Goal: Use online tool/utility: Utilize a website feature to perform a specific function

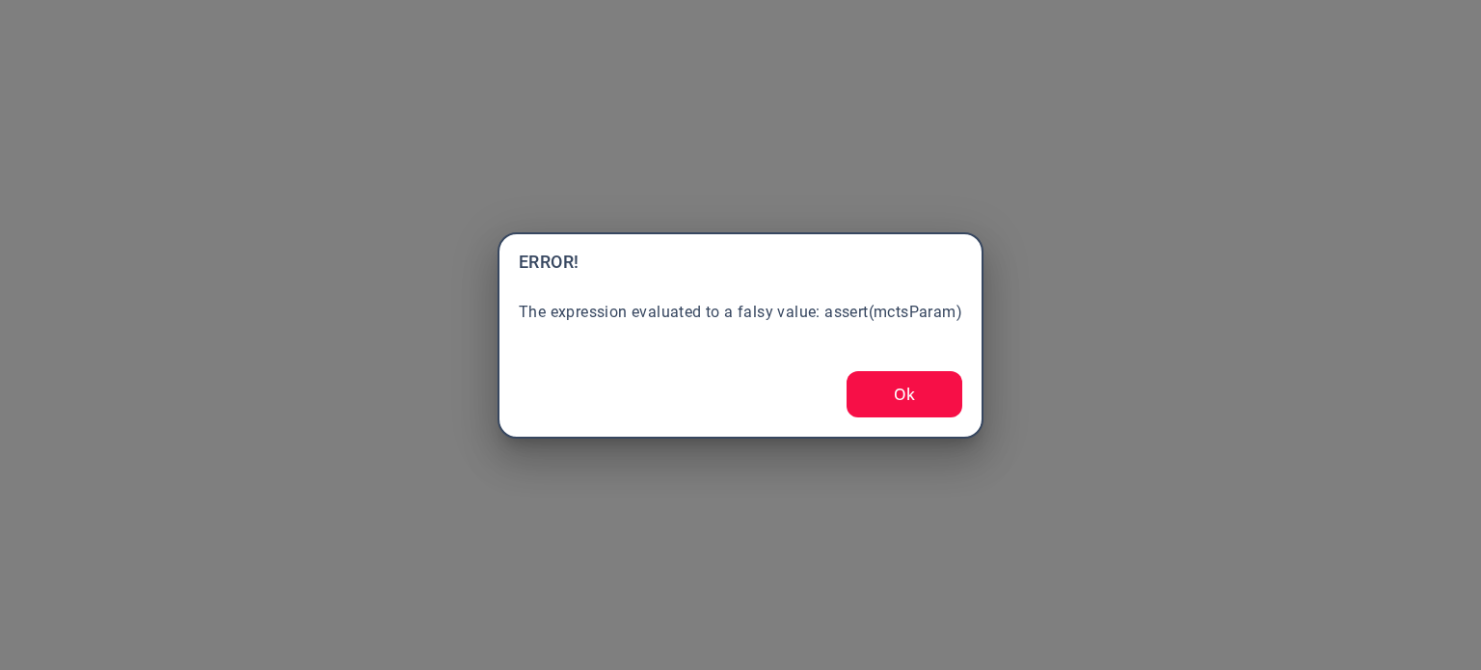
click at [905, 406] on button "Ok" at bounding box center [904, 394] width 116 height 46
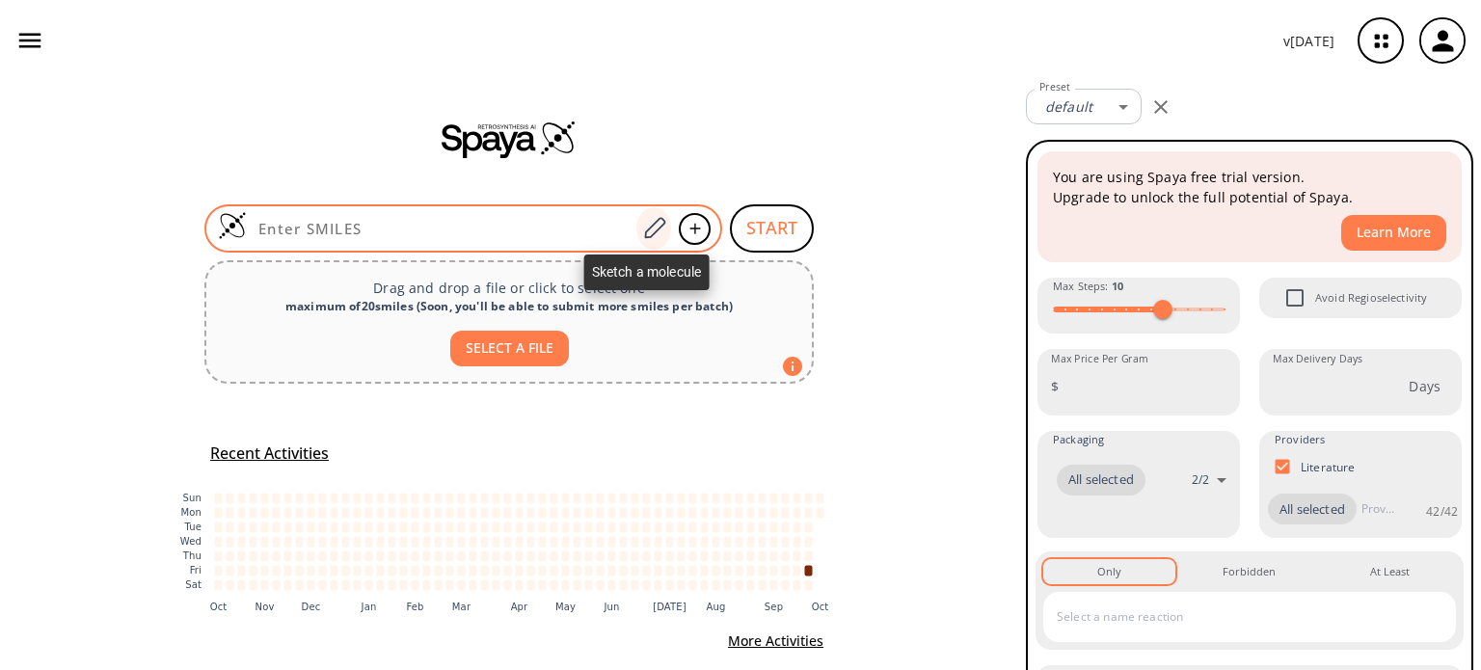
click at [646, 228] on icon at bounding box center [654, 228] width 26 height 25
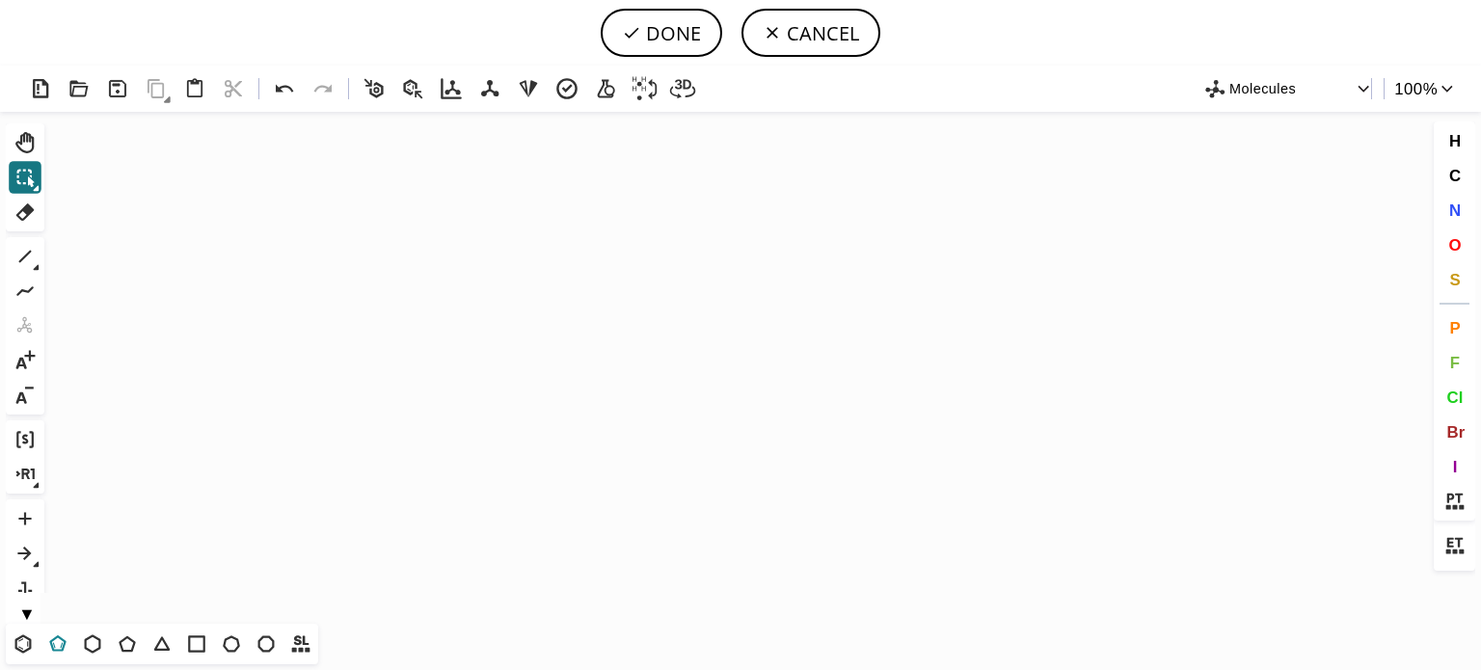
click at [46, 641] on icon at bounding box center [57, 643] width 25 height 25
click at [23, 649] on icon at bounding box center [23, 644] width 11 height 12
click at [583, 354] on icon "Created with [PERSON_NAME] 2.3.0" at bounding box center [740, 368] width 1377 height 512
drag, startPoint x: 14, startPoint y: 259, endPoint x: 377, endPoint y: 311, distance: 366.2
click at [15, 259] on icon at bounding box center [25, 256] width 25 height 25
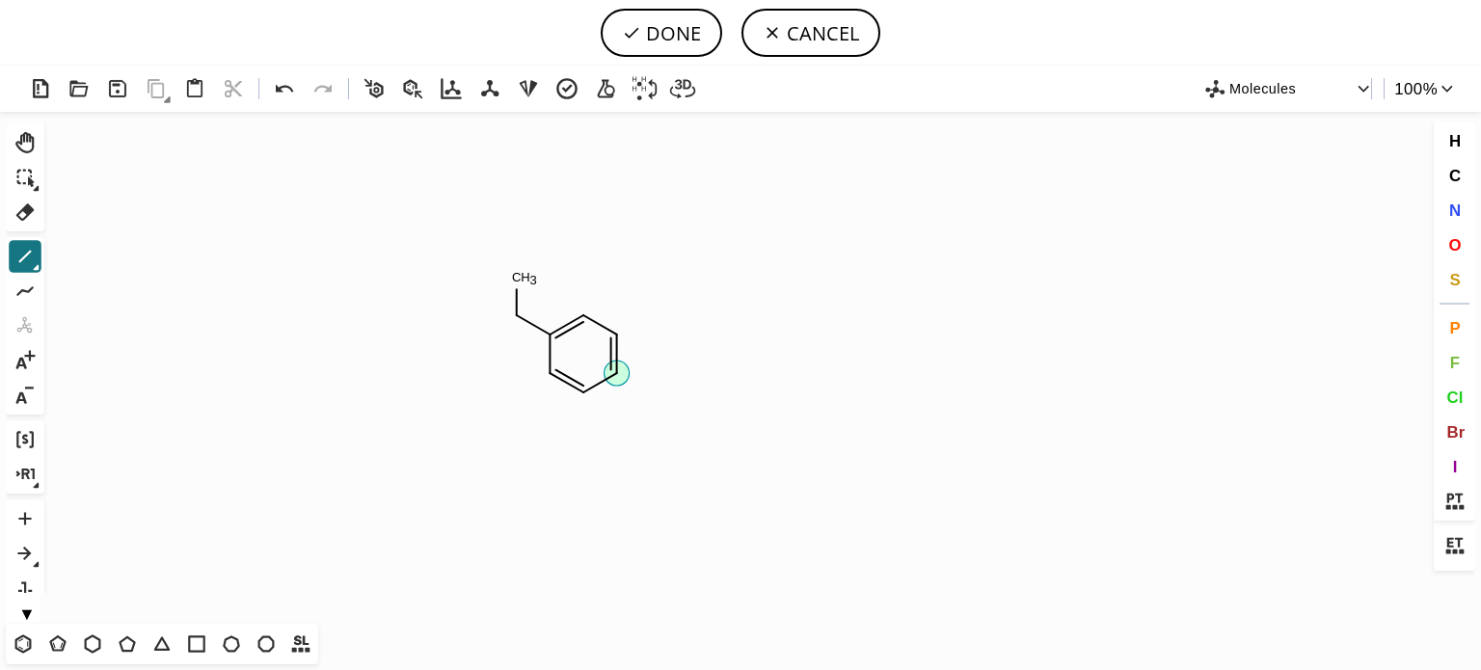
click at [629, 380] on icon "Created with [PERSON_NAME] 2.3.0 C H 3" at bounding box center [740, 368] width 1377 height 512
drag, startPoint x: 1450, startPoint y: 246, endPoint x: 1335, endPoint y: 226, distance: 116.5
click at [1446, 239] on button "O" at bounding box center [1454, 244] width 33 height 33
click at [694, 441] on tspan "O" at bounding box center [694, 441] width 10 height 14
click at [621, 461] on tspan "O" at bounding box center [621, 461] width 10 height 14
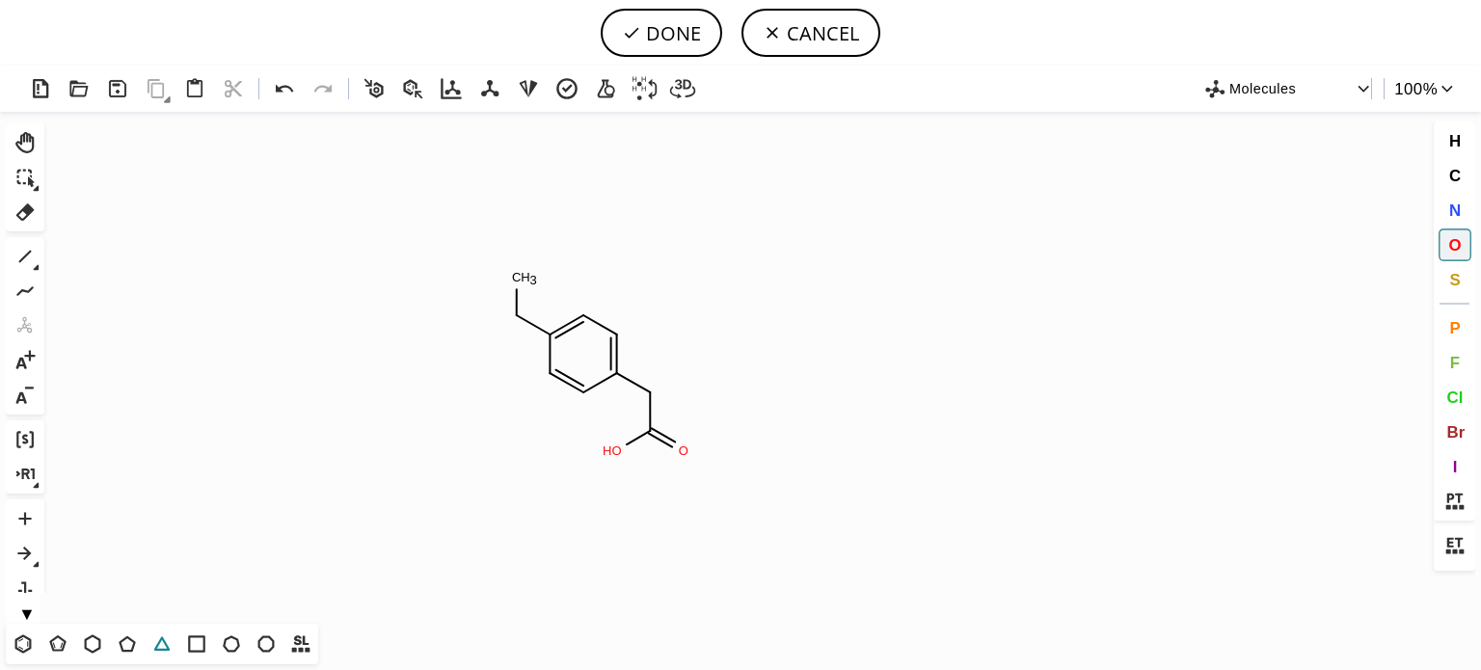
click at [154, 643] on icon at bounding box center [161, 643] width 25 height 25
click at [266, 84] on button at bounding box center [284, 88] width 37 height 37
click at [22, 262] on icon at bounding box center [25, 256] width 25 height 25
click at [148, 641] on button "T" at bounding box center [162, 644] width 33 height 33
click at [1454, 245] on span "O" at bounding box center [1454, 244] width 13 height 18
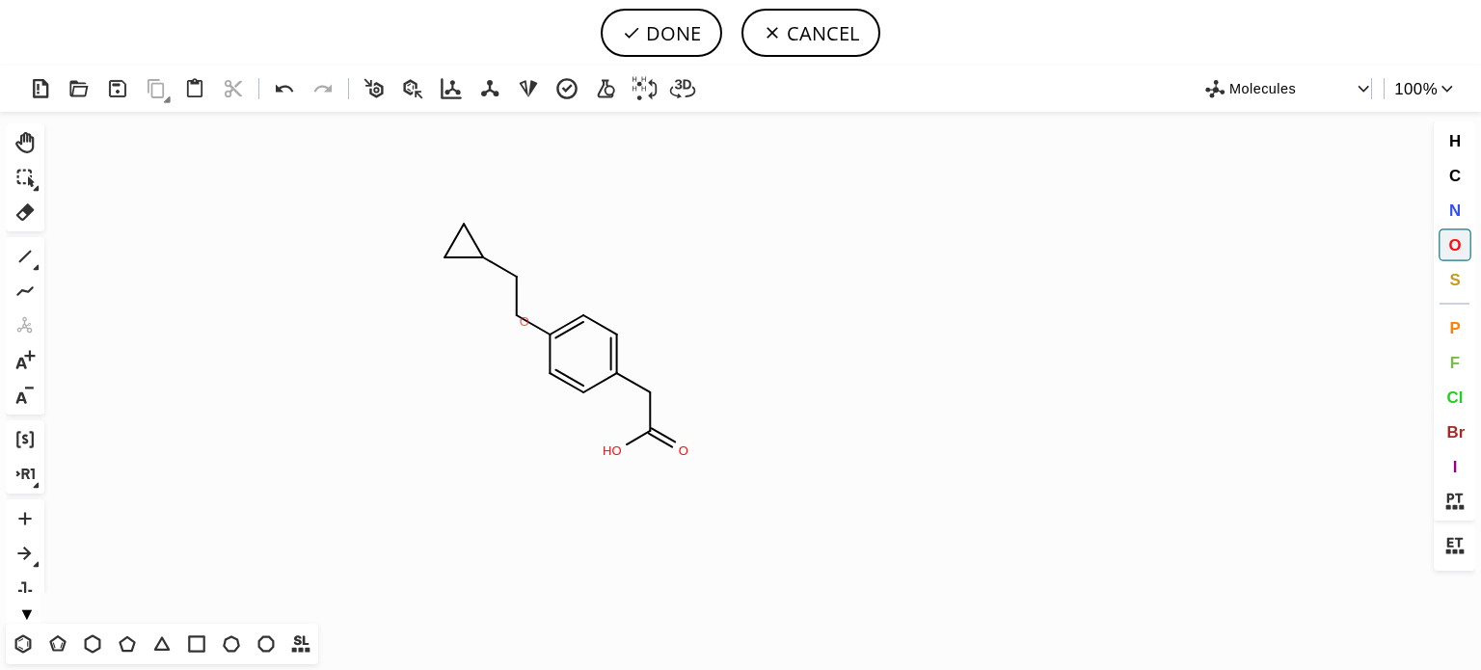
click at [524, 321] on tspan "O" at bounding box center [525, 321] width 10 height 14
click at [474, 232] on tspan "O" at bounding box center [474, 233] width 10 height 14
click at [469, 232] on tspan "O" at bounding box center [470, 233] width 10 height 14
click at [687, 34] on button "DONE" at bounding box center [661, 33] width 121 height 48
type input "C1(OCC2CO2)C=CC(CC(O)=O)=CC=1"
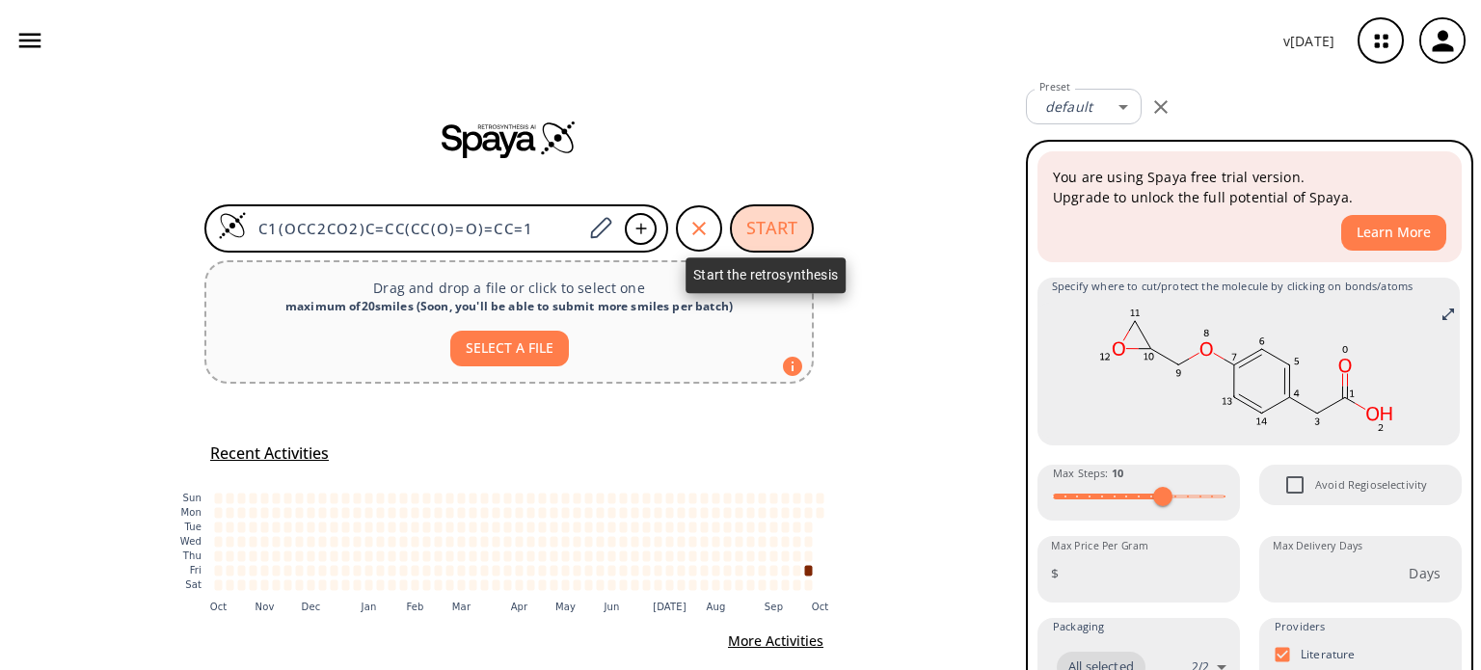
click at [767, 227] on button "START" at bounding box center [772, 228] width 84 height 48
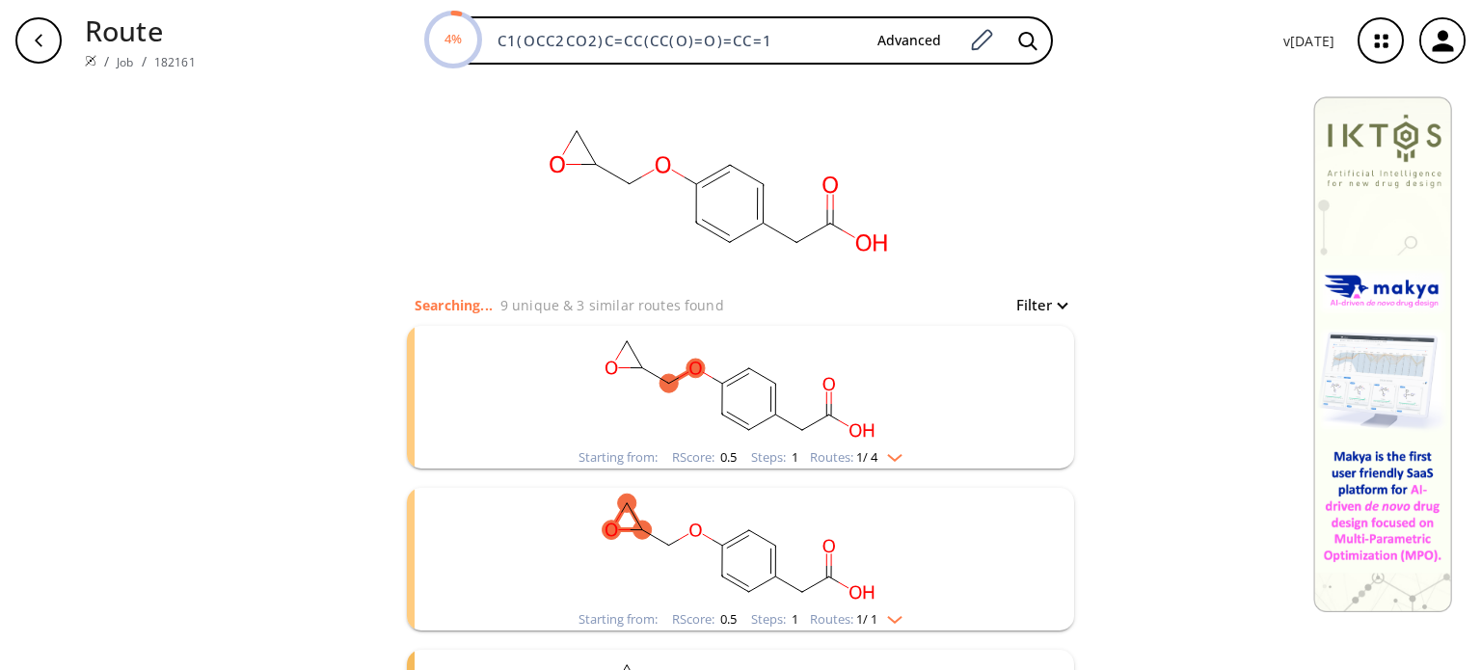
scroll to position [289, 0]
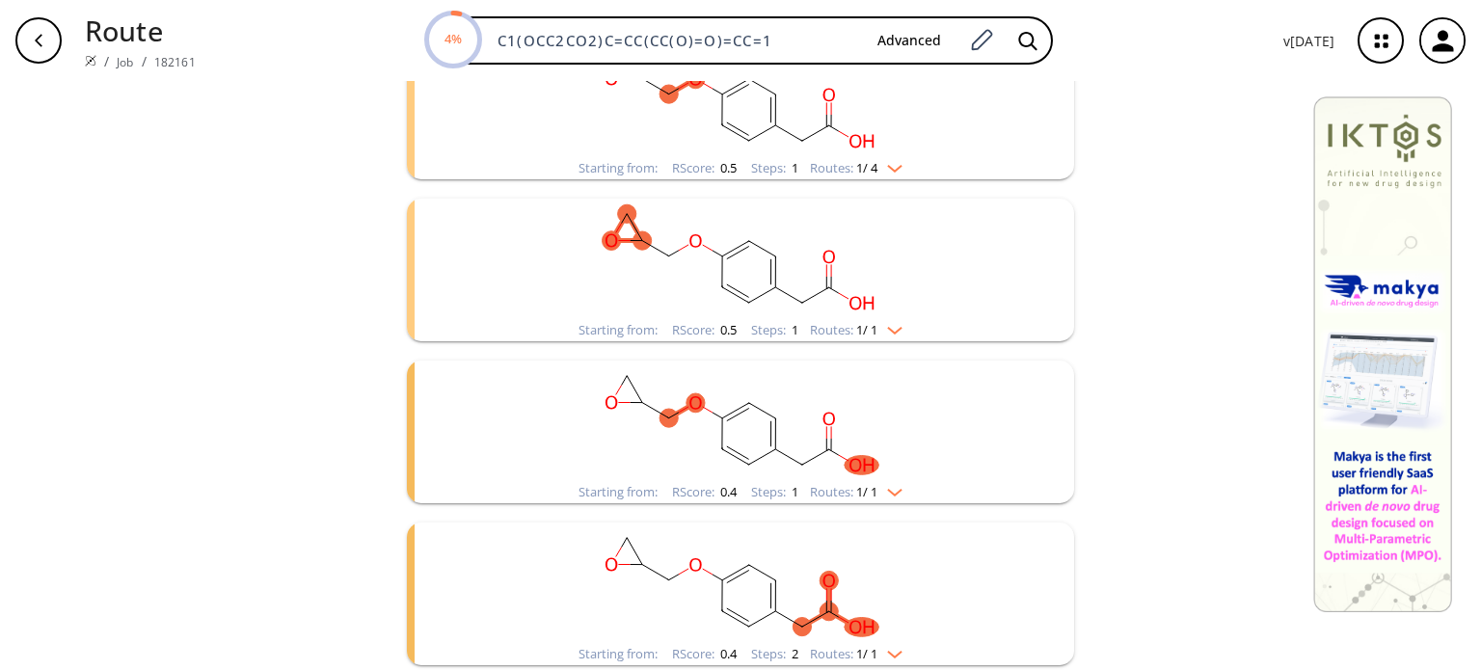
click at [904, 339] on div "Starting from: RScore : 0.5 Steps : 1 Routes: 1 / 1" at bounding box center [740, 330] width 353 height 22
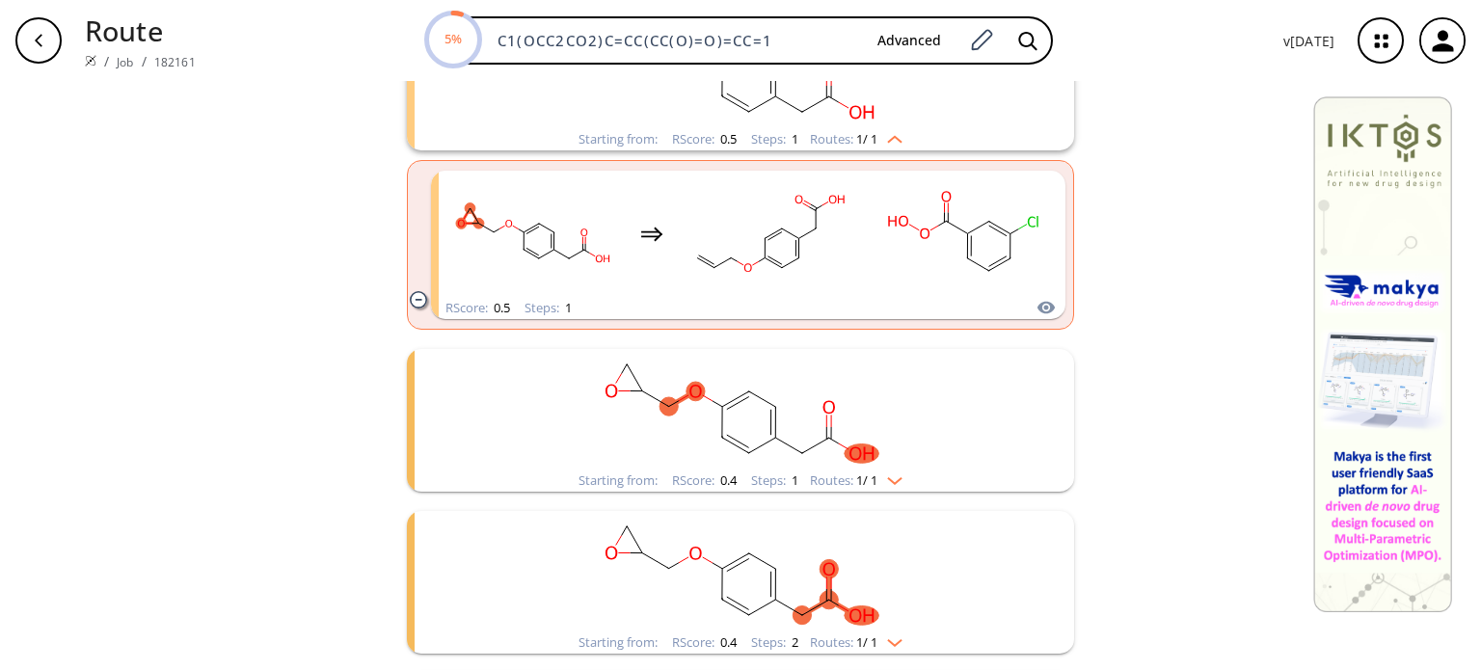
scroll to position [675, 0]
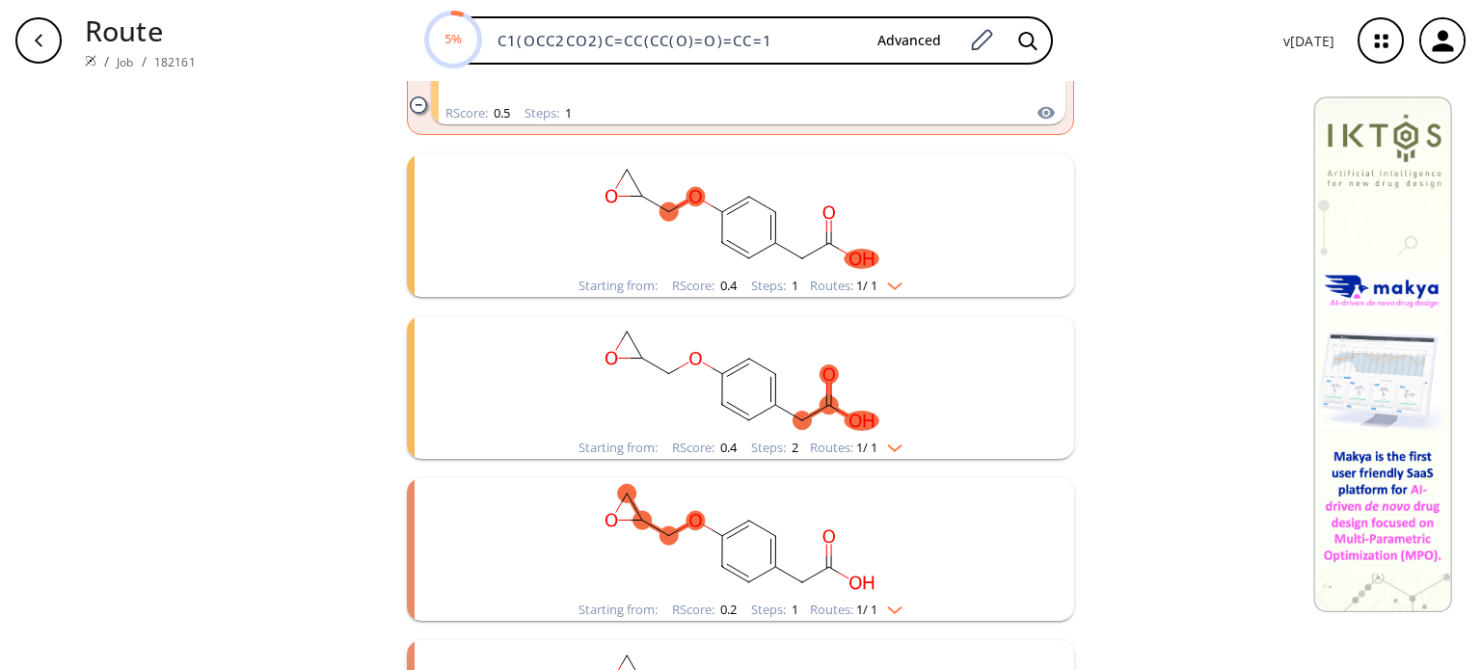
click at [879, 281] on img "clusters" at bounding box center [889, 282] width 25 height 15
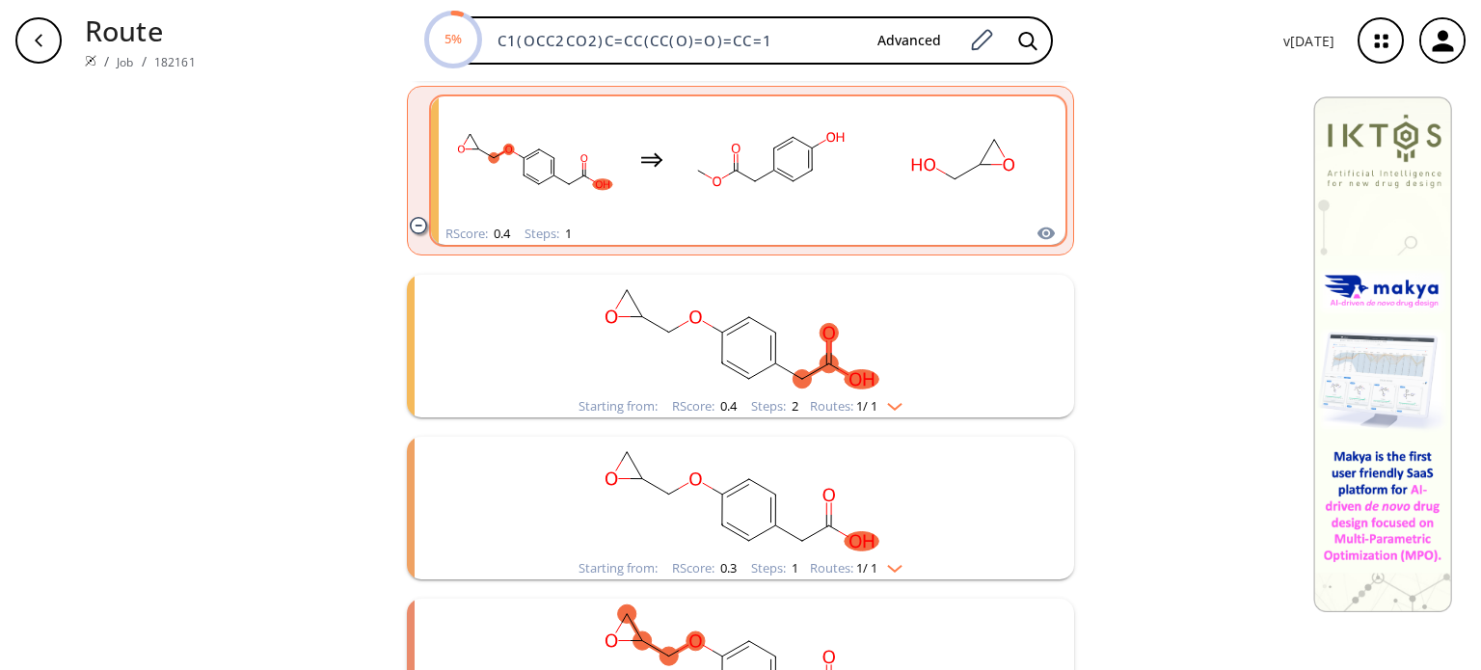
scroll to position [964, 0]
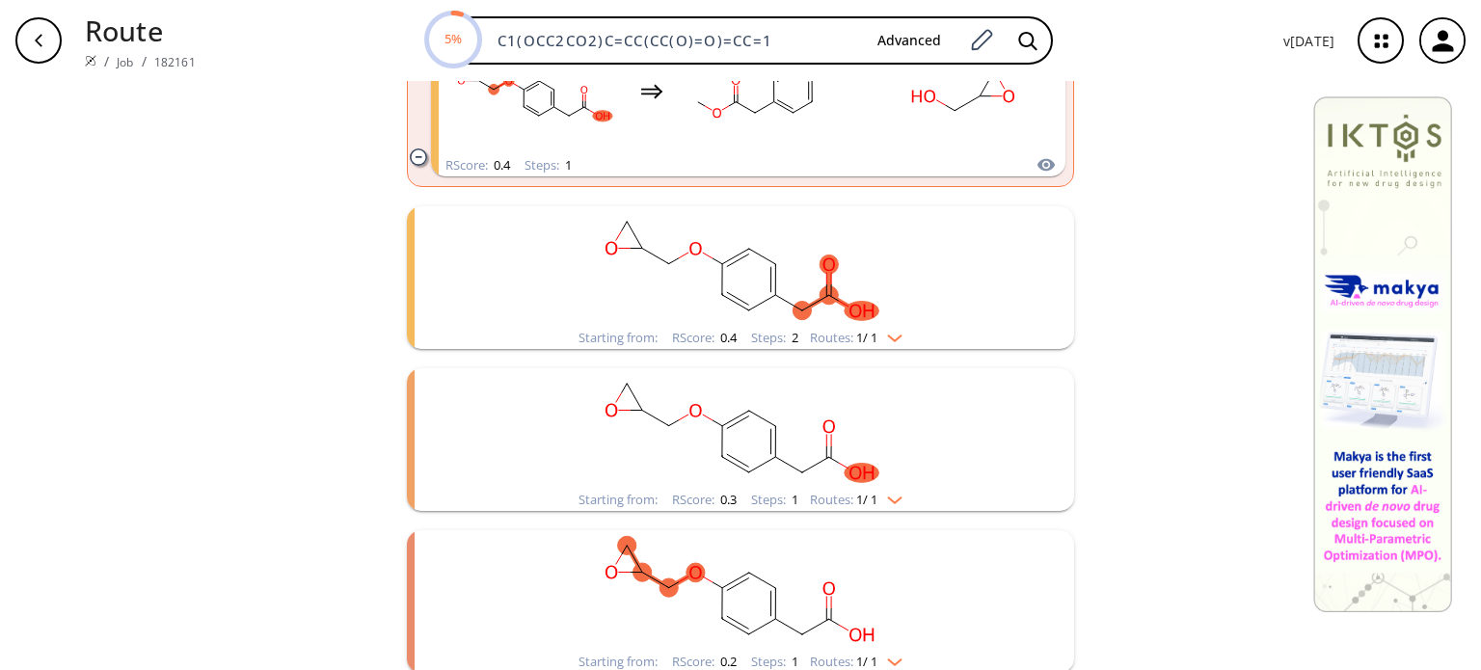
click at [891, 342] on div "Routes: 1 / 1" at bounding box center [856, 338] width 93 height 13
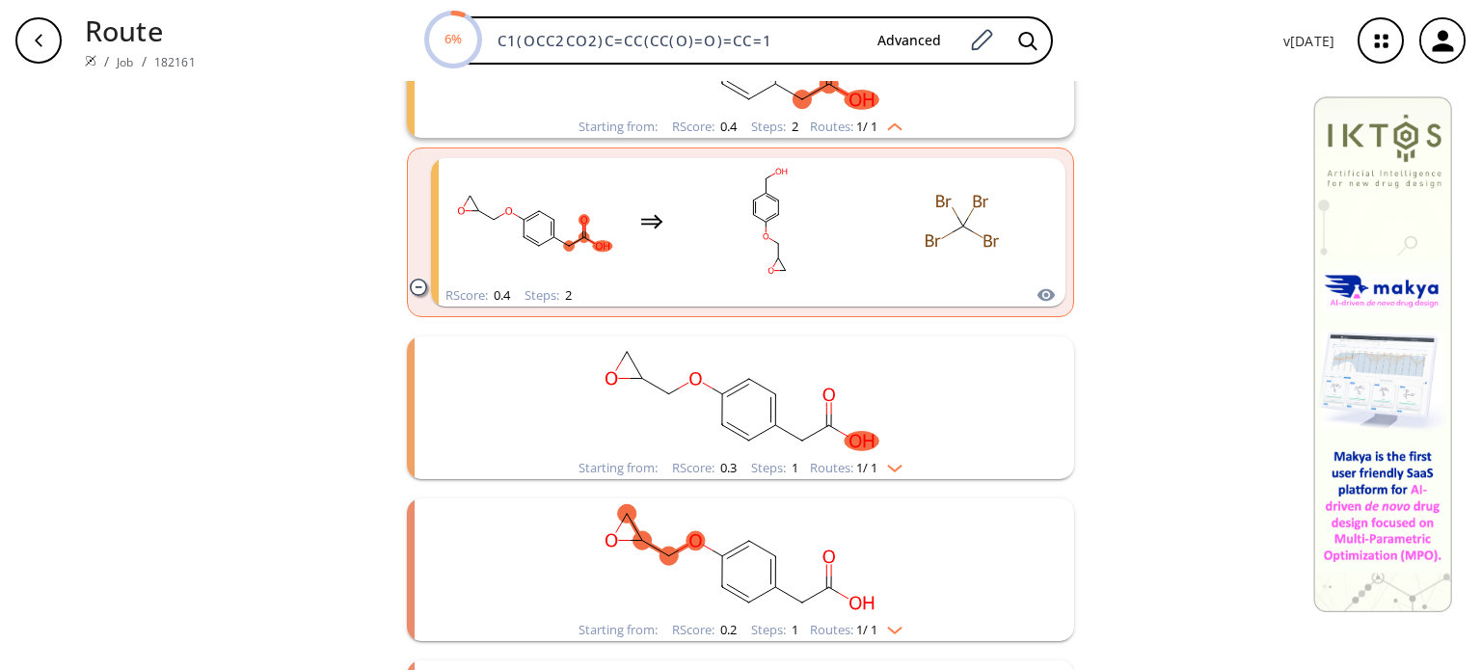
scroll to position [1446, 0]
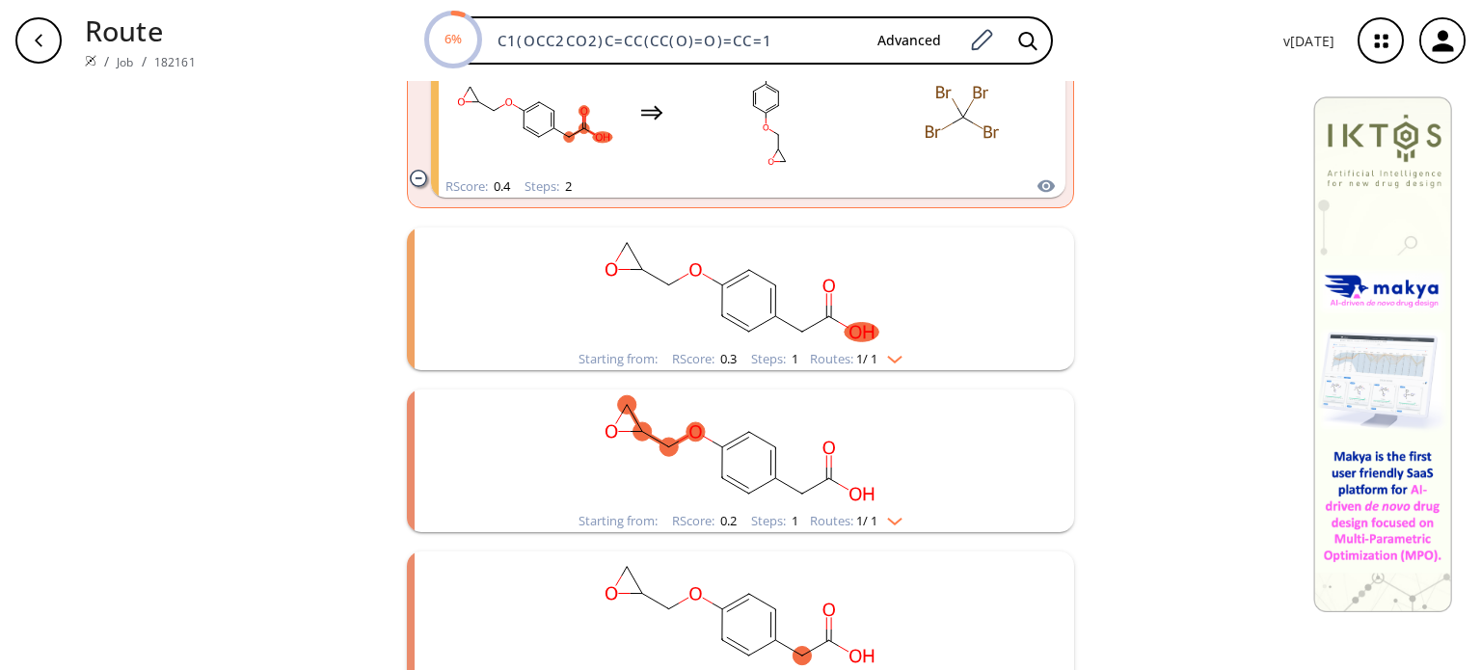
click at [896, 367] on div "Starting from: RScore : 0.3 Steps : 1 Routes: 1 / 1" at bounding box center [740, 359] width 353 height 22
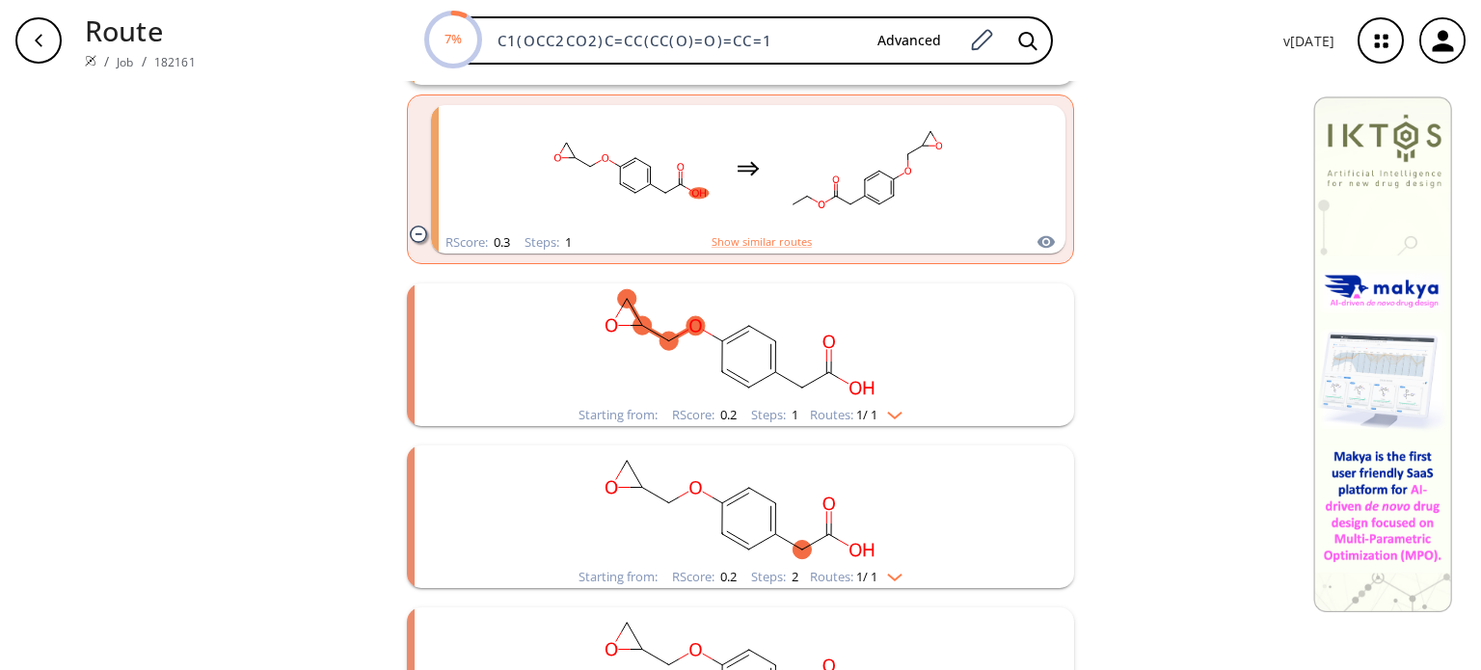
scroll to position [1735, 0]
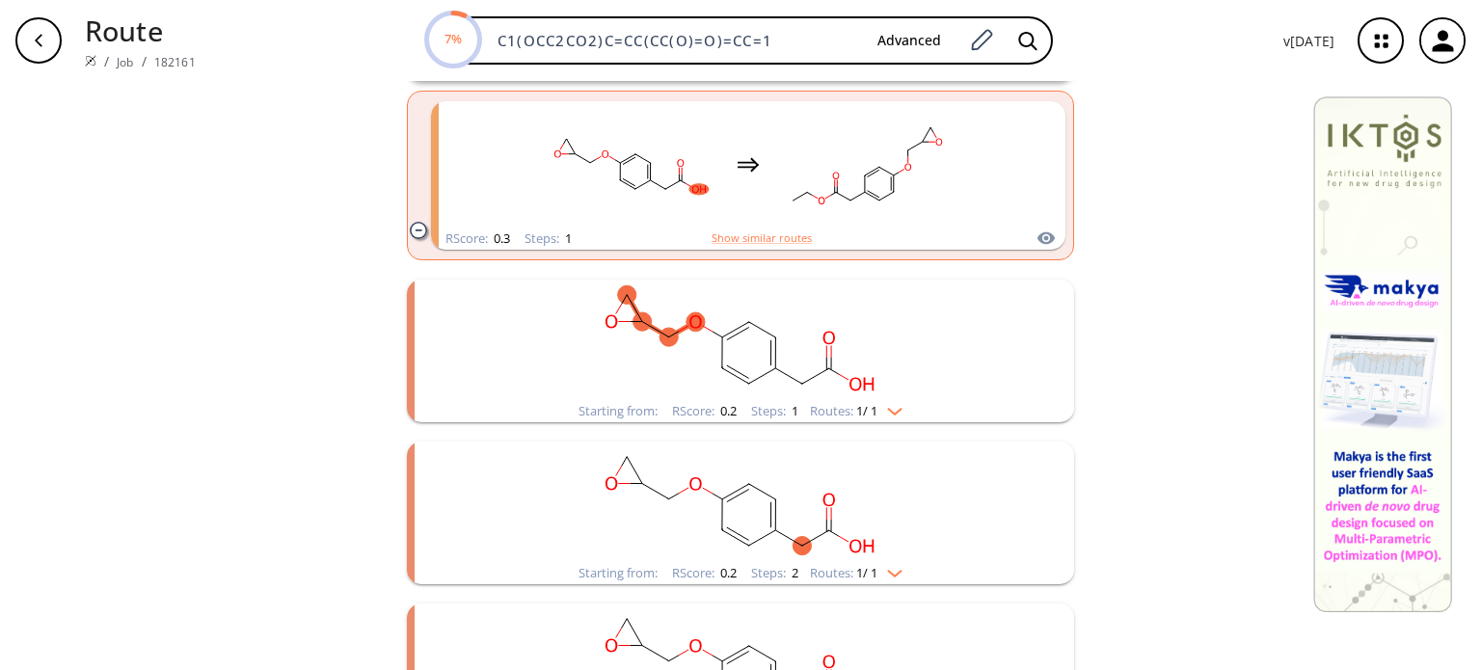
click at [899, 412] on img "clusters" at bounding box center [889, 407] width 25 height 15
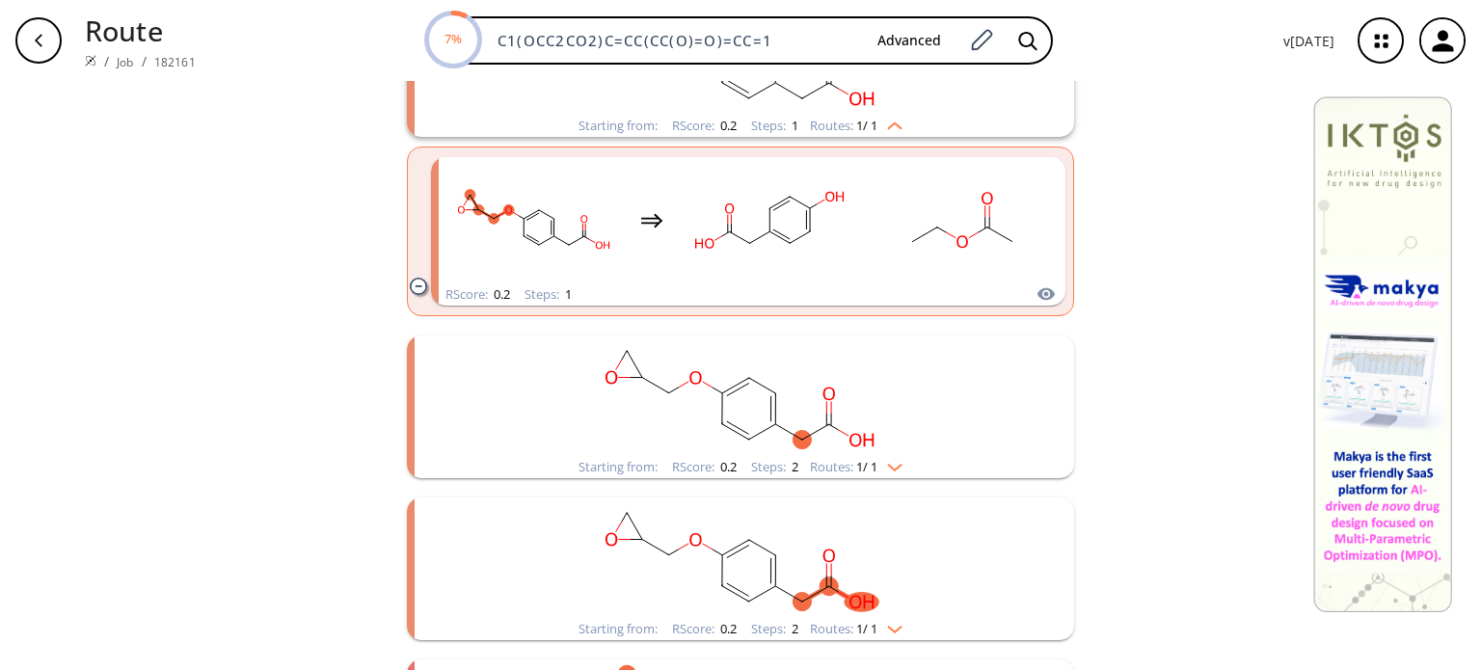
scroll to position [2025, 0]
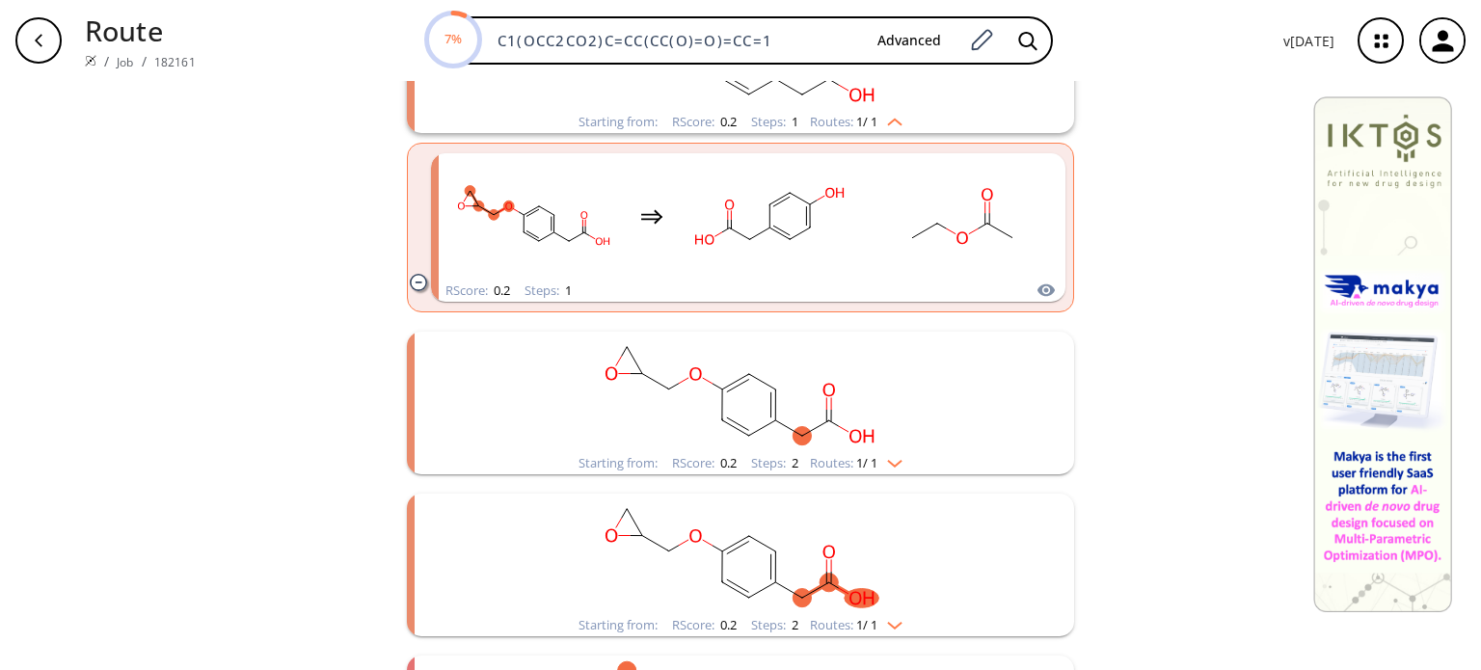
click at [889, 470] on div "Starting from: RScore : 0.2 Steps : 2 Routes: 1 / 1" at bounding box center [740, 463] width 353 height 22
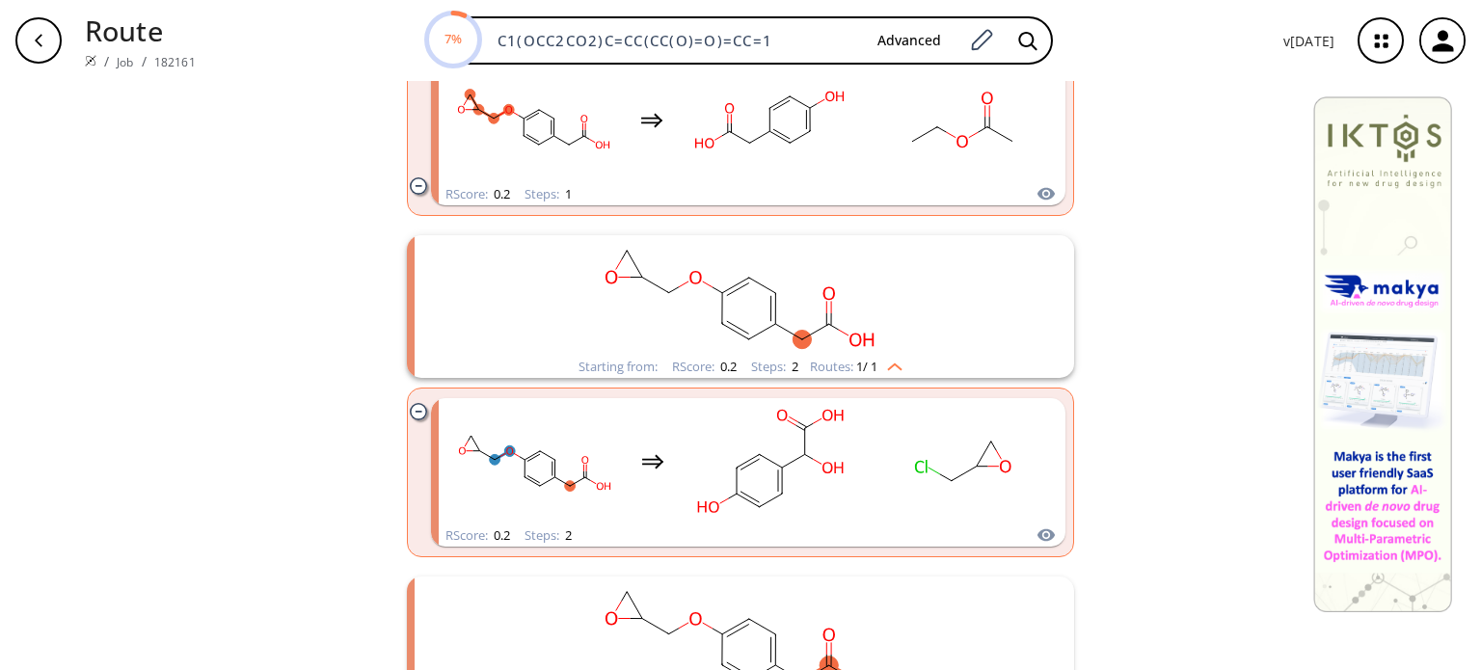
scroll to position [2217, 0]
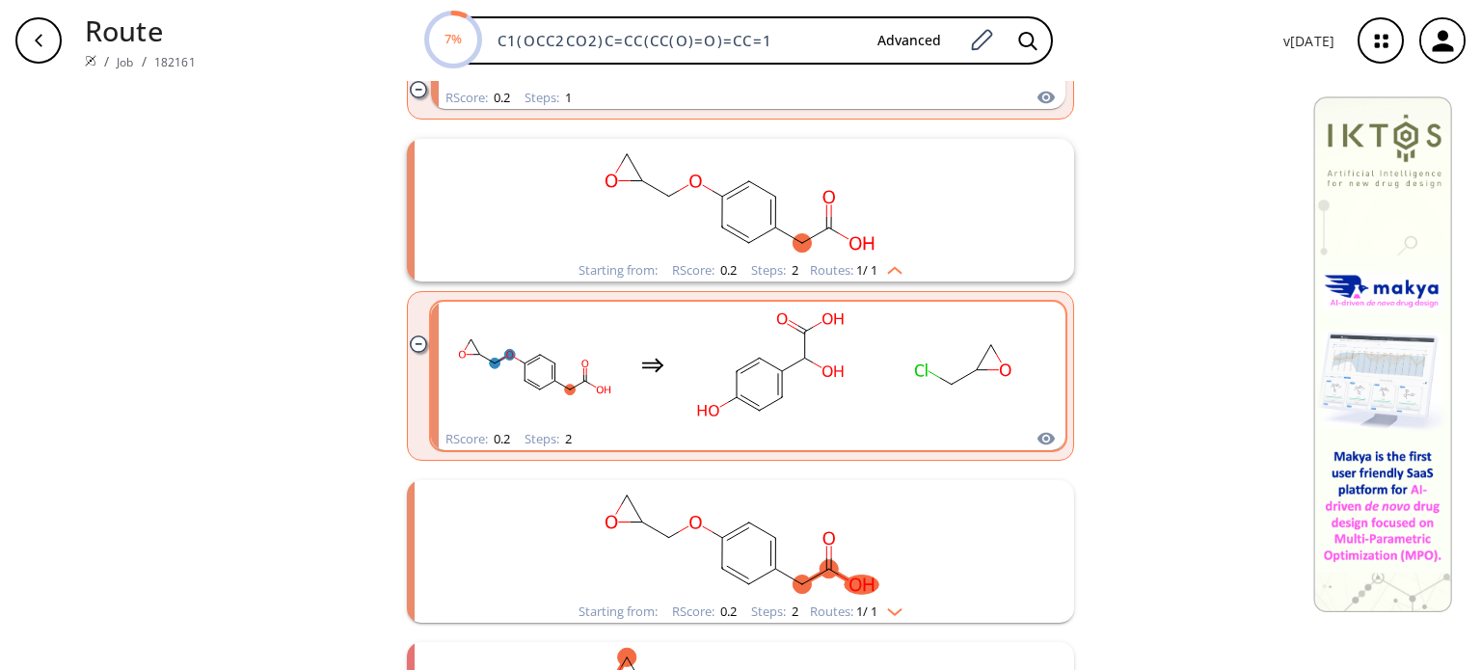
click at [828, 395] on rect "clusters" at bounding box center [771, 365] width 174 height 121
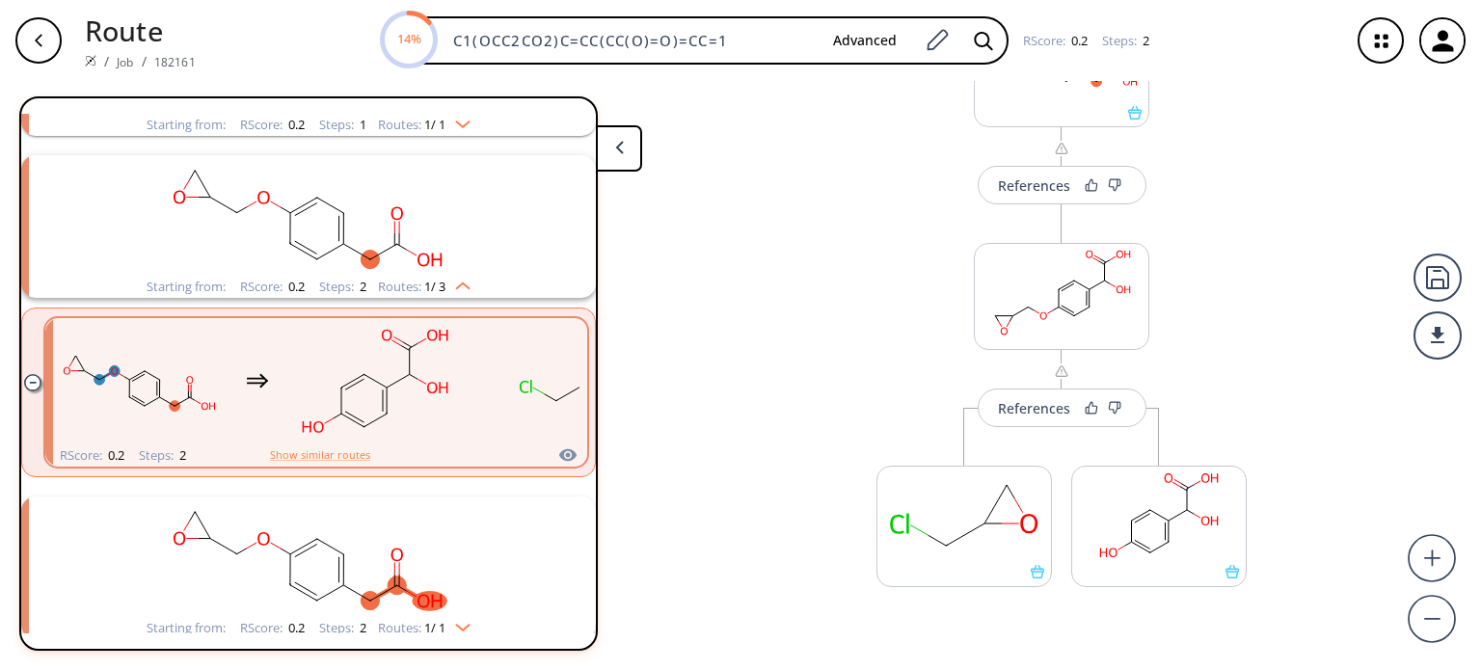
scroll to position [188, 0]
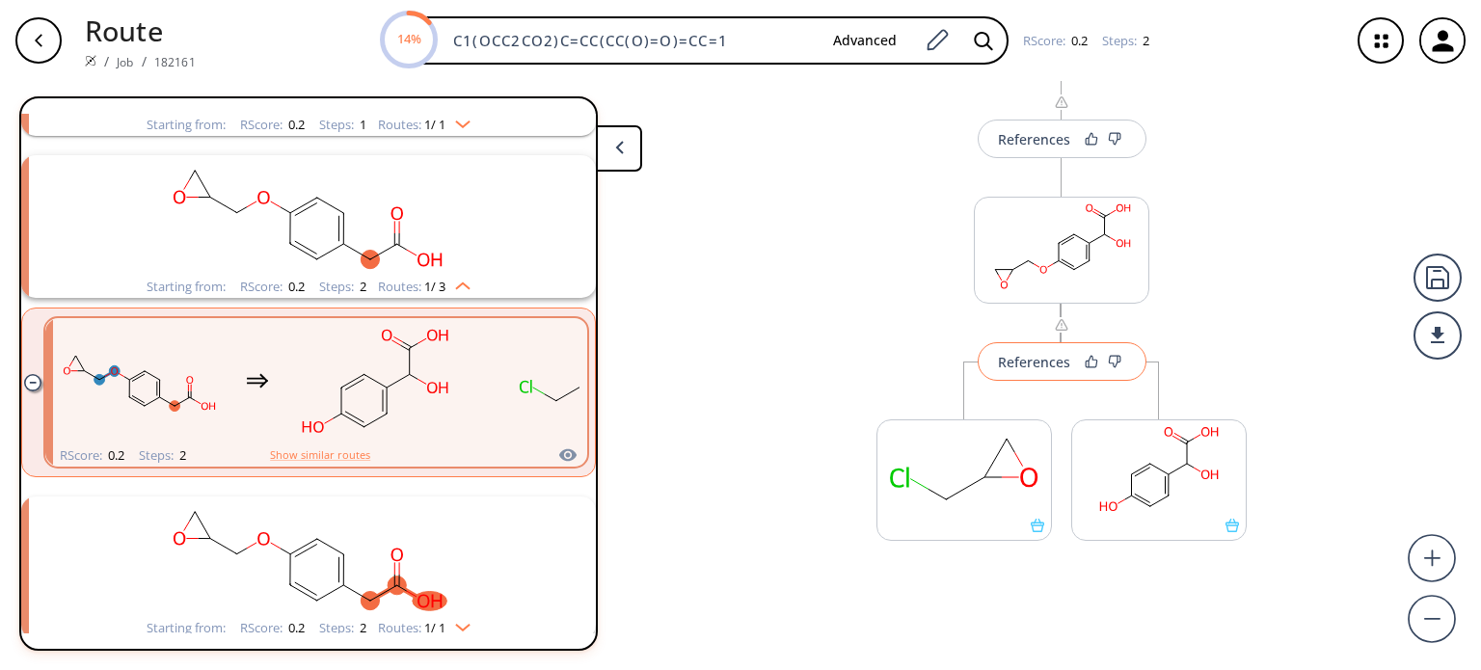
click at [1021, 359] on div "References" at bounding box center [1034, 362] width 72 height 13
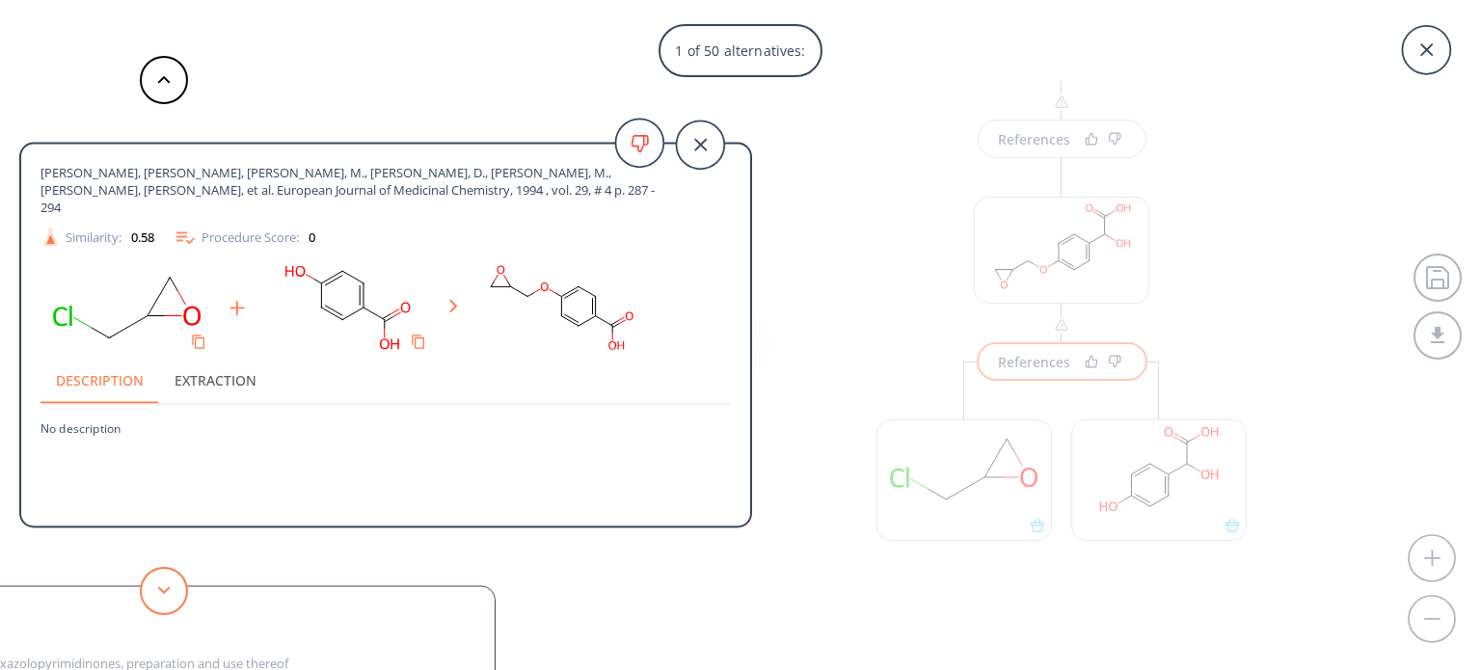
click at [177, 589] on button at bounding box center [164, 591] width 48 height 48
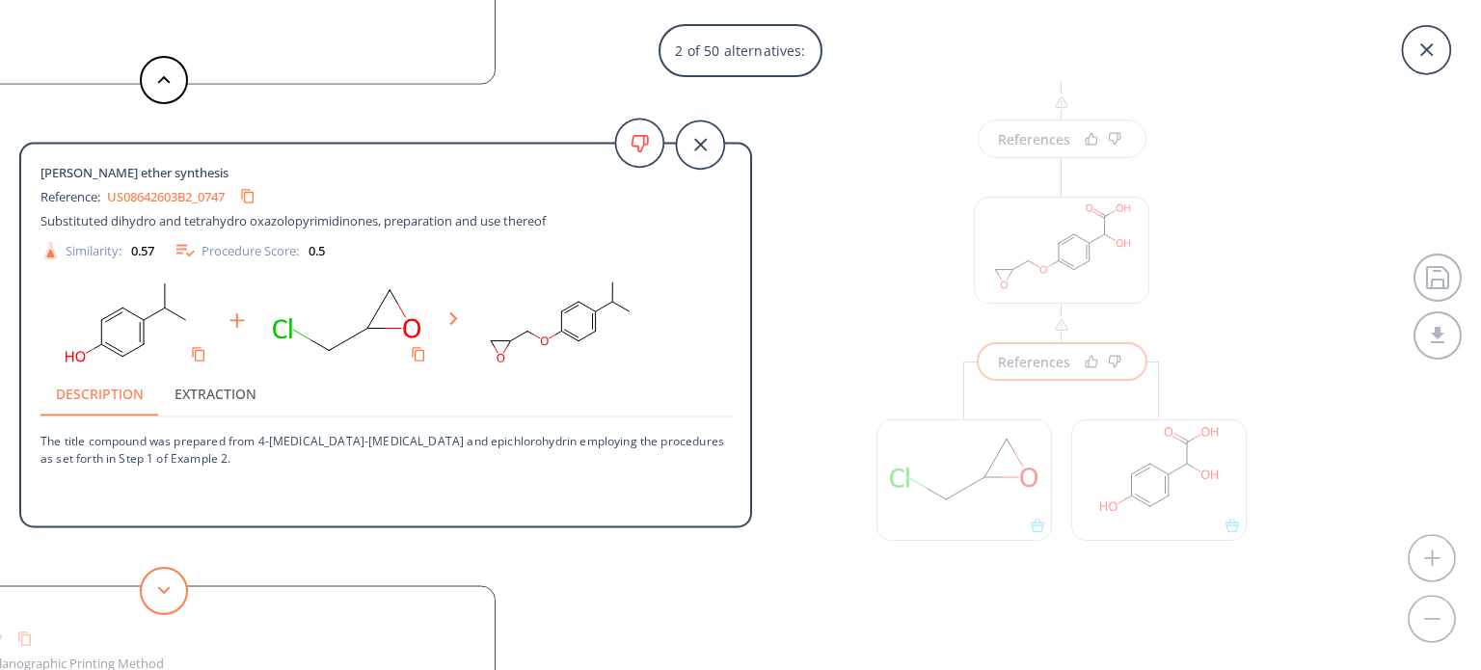
click at [177, 589] on button at bounding box center [164, 591] width 48 height 48
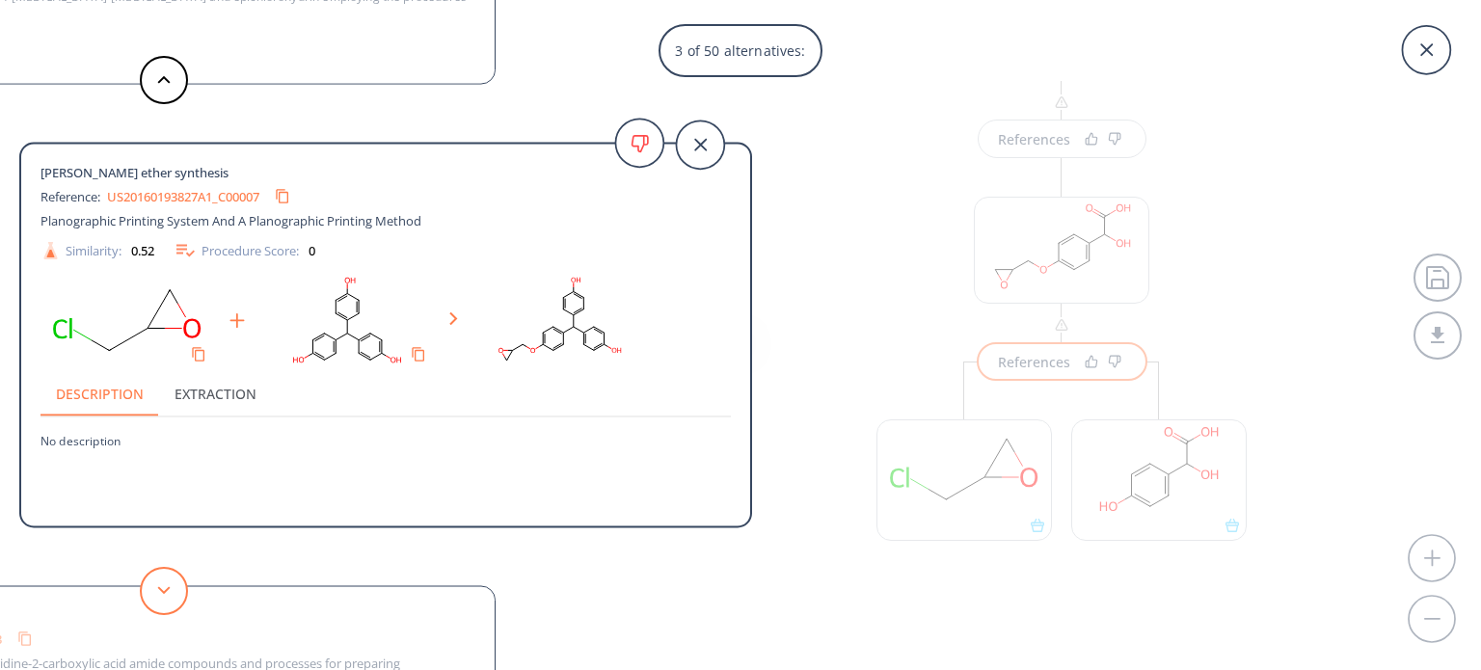
click at [177, 589] on button at bounding box center [164, 591] width 48 height 48
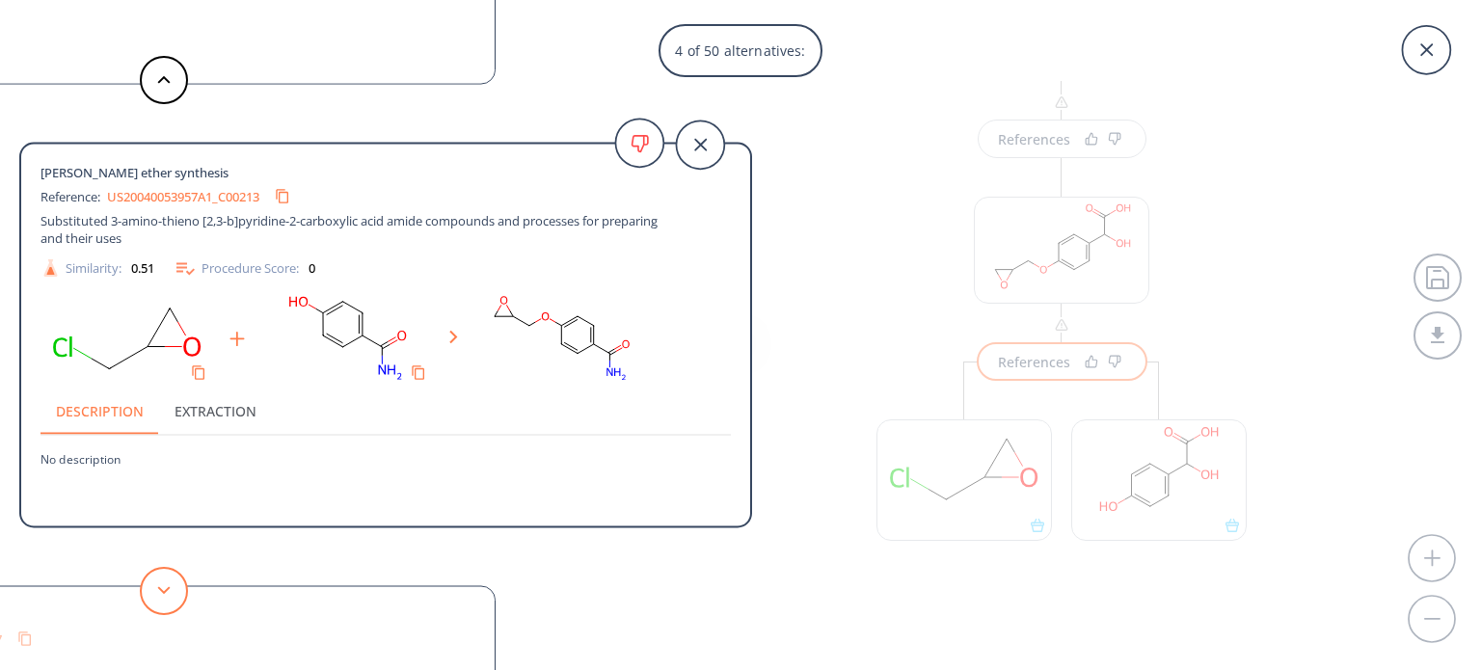
click at [177, 589] on button at bounding box center [164, 591] width 48 height 48
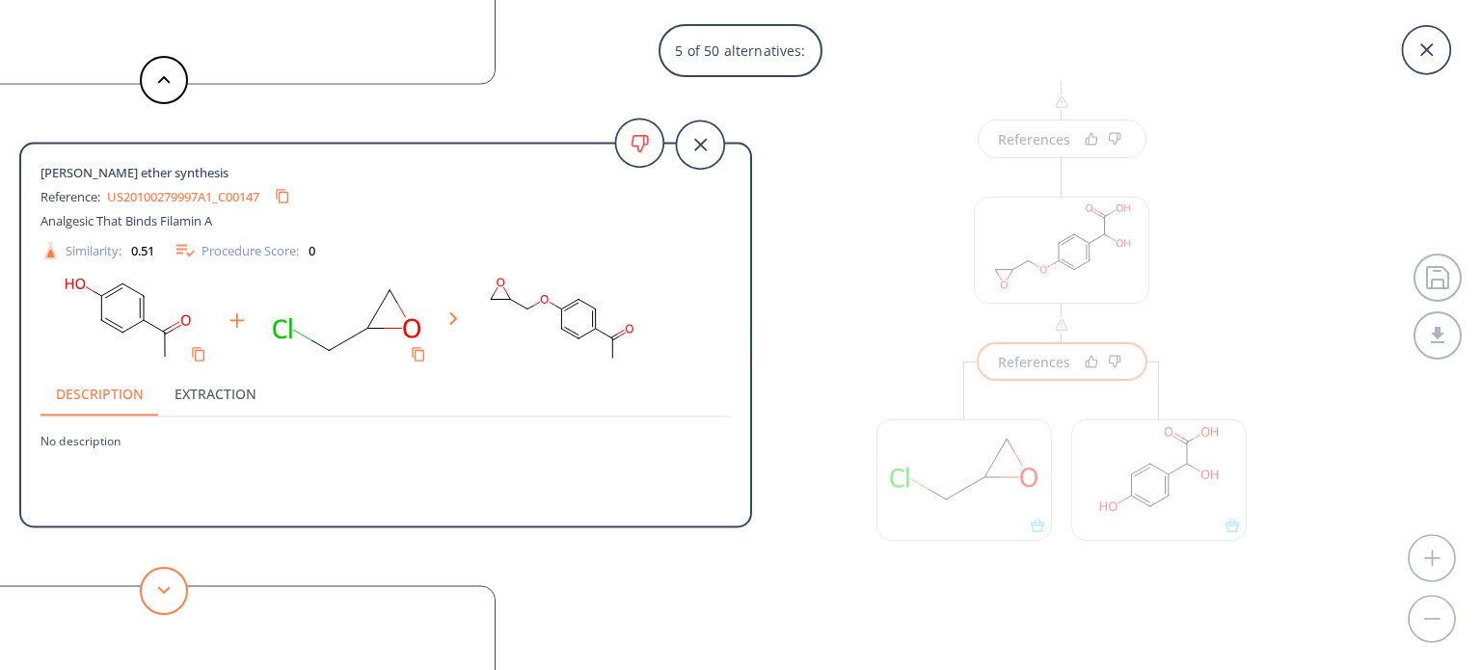
click at [177, 589] on button at bounding box center [164, 591] width 48 height 48
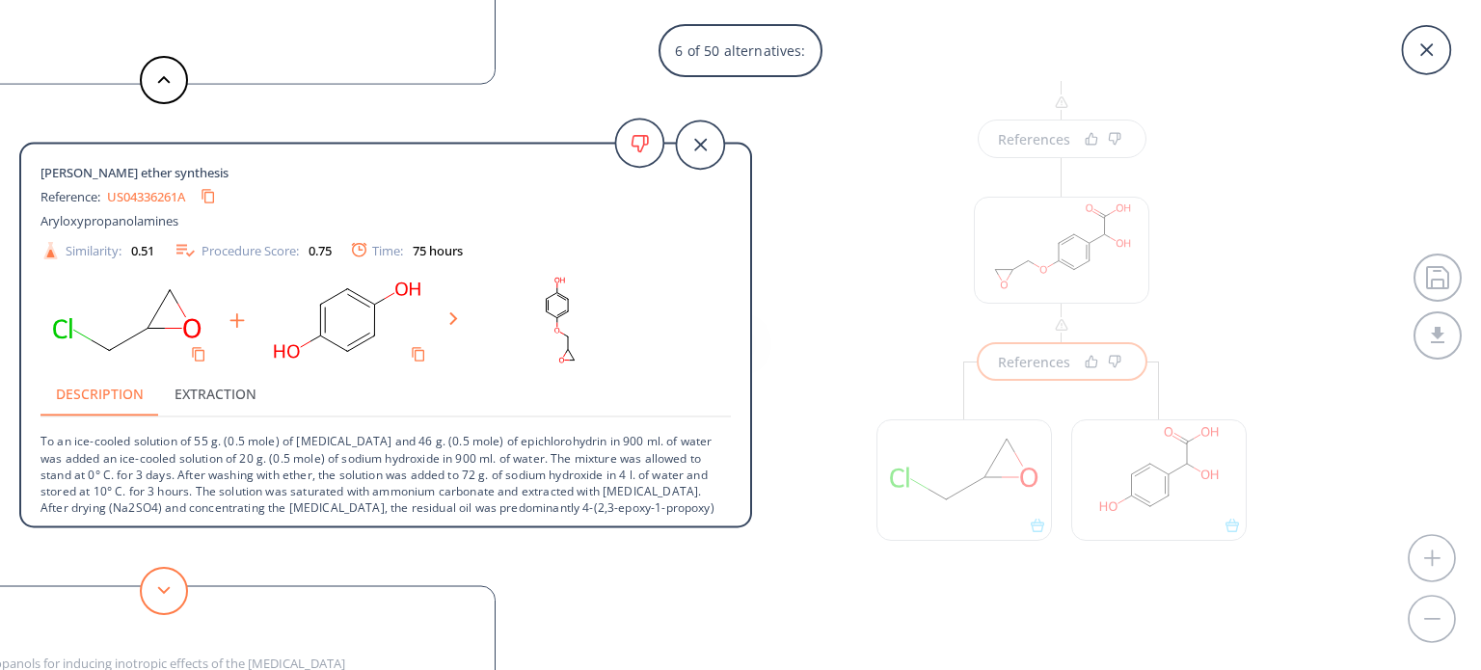
click at [177, 589] on button at bounding box center [164, 591] width 48 height 48
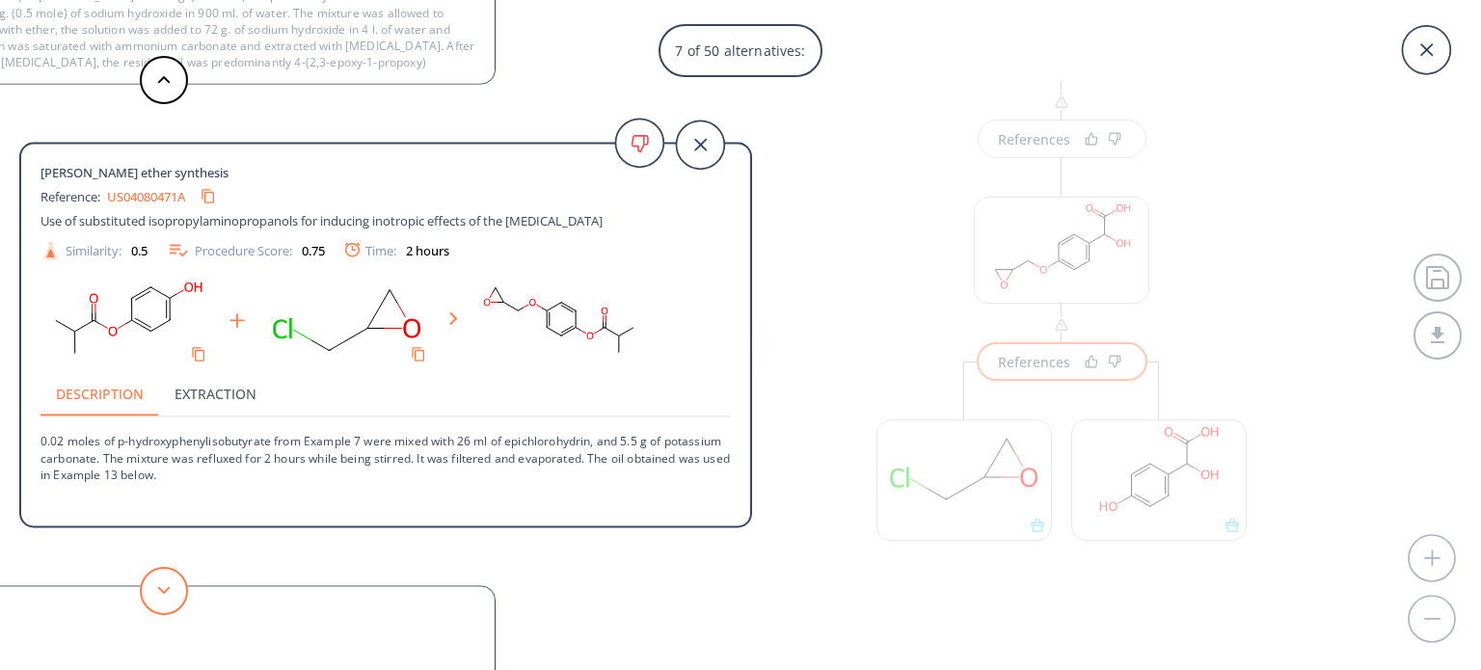
click at [177, 589] on button at bounding box center [164, 591] width 48 height 48
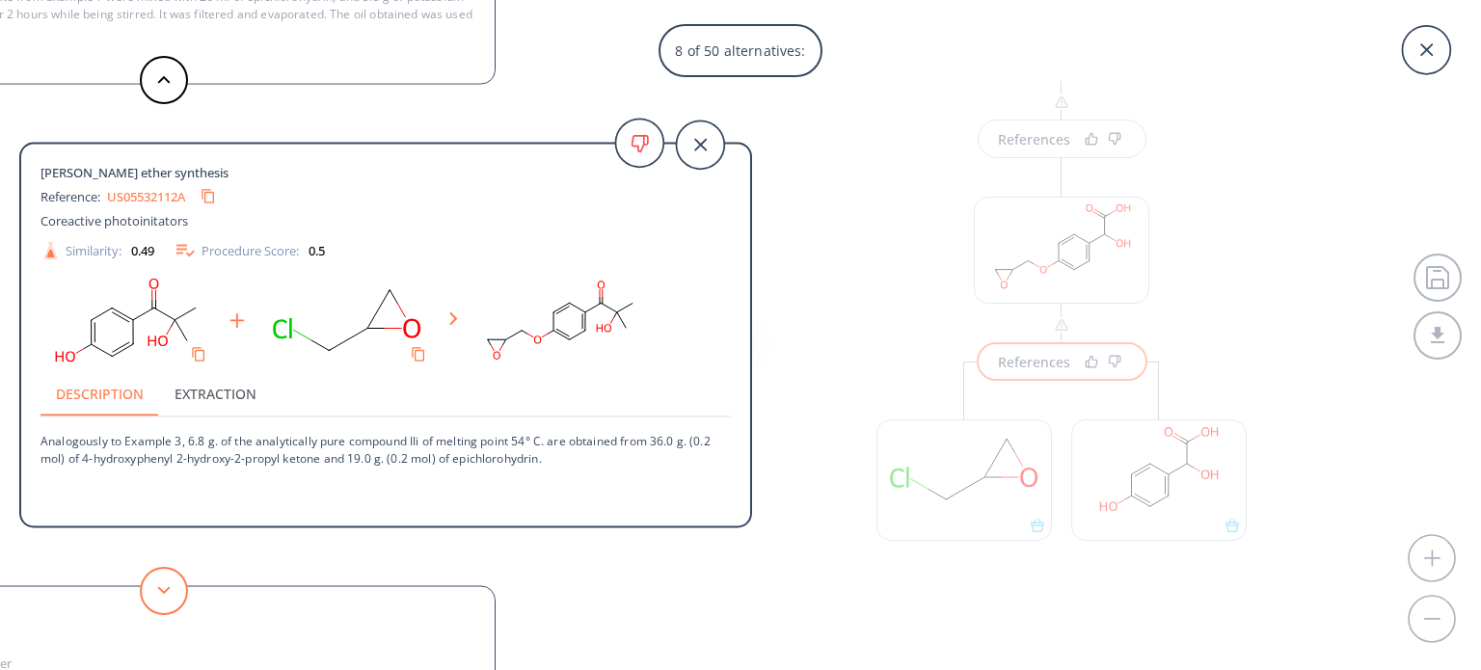
click at [177, 589] on button at bounding box center [164, 591] width 48 height 48
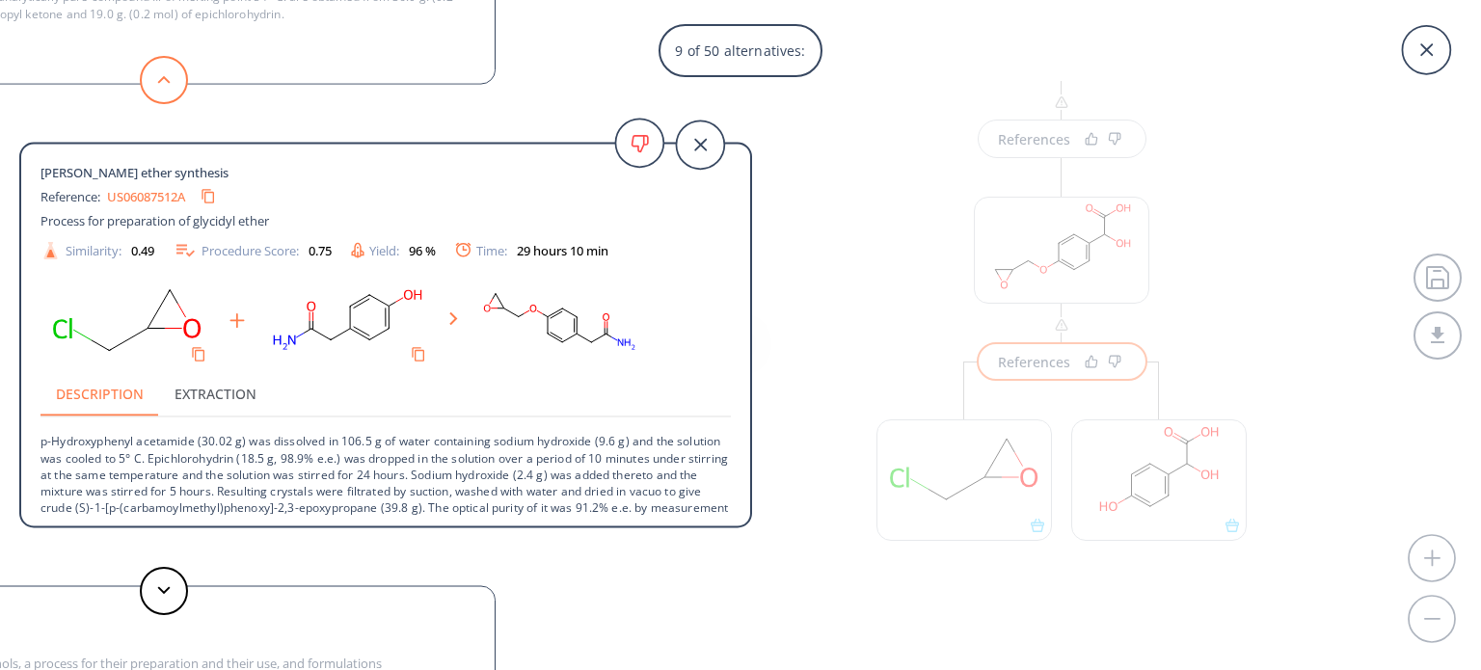
click at [155, 80] on button at bounding box center [164, 80] width 48 height 48
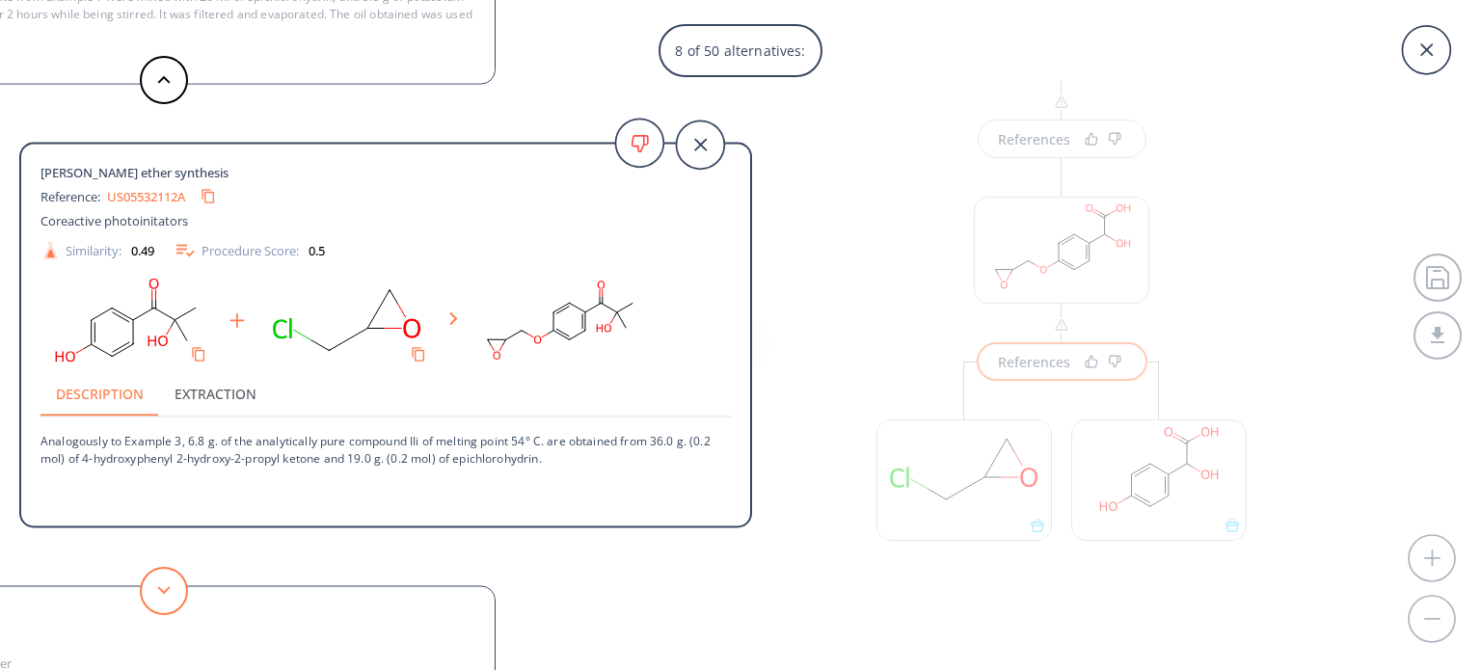
click at [168, 583] on button at bounding box center [164, 591] width 48 height 48
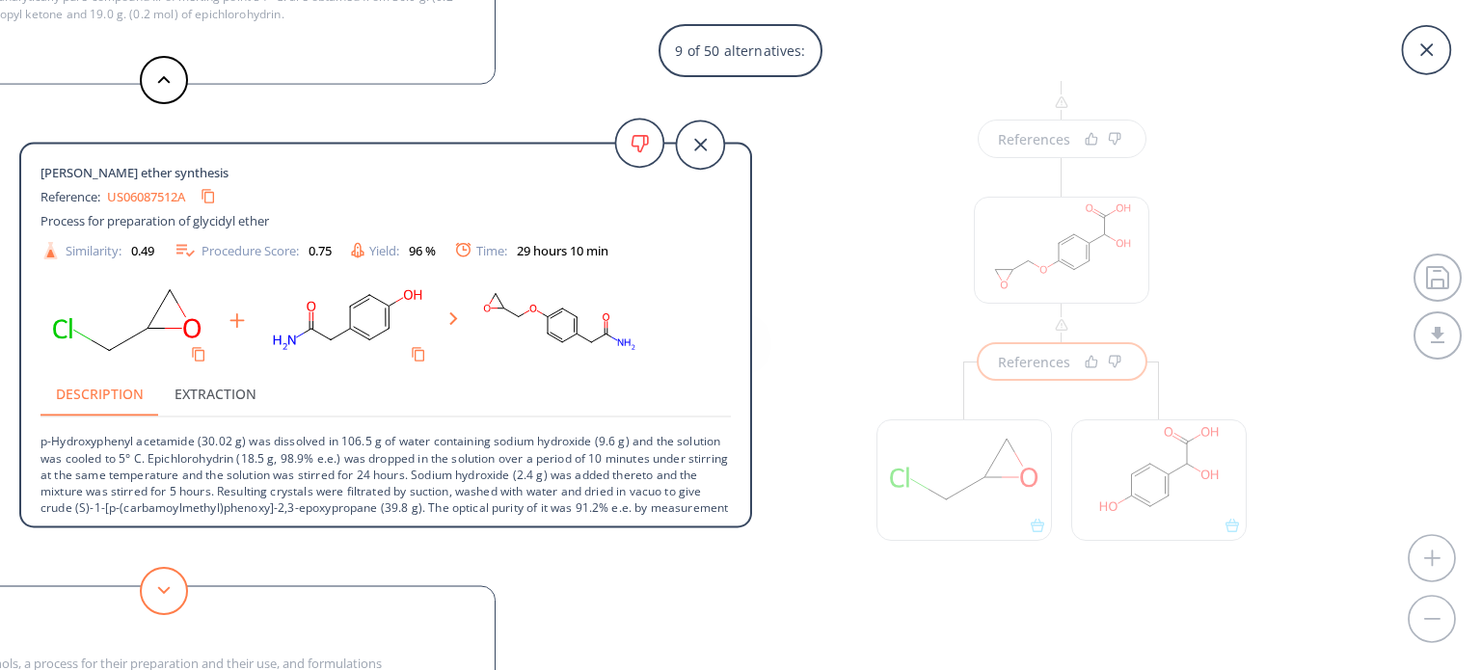
click at [171, 588] on button at bounding box center [164, 591] width 48 height 48
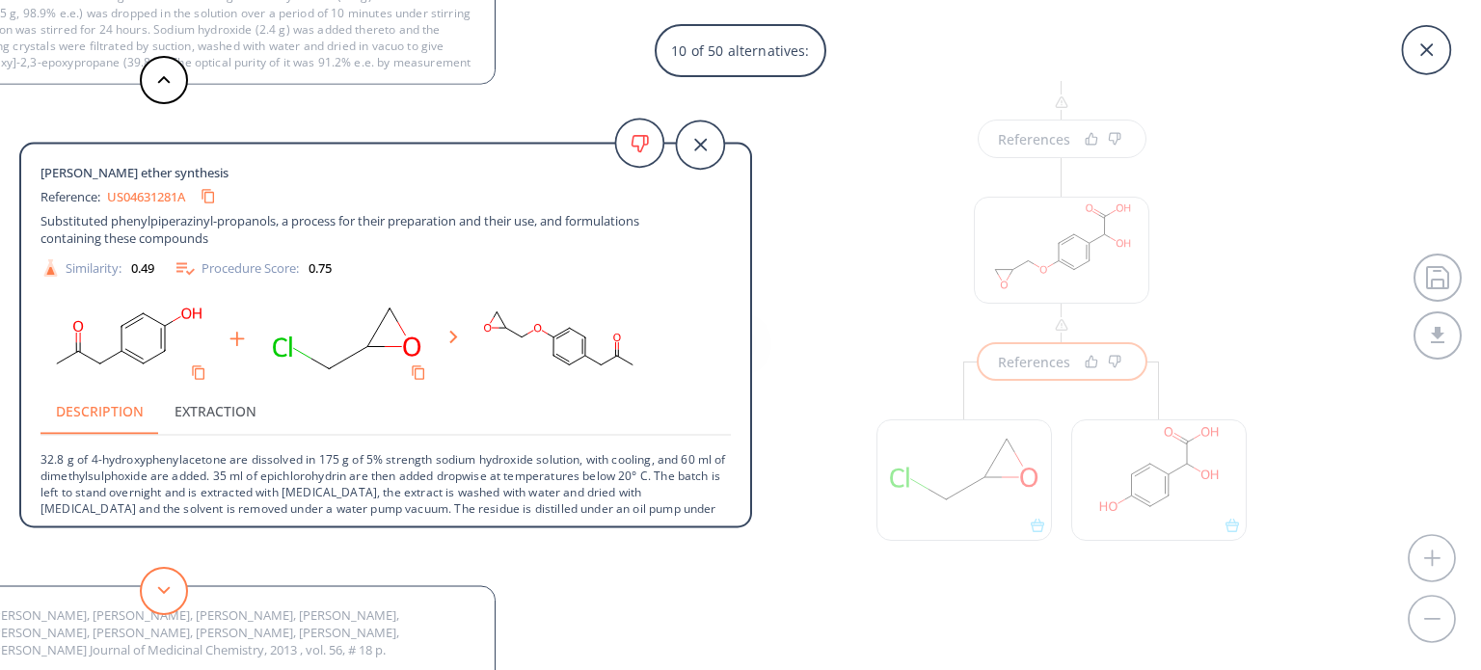
click at [171, 588] on button at bounding box center [164, 591] width 48 height 48
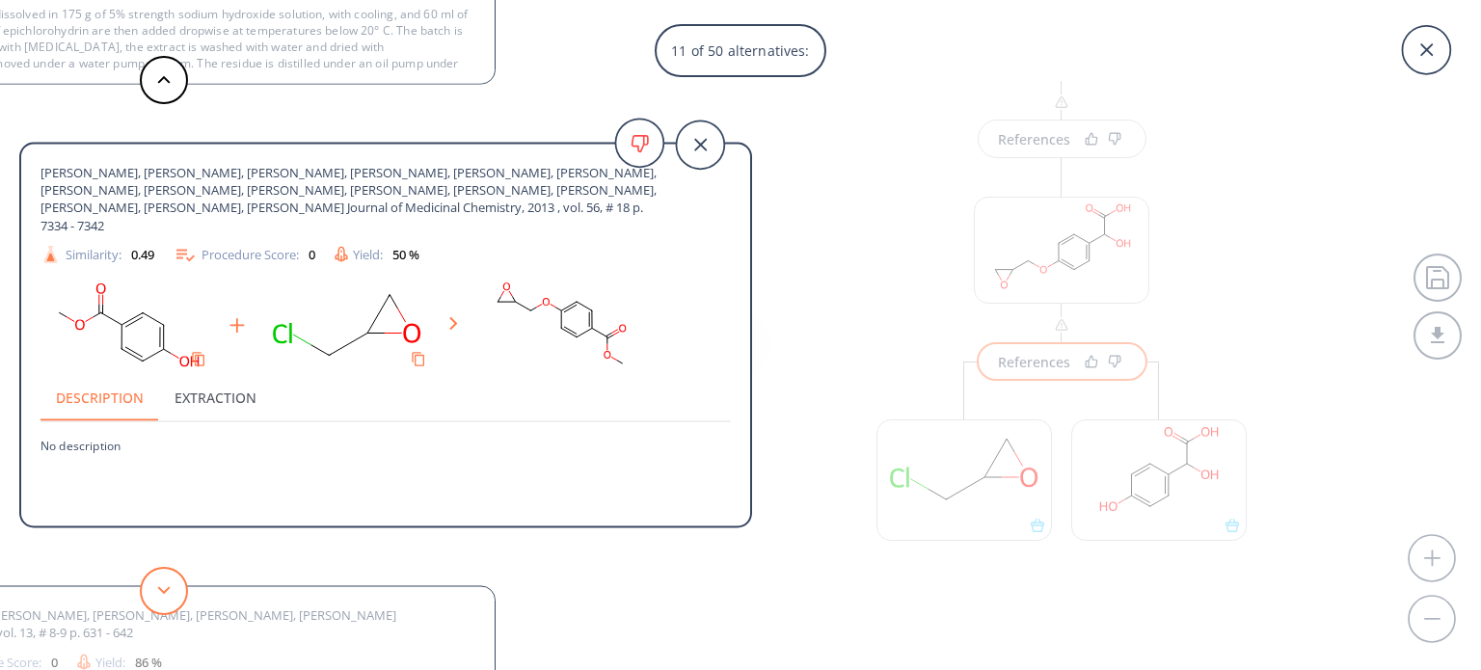
click at [171, 588] on button at bounding box center [164, 591] width 48 height 48
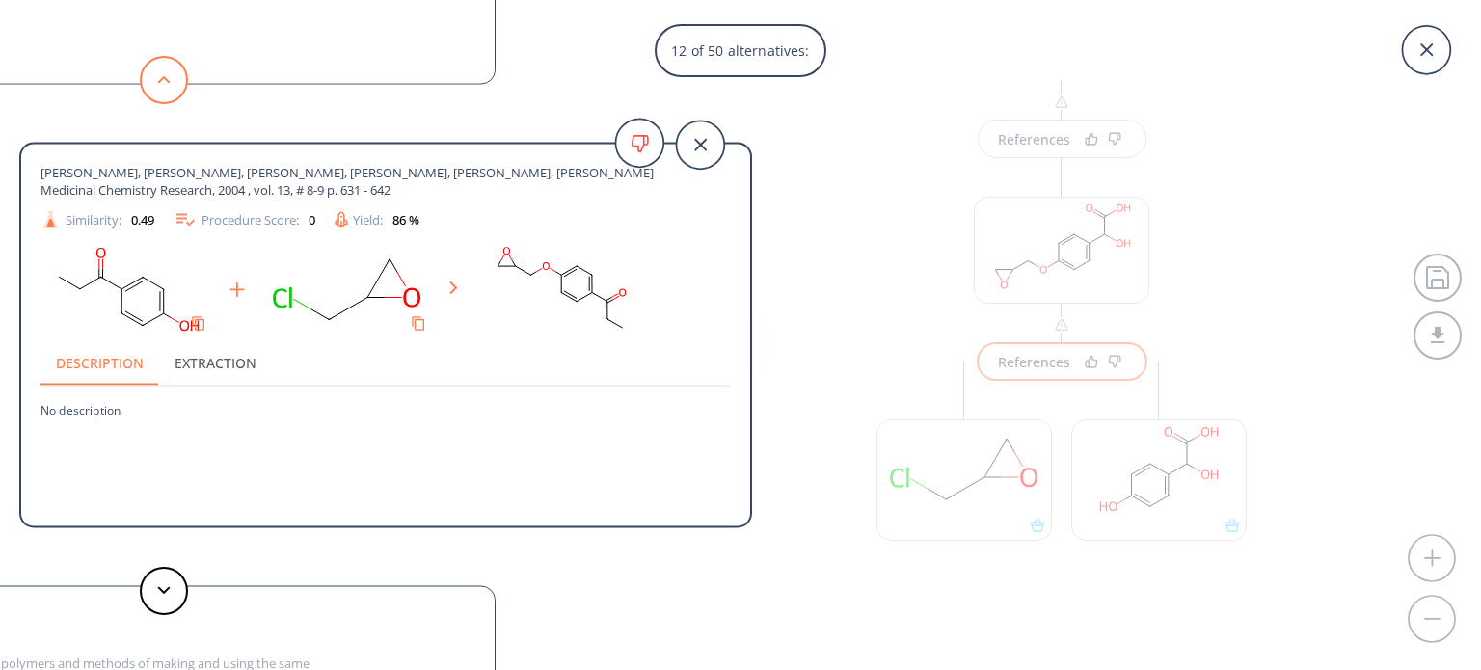
click at [157, 62] on button at bounding box center [164, 80] width 48 height 48
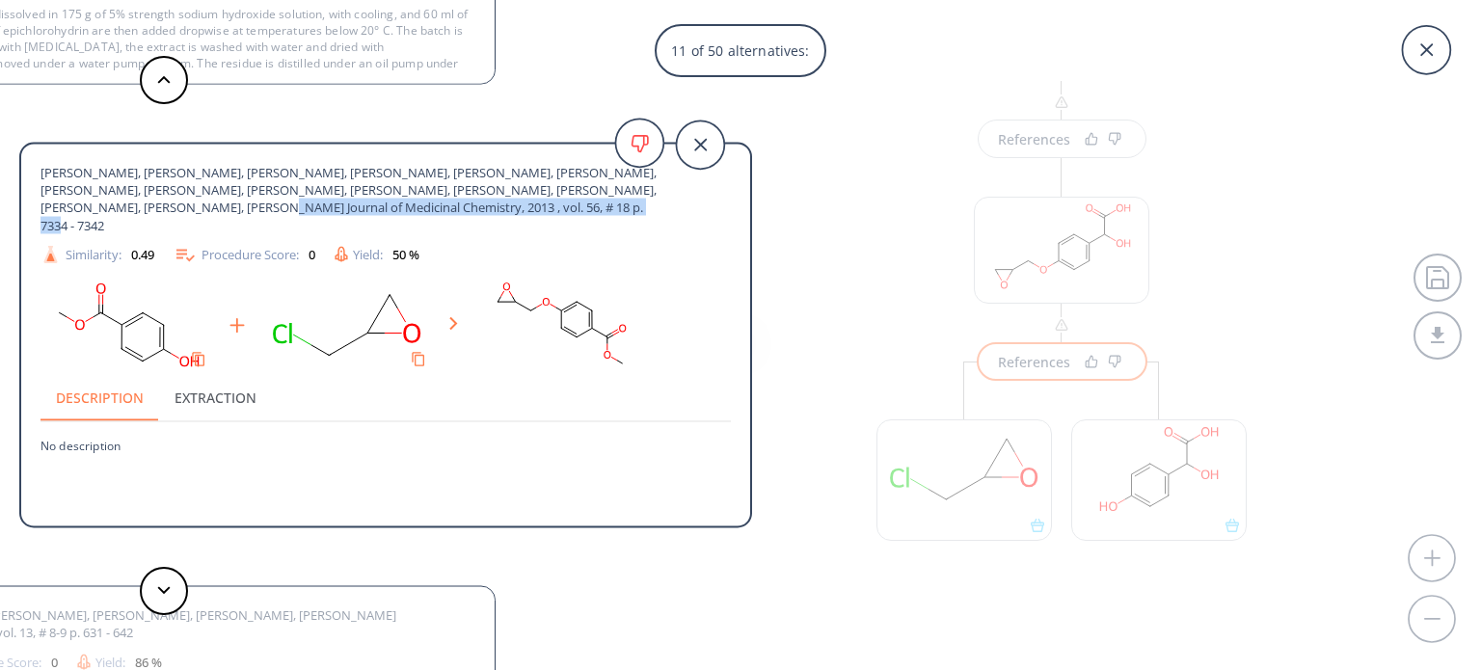
drag, startPoint x: 93, startPoint y: 206, endPoint x: 635, endPoint y: 271, distance: 546.6
click at [473, 207] on span "[PERSON_NAME], [PERSON_NAME], [PERSON_NAME], [PERSON_NAME], [PERSON_NAME], [PER…" at bounding box center [350, 199] width 621 height 70
copy span "Journal of Medicinal Chemistry, 2013 , vol. 56, # 18 p. 7334 - 7342"
click at [163, 592] on polygon at bounding box center [164, 590] width 13 height 8
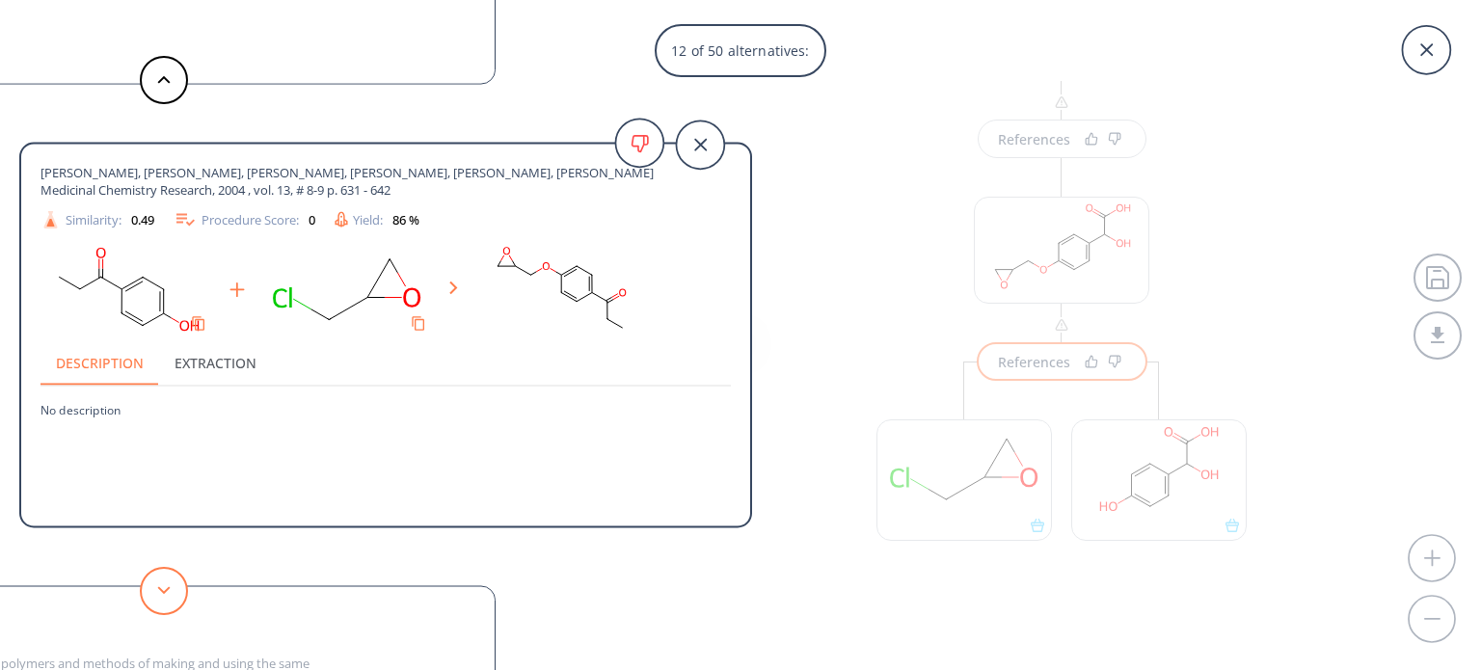
click at [163, 592] on polygon at bounding box center [164, 590] width 13 height 8
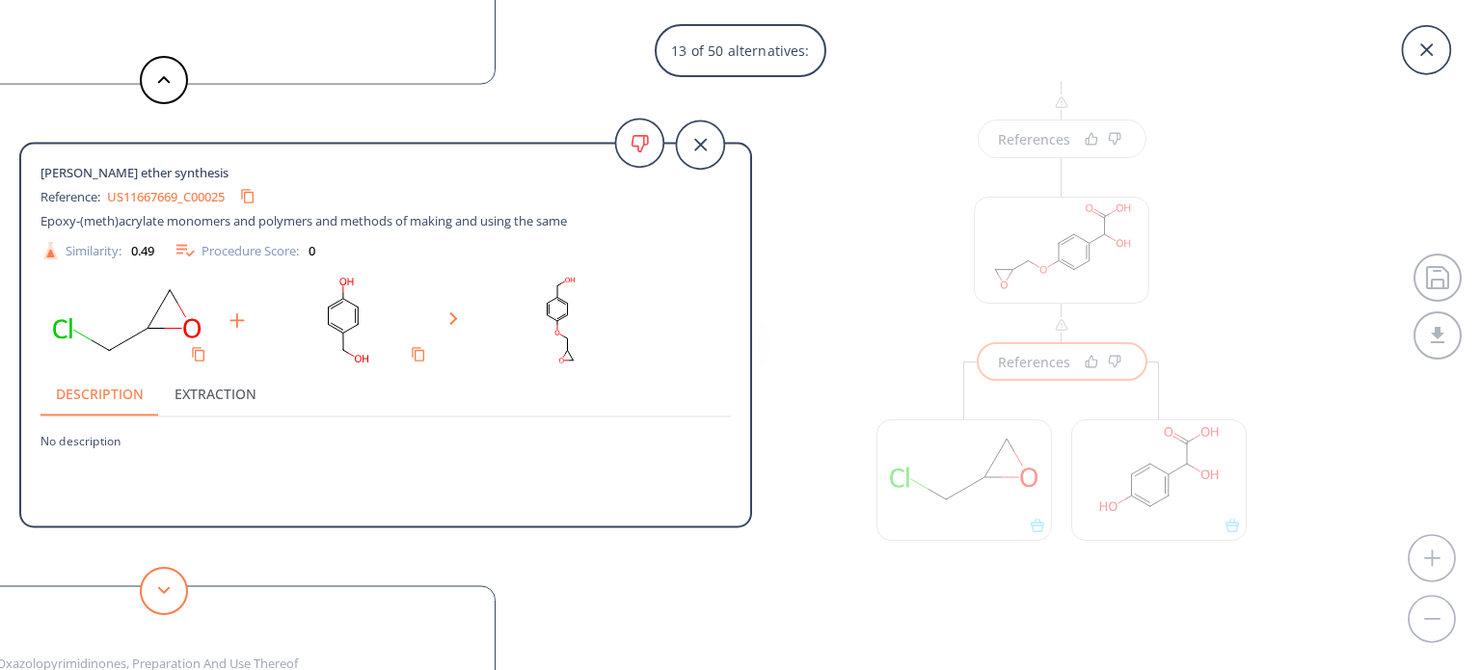
click at [163, 592] on polygon at bounding box center [164, 590] width 13 height 8
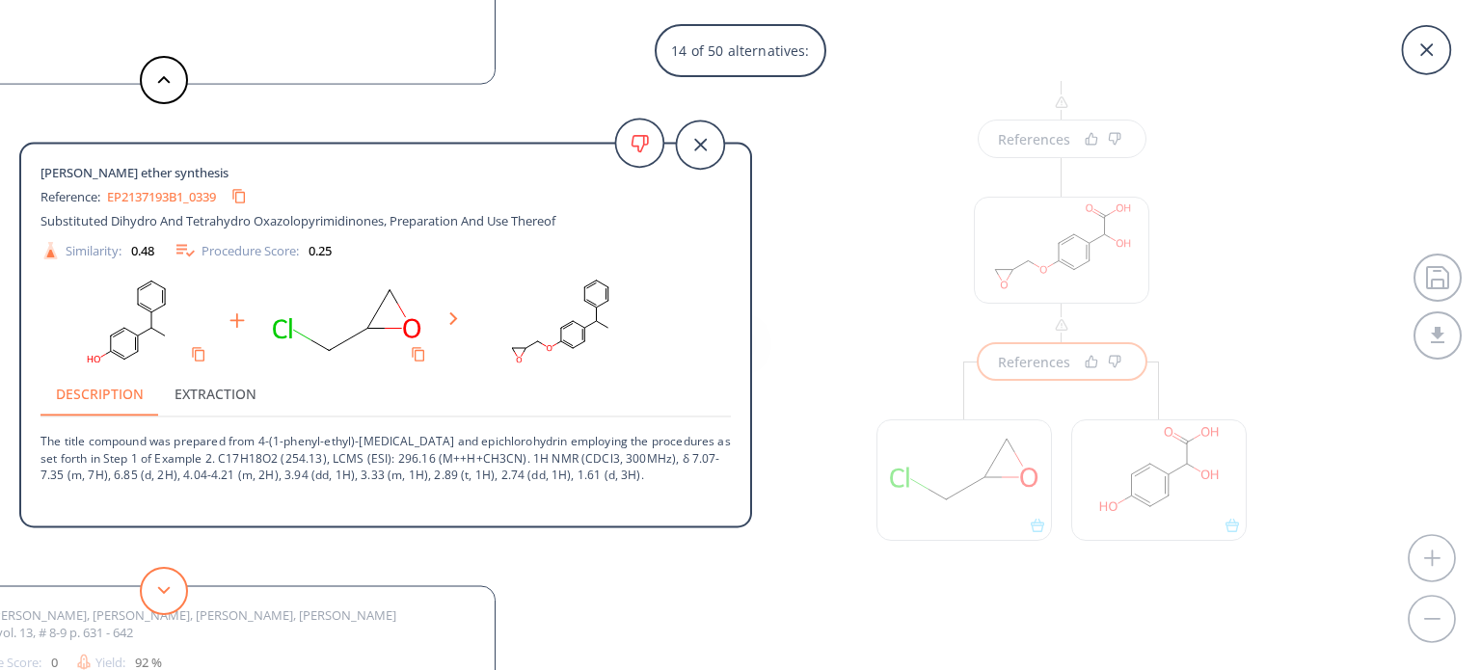
click at [163, 592] on polygon at bounding box center [164, 590] width 13 height 8
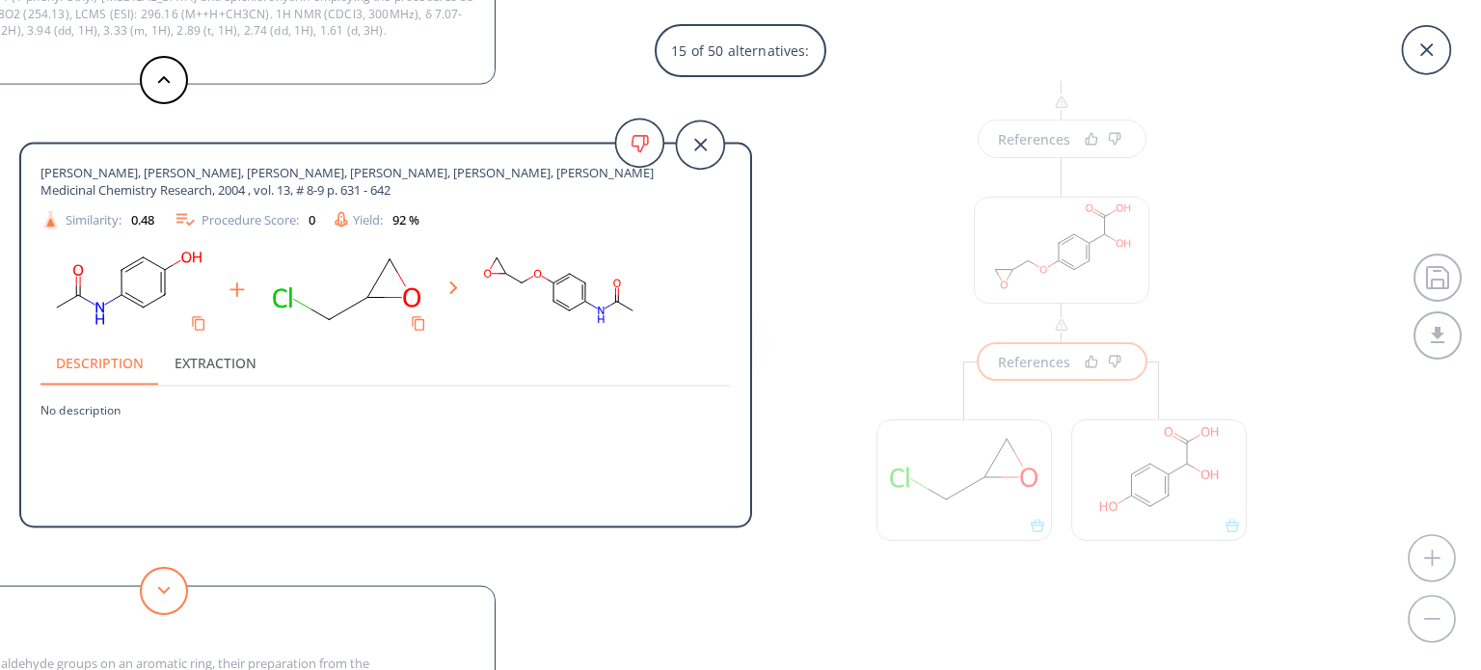
click at [163, 592] on polygon at bounding box center [164, 590] width 13 height 8
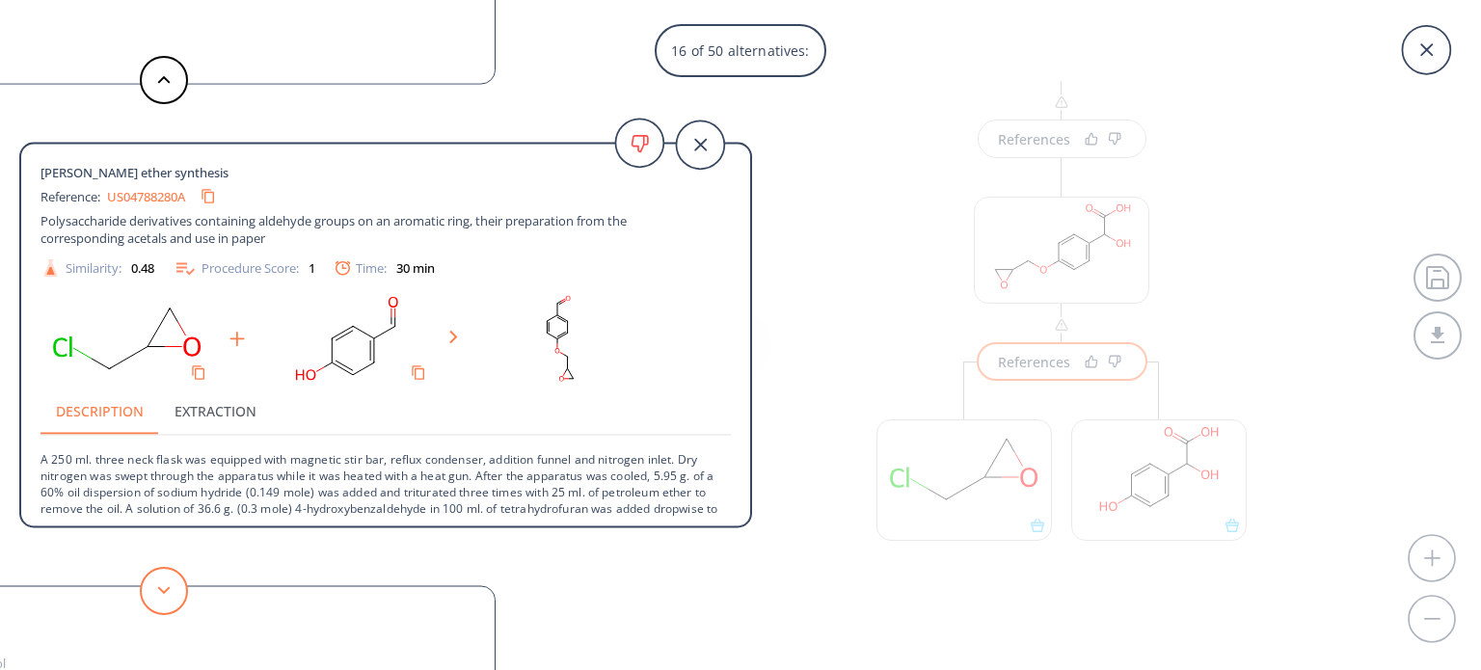
click at [162, 591] on polygon at bounding box center [164, 590] width 13 height 8
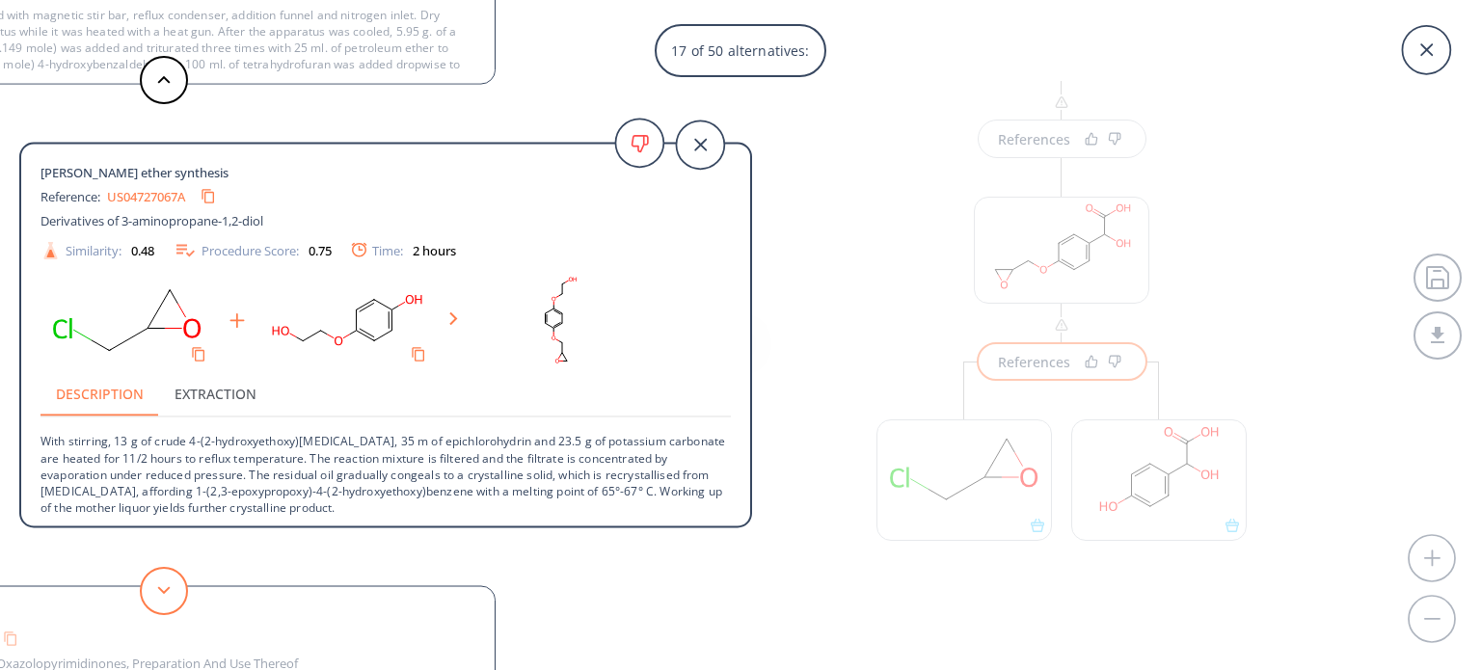
click at [179, 577] on button at bounding box center [164, 591] width 48 height 48
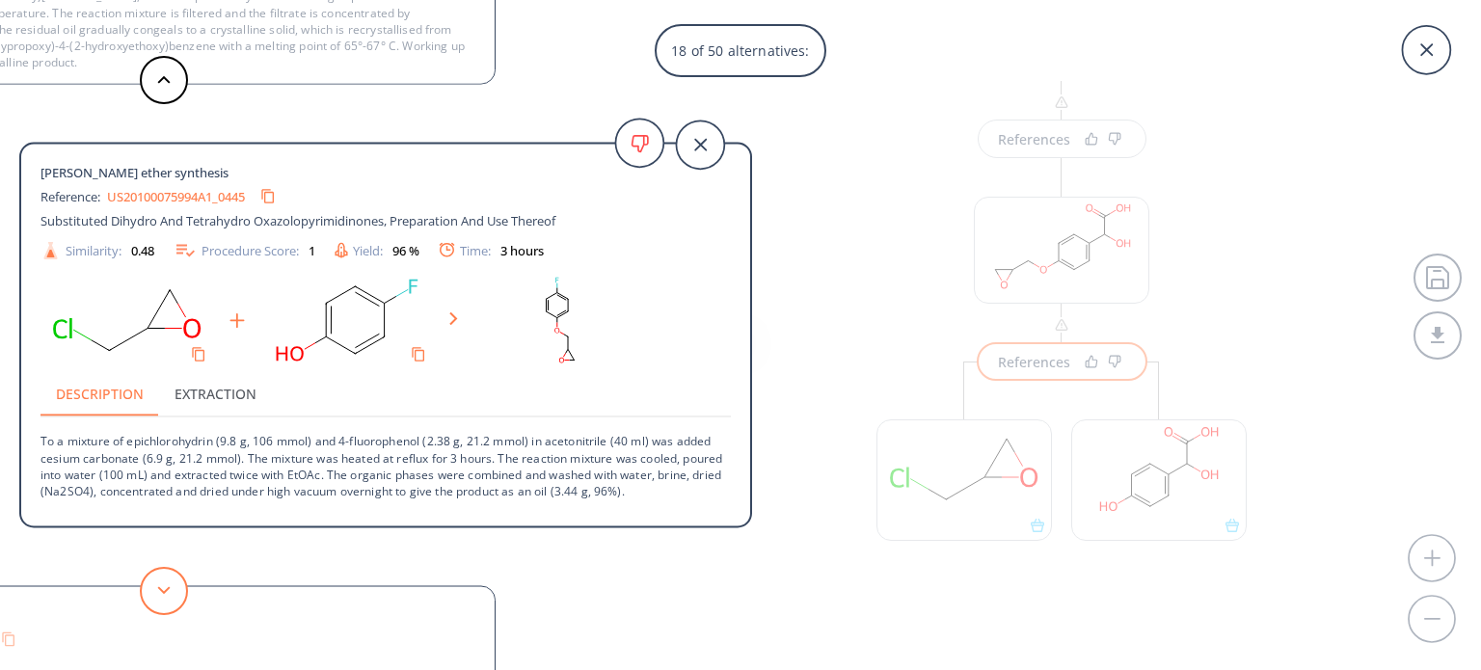
click at [179, 577] on button at bounding box center [164, 591] width 48 height 48
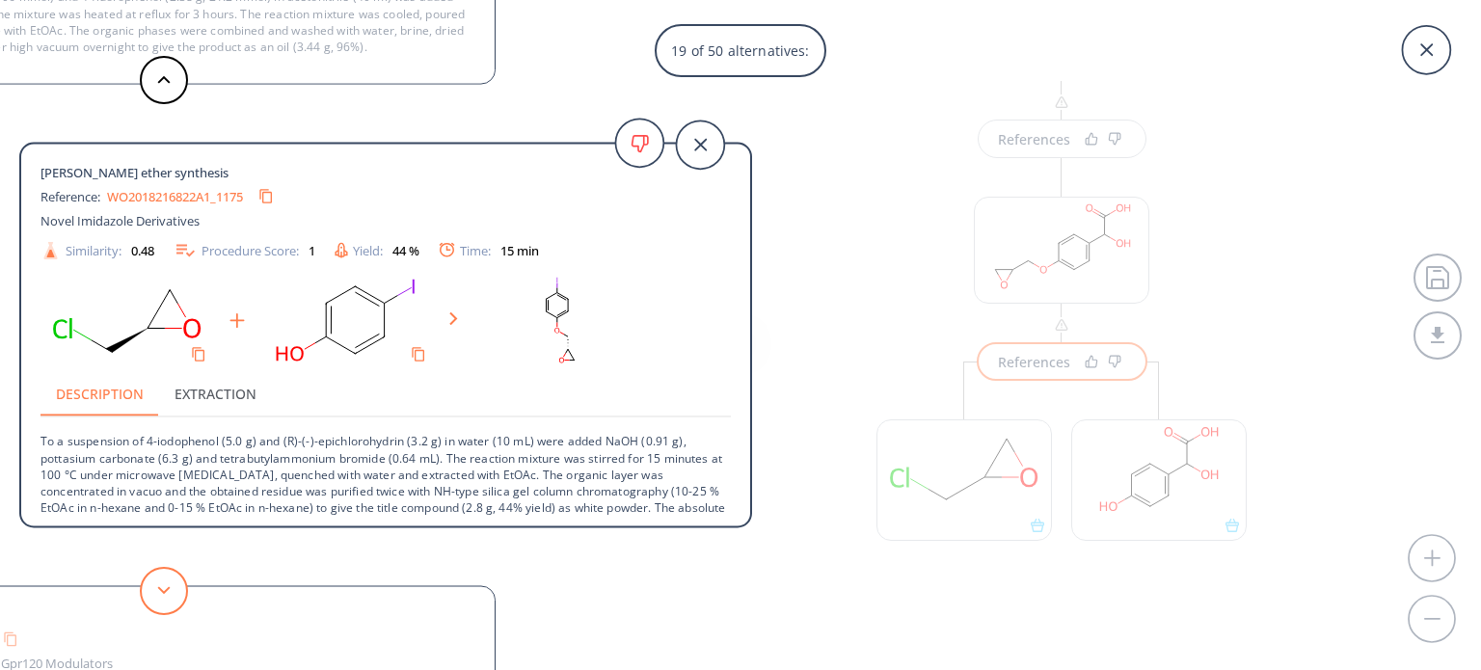
click at [179, 577] on button at bounding box center [164, 591] width 48 height 48
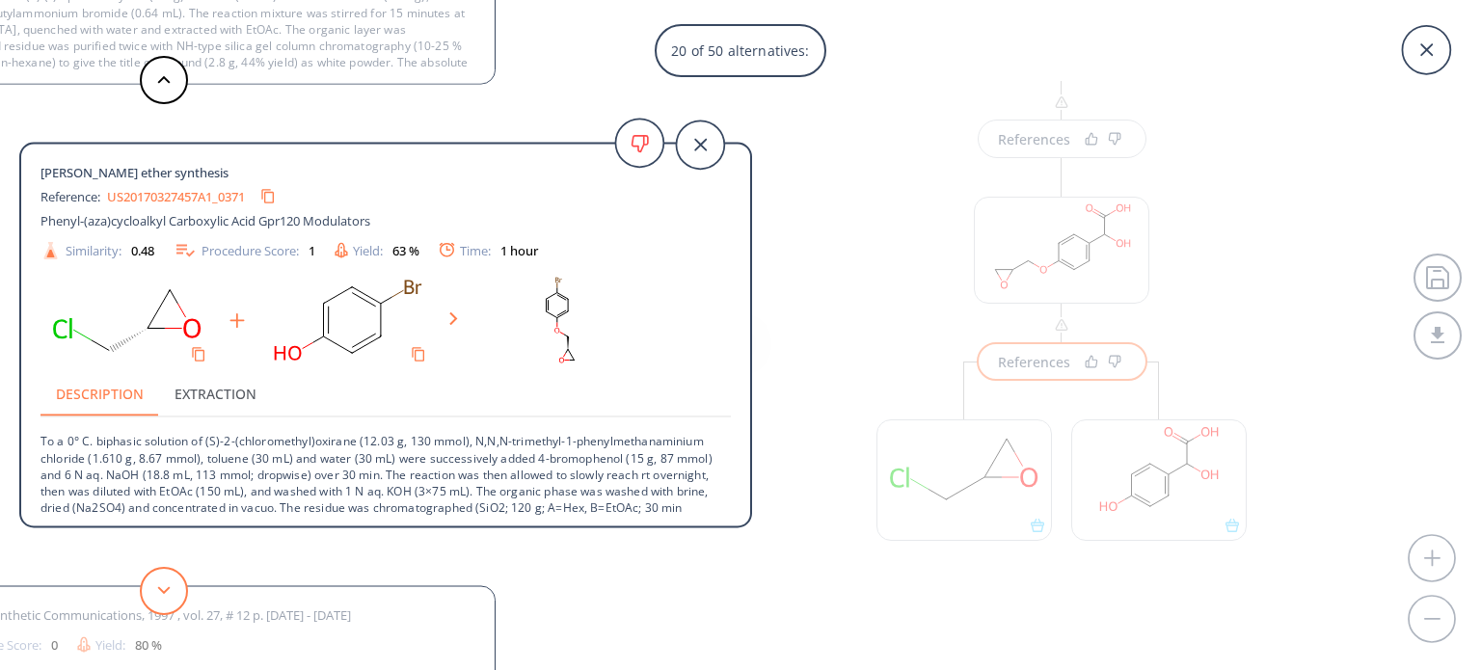
click at [179, 577] on button at bounding box center [164, 591] width 48 height 48
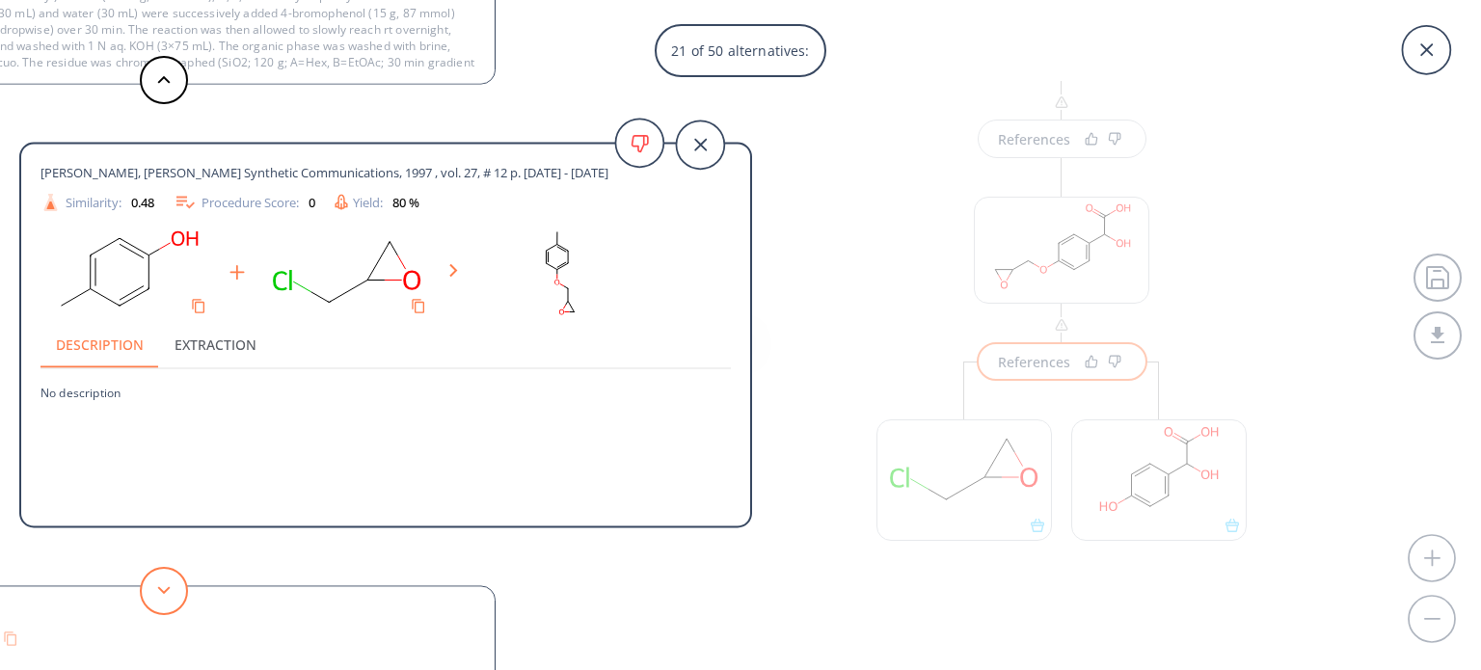
click at [179, 577] on button at bounding box center [164, 591] width 48 height 48
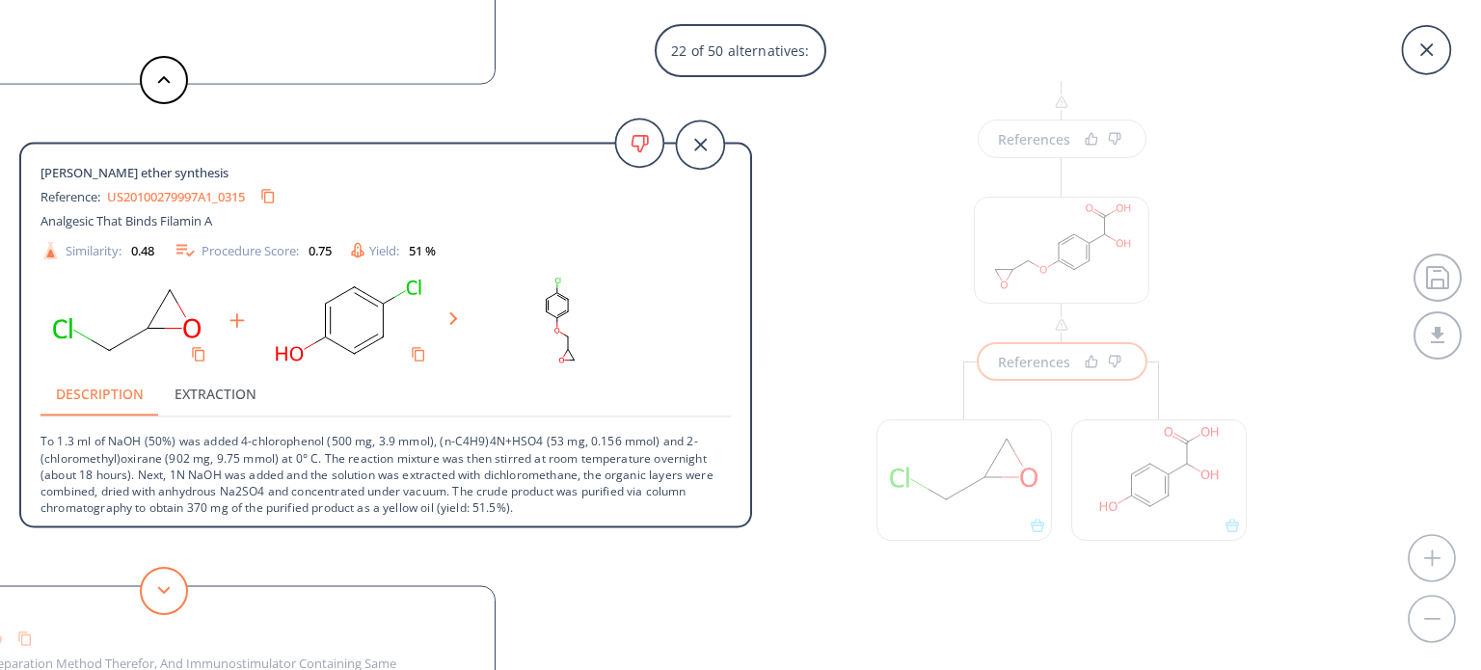
click at [179, 577] on button at bounding box center [164, 591] width 48 height 48
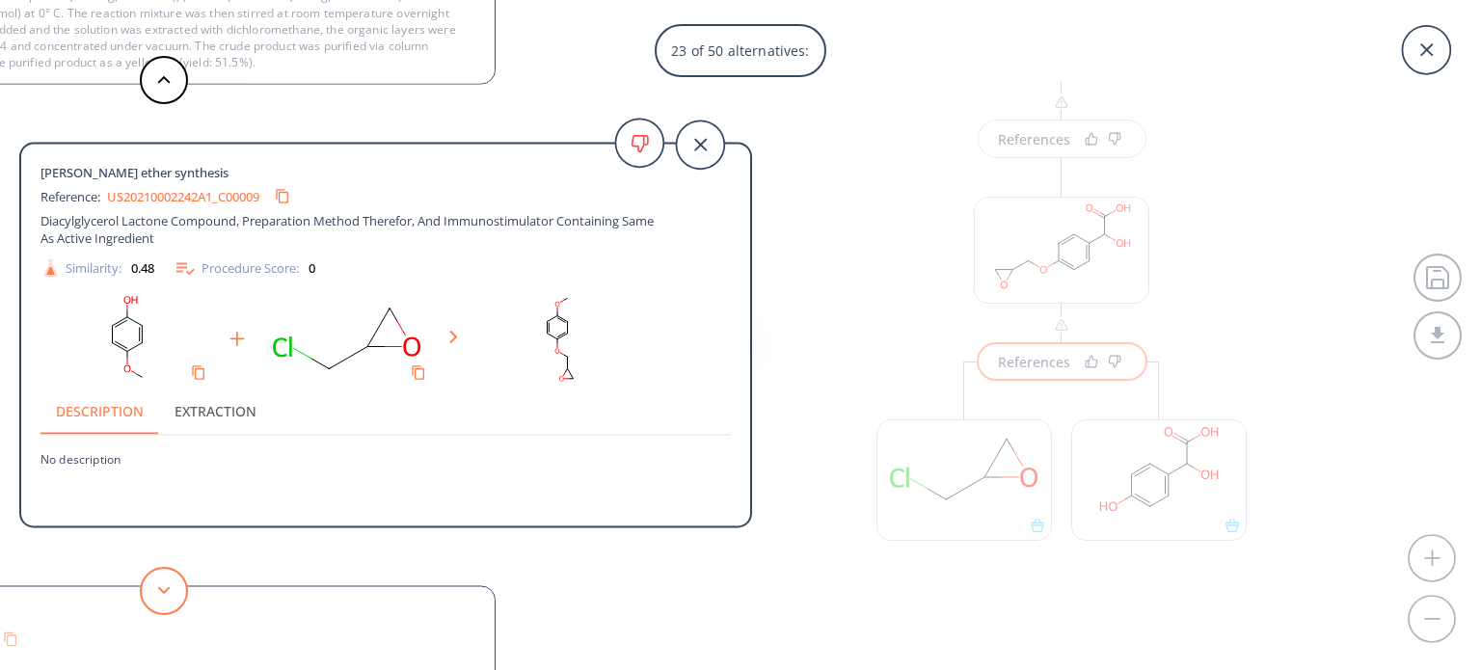
click at [179, 577] on button at bounding box center [164, 591] width 48 height 48
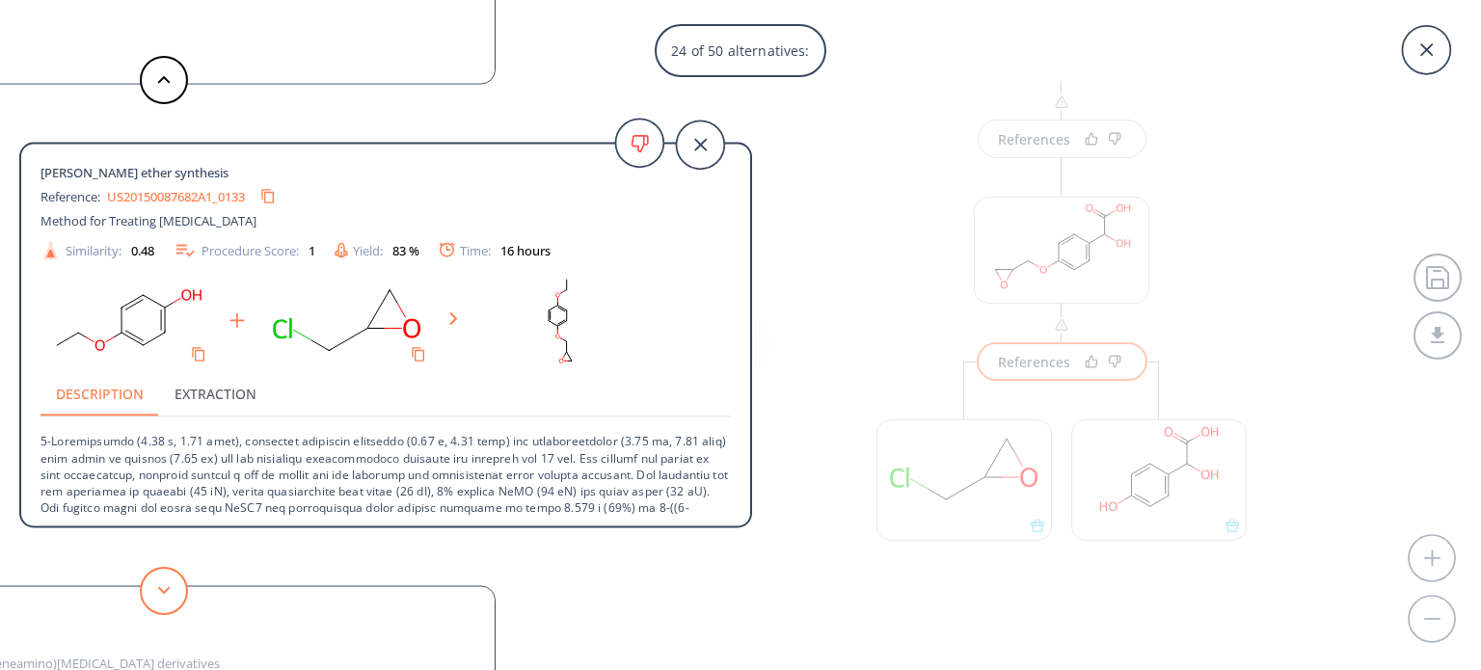
click at [179, 577] on button at bounding box center [164, 591] width 48 height 48
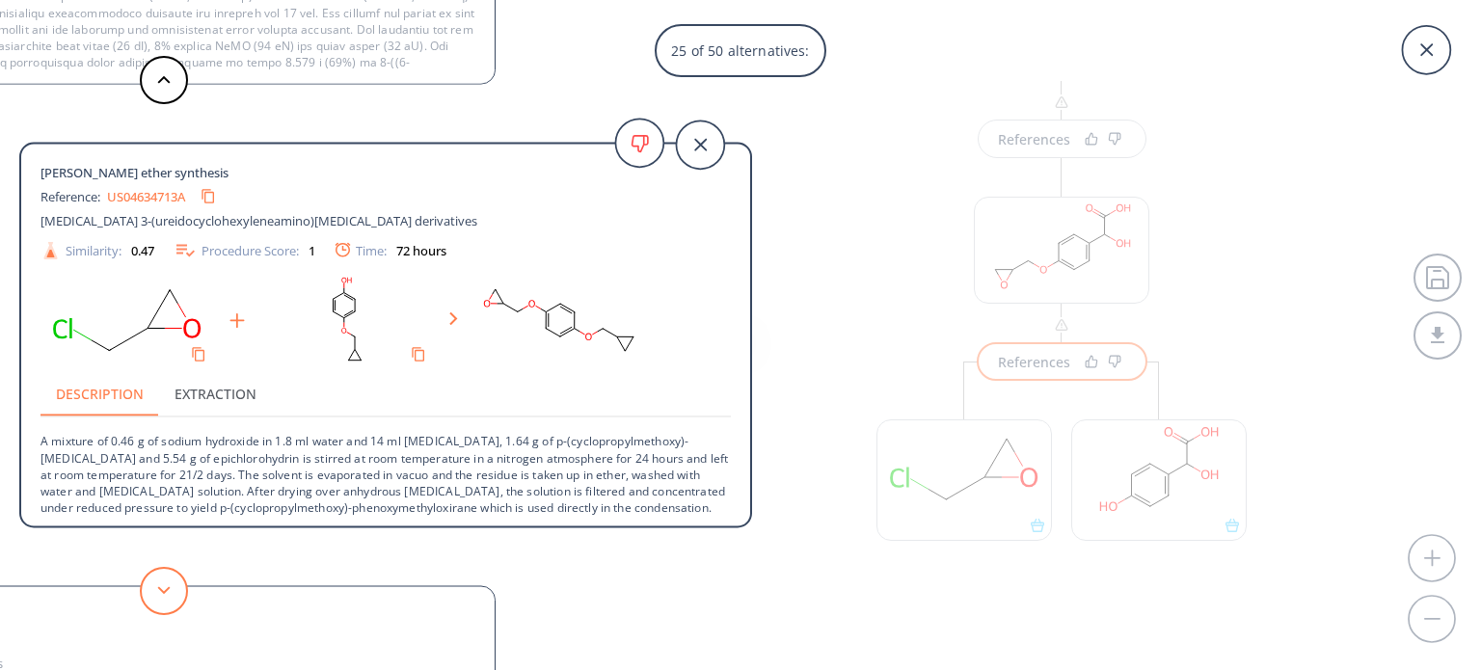
click at [179, 577] on button at bounding box center [164, 591] width 48 height 48
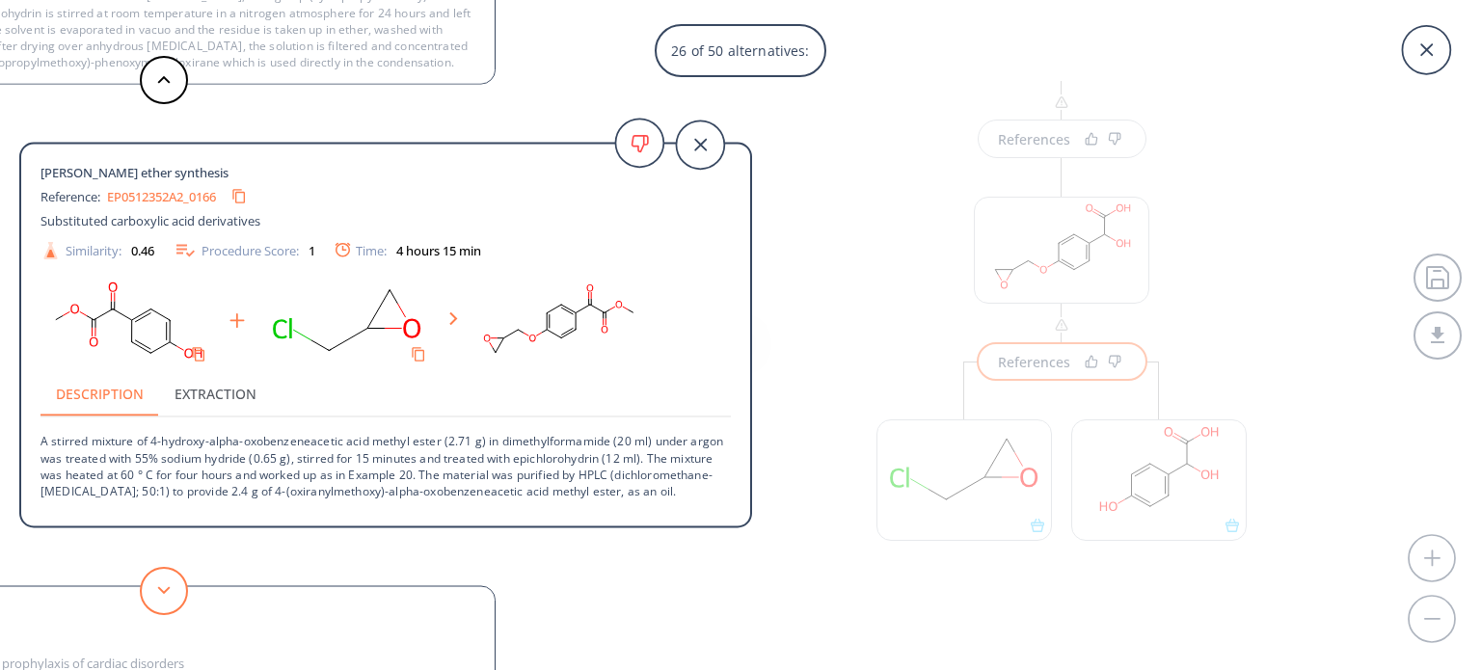
click at [179, 577] on button at bounding box center [164, 591] width 48 height 48
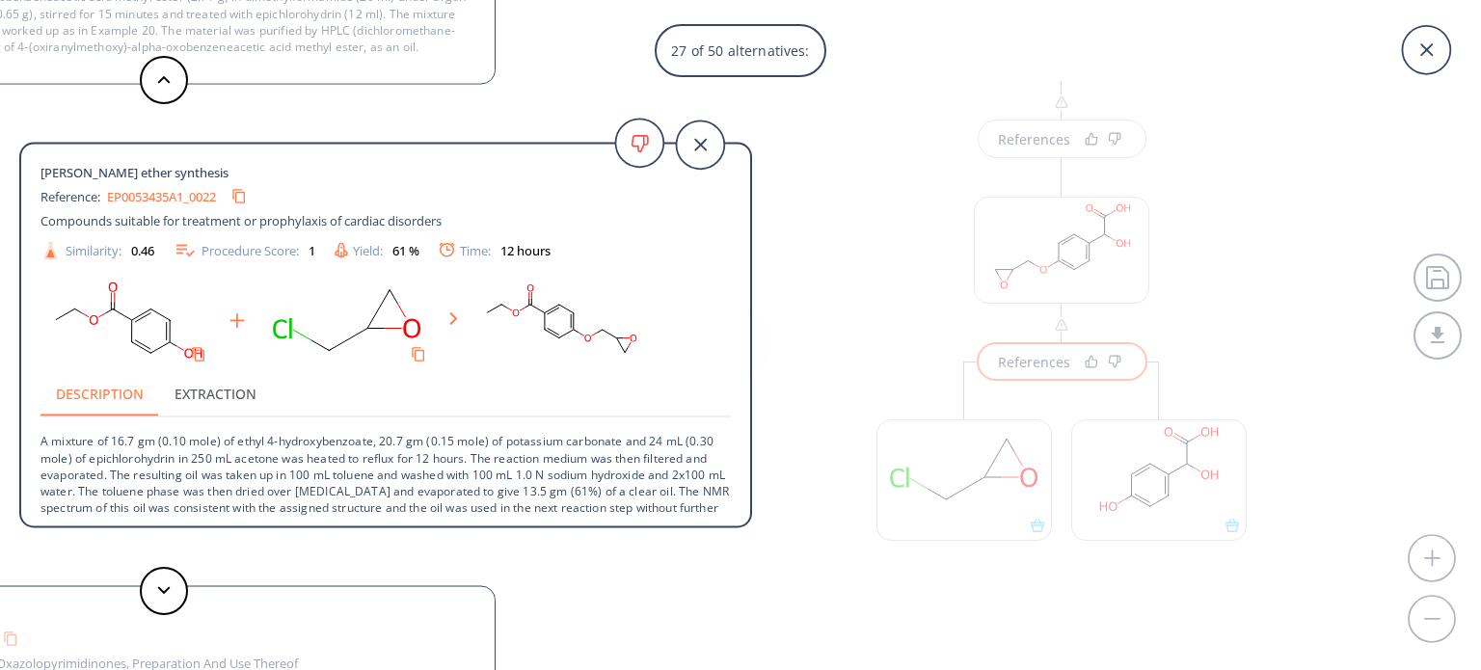
scroll to position [19, 0]
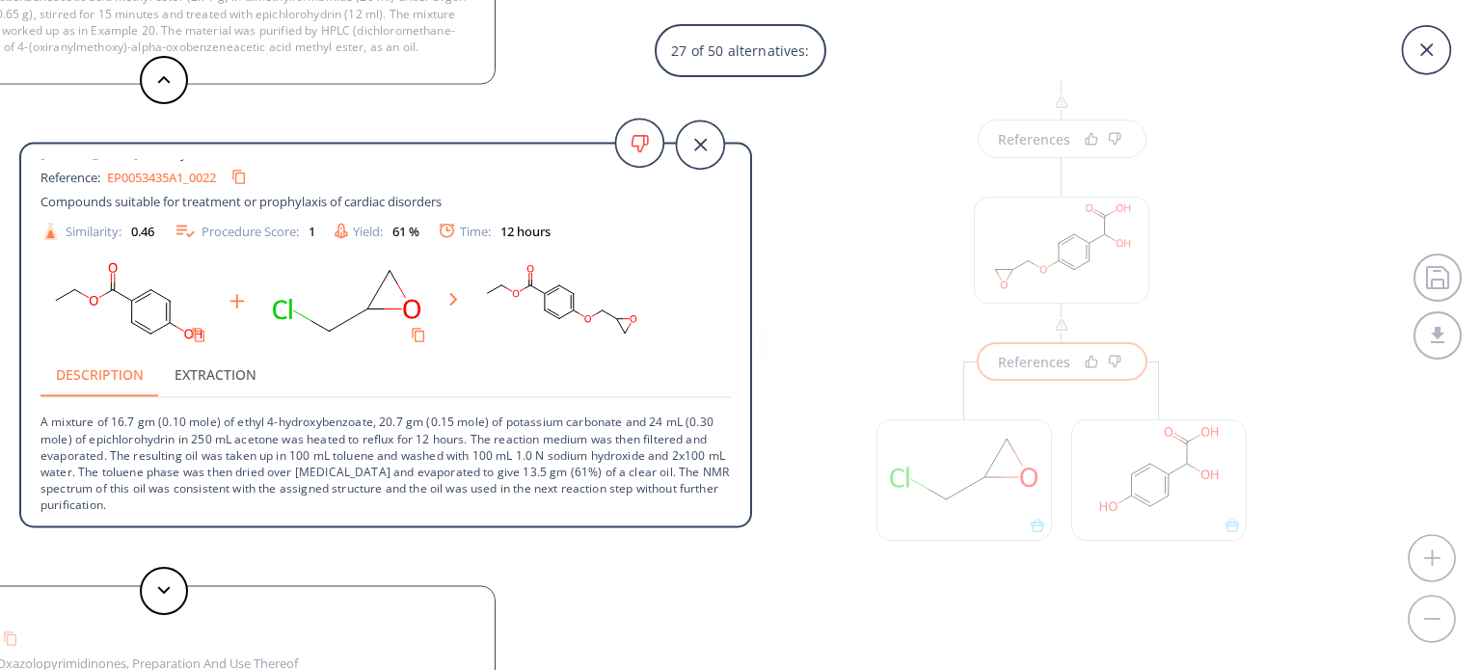
click at [190, 180] on link "EP0053435A1_0022" at bounding box center [161, 177] width 109 height 13
click at [248, 174] on icon "Copy to clipboard" at bounding box center [238, 177] width 18 height 18
click at [243, 172] on icon "Copy to clipboard" at bounding box center [239, 177] width 12 height 13
click at [172, 582] on button at bounding box center [164, 591] width 48 height 48
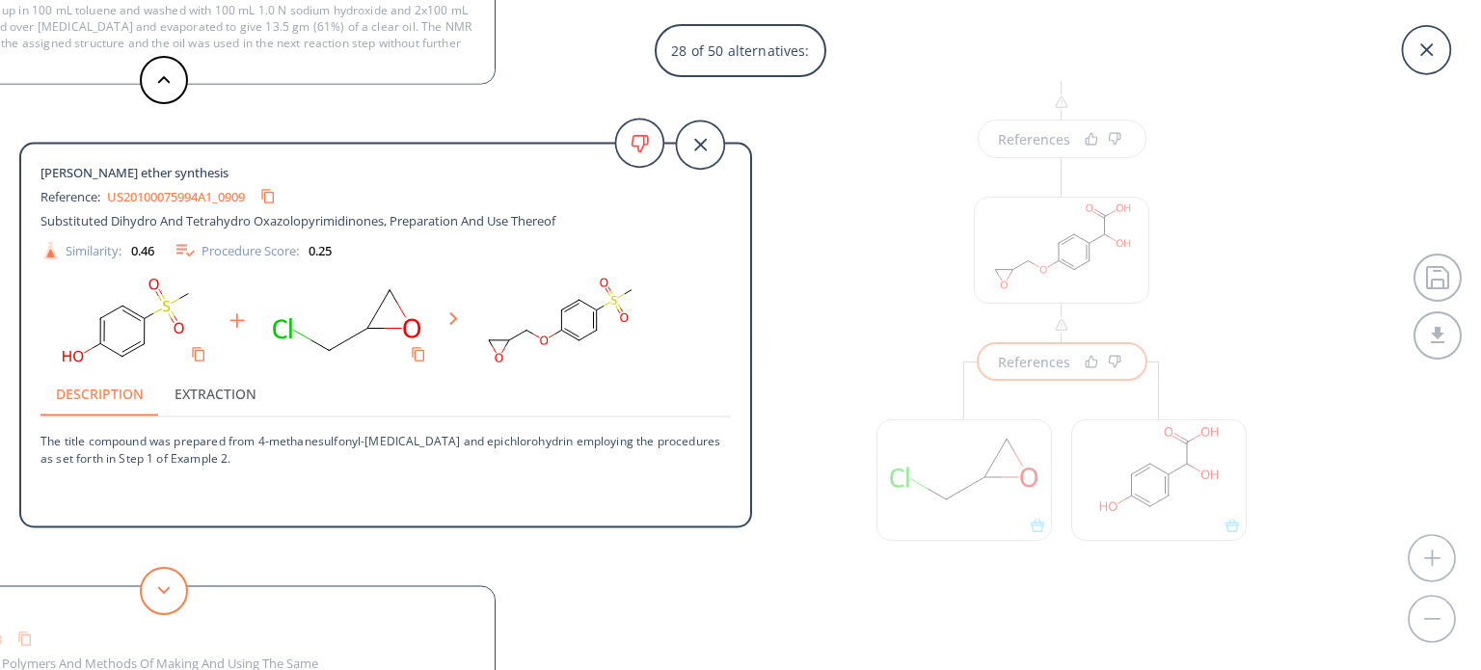
click at [155, 592] on button at bounding box center [164, 591] width 48 height 48
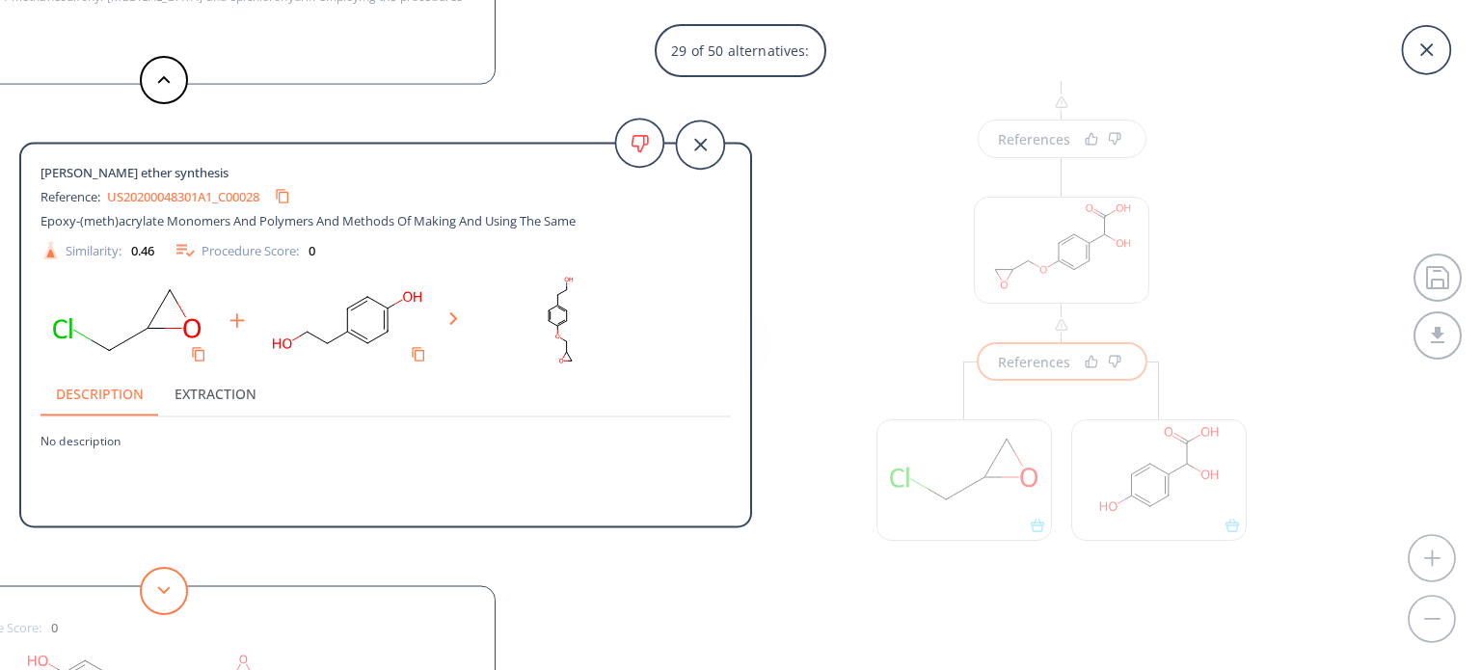
click at [155, 592] on button at bounding box center [164, 591] width 48 height 48
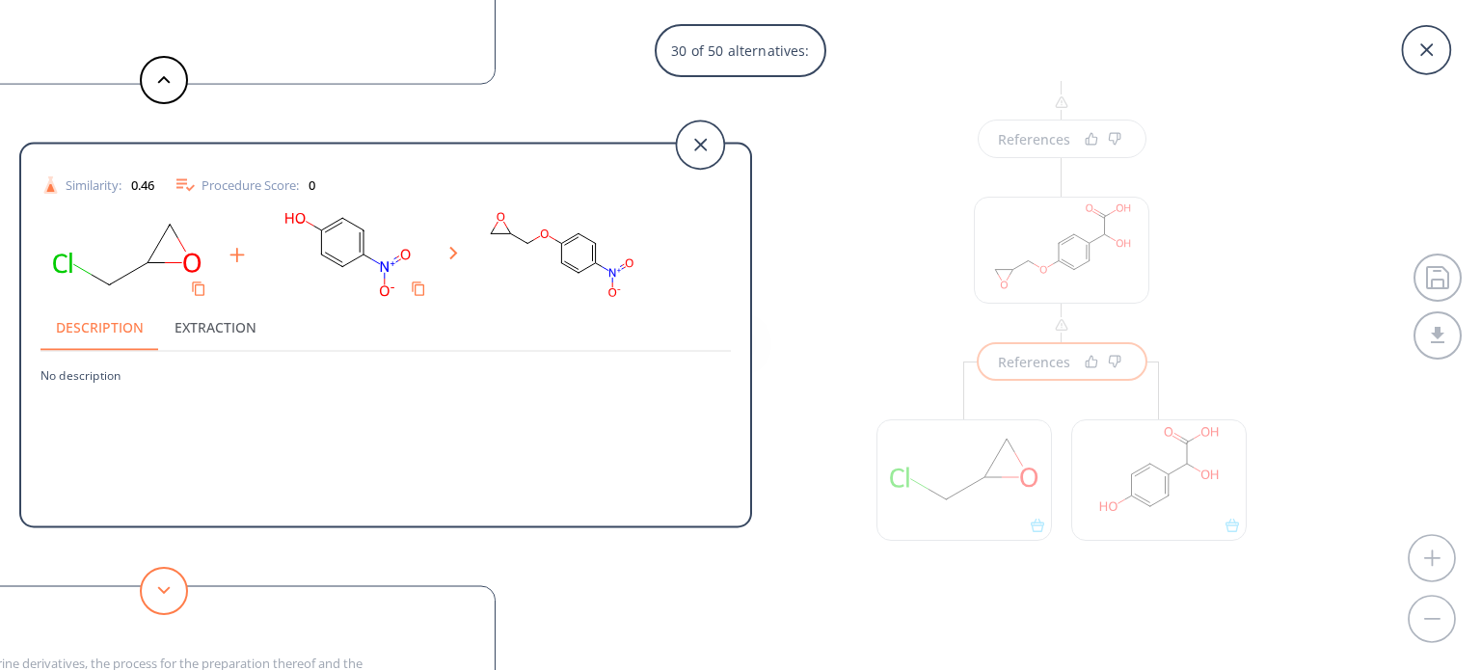
click at [155, 592] on button at bounding box center [164, 591] width 48 height 48
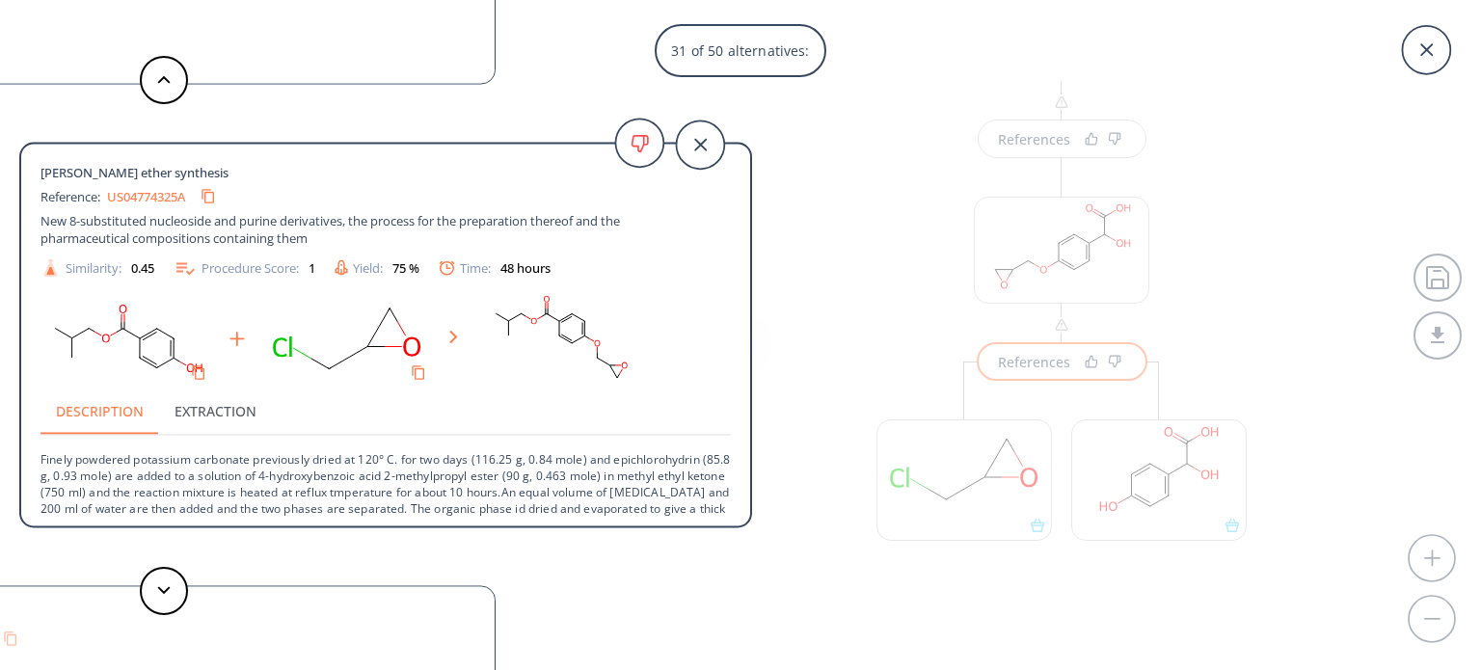
click at [144, 192] on link "US04774325A" at bounding box center [146, 196] width 78 height 13
click at [1435, 45] on icon at bounding box center [1426, 50] width 48 height 48
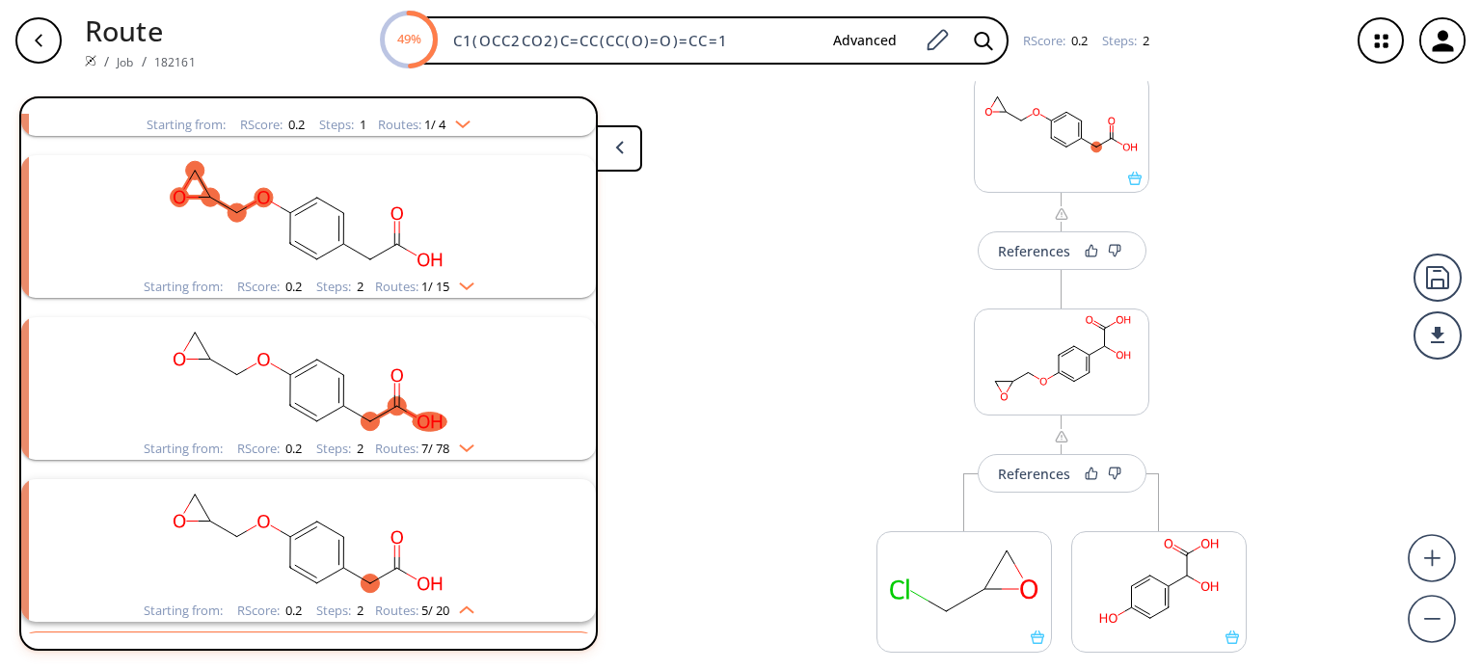
scroll to position [0, 0]
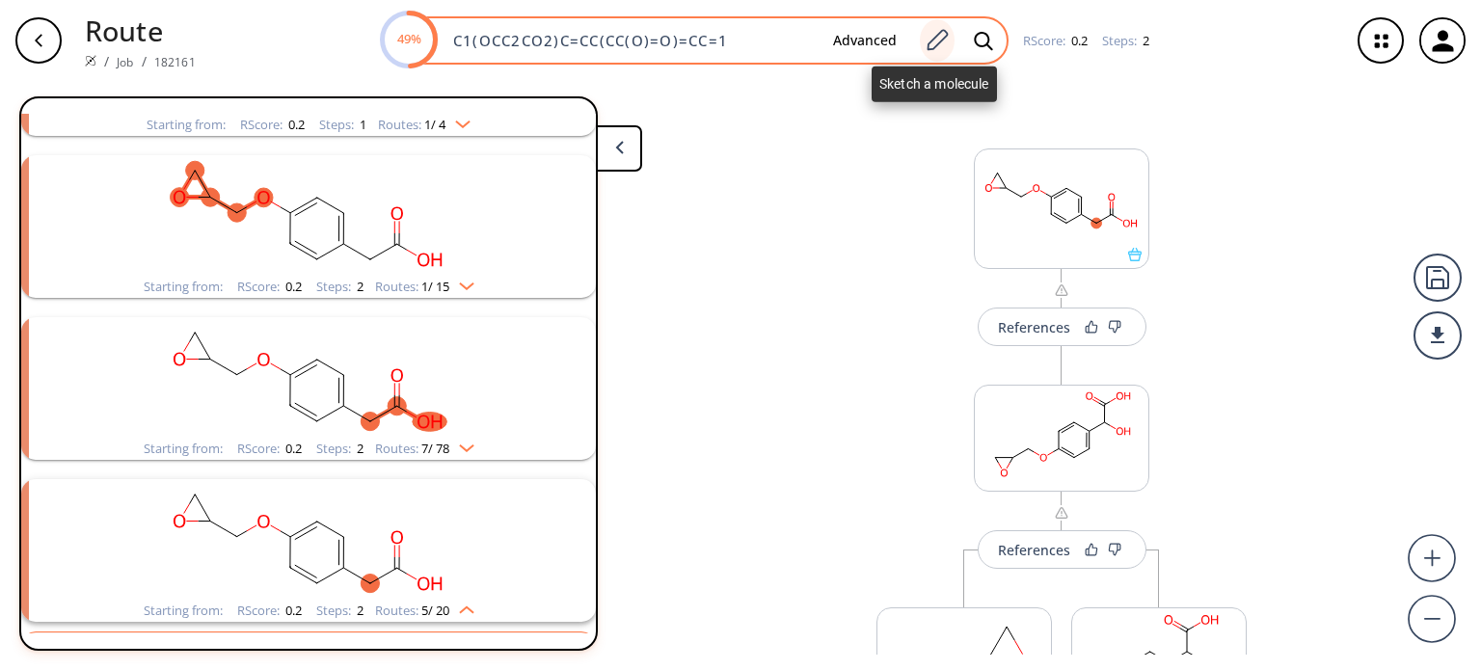
click at [930, 40] on icon at bounding box center [937, 39] width 21 height 21
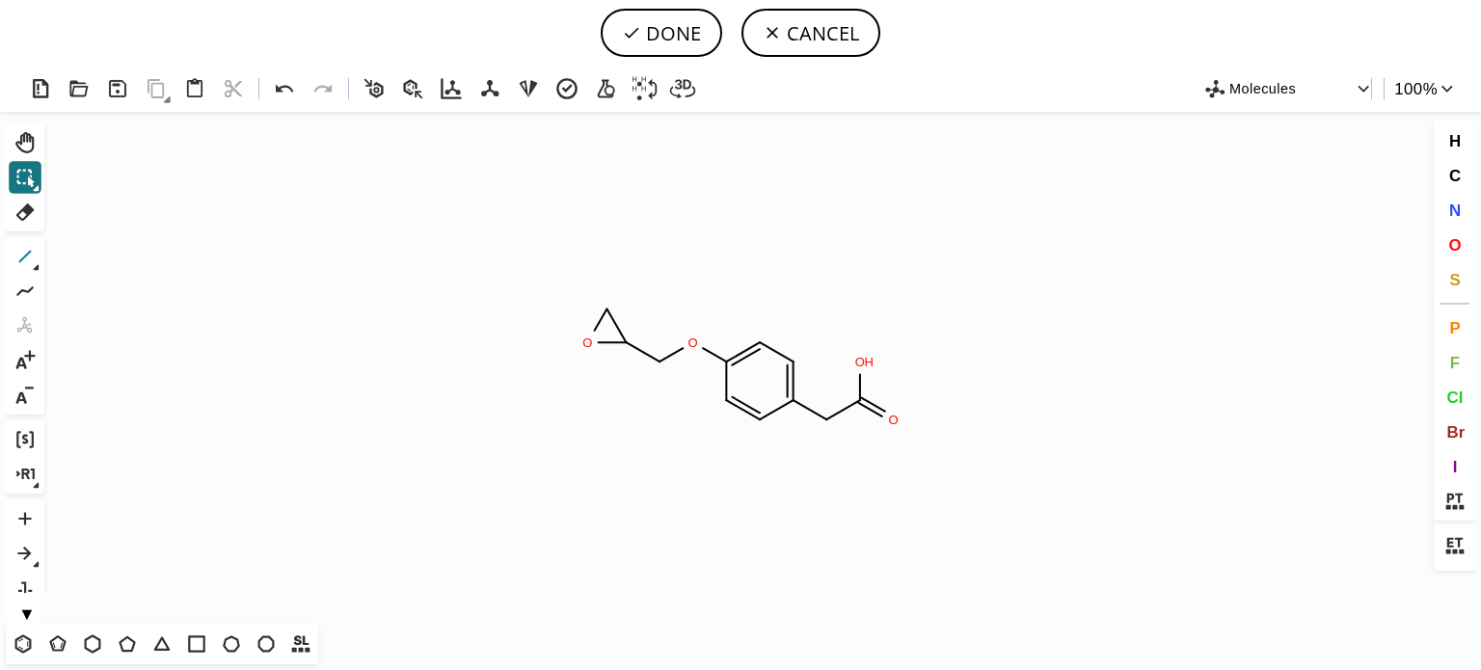
click at [28, 253] on icon at bounding box center [25, 257] width 13 height 13
click at [1462, 204] on button "N" at bounding box center [1454, 210] width 33 height 33
click at [604, 274] on tspan "N" at bounding box center [605, 274] width 10 height 14
click at [27, 214] on icon at bounding box center [25, 211] width 18 height 17
click at [594, 324] on icon at bounding box center [601, 320] width 30 height 35
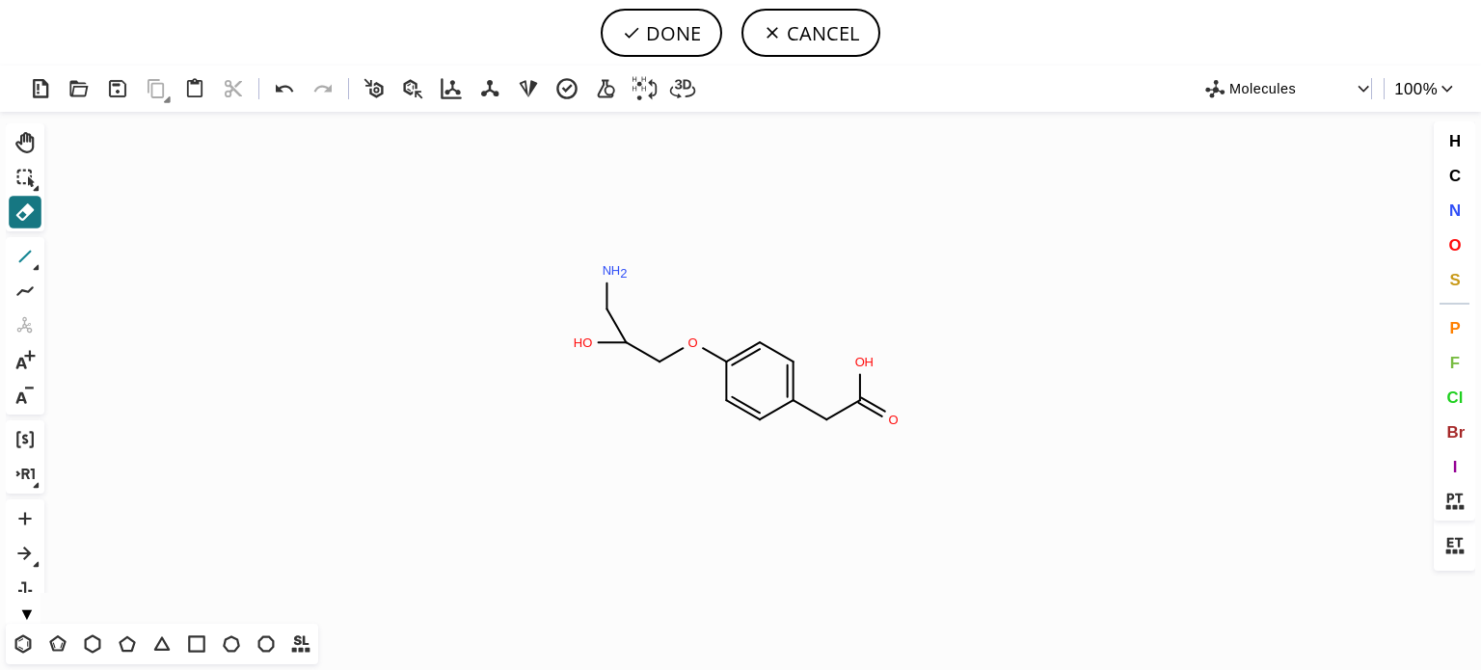
click at [31, 254] on icon at bounding box center [25, 256] width 25 height 25
click at [602, 257] on icon "Created with [PERSON_NAME] 2.3.0 O H N H 2 O O H O N" at bounding box center [740, 368] width 1377 height 512
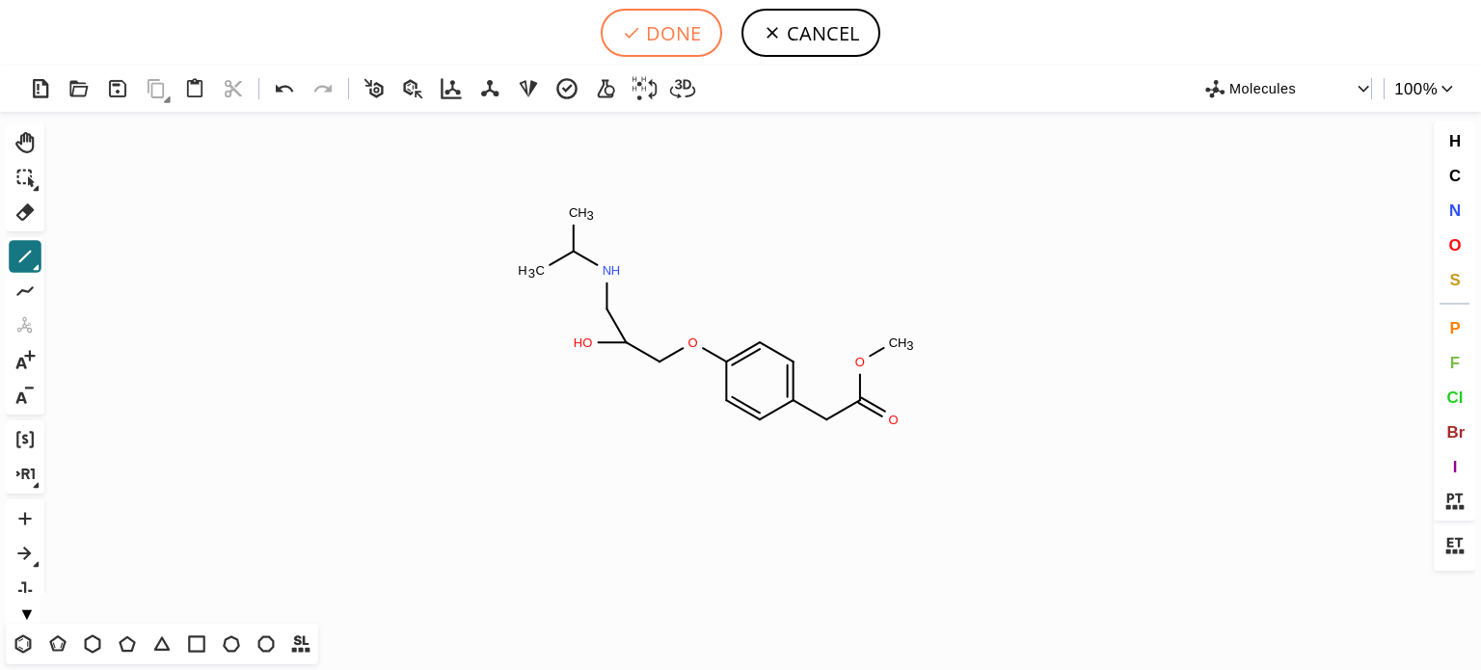
click at [686, 35] on button "DONE" at bounding box center [661, 33] width 121 height 48
type input "C1(=CC=C(CC(=O)OC)C=C1)OCC(O)CNC(C)C"
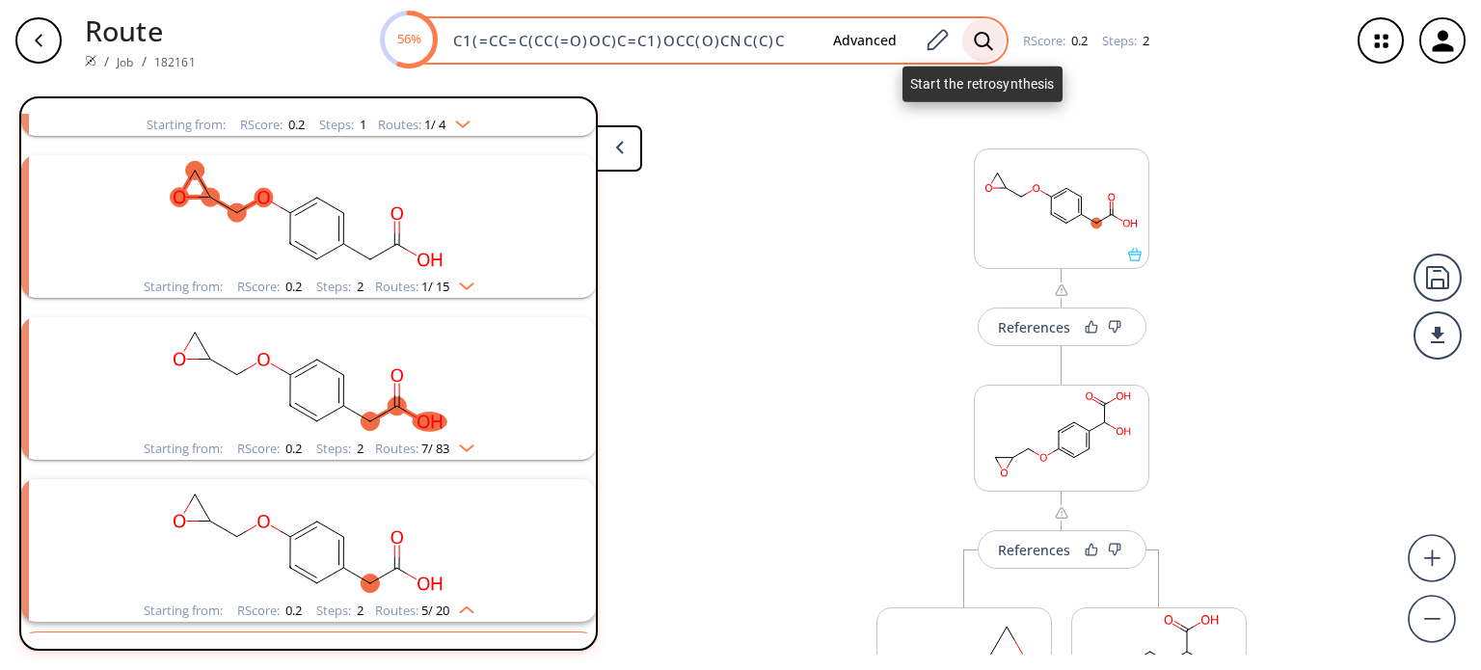
click at [987, 42] on icon at bounding box center [983, 41] width 19 height 20
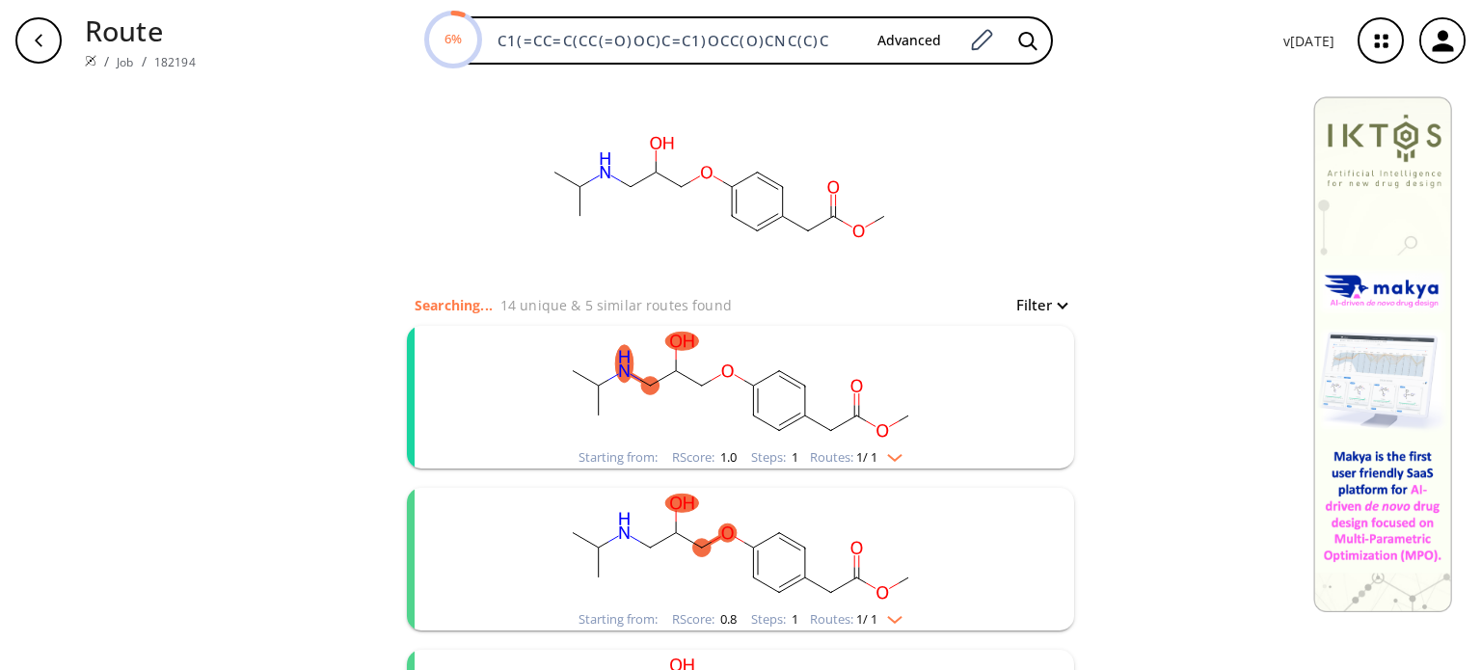
click at [895, 457] on img "clusters" at bounding box center [889, 453] width 25 height 15
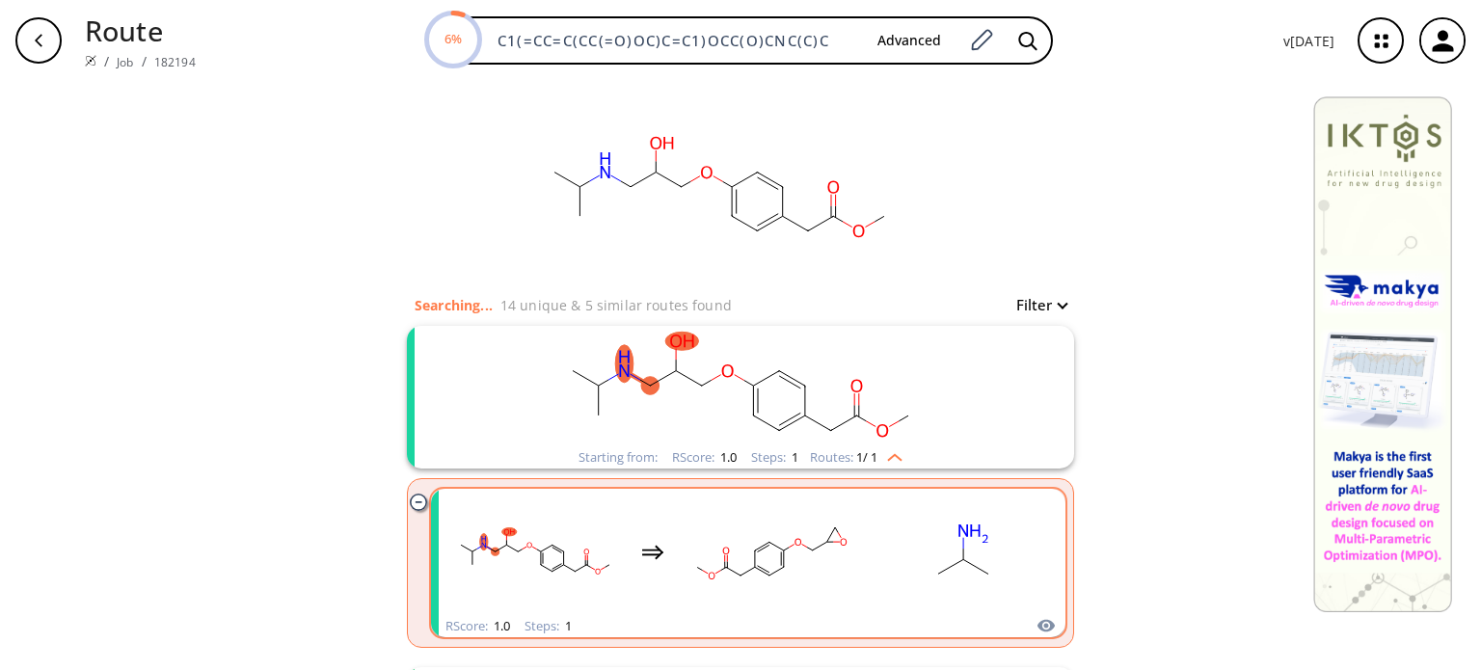
click at [879, 550] on rect "clusters" at bounding box center [963, 552] width 174 height 121
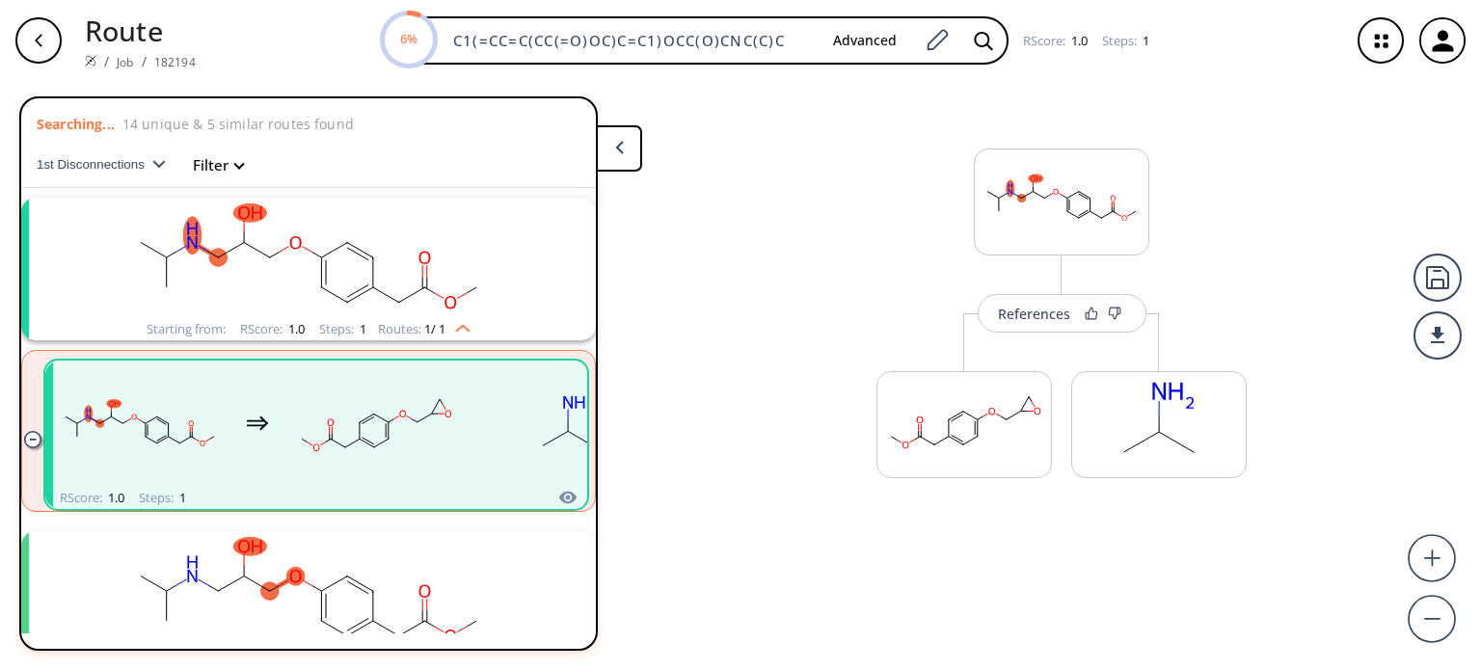
scroll to position [42, 0]
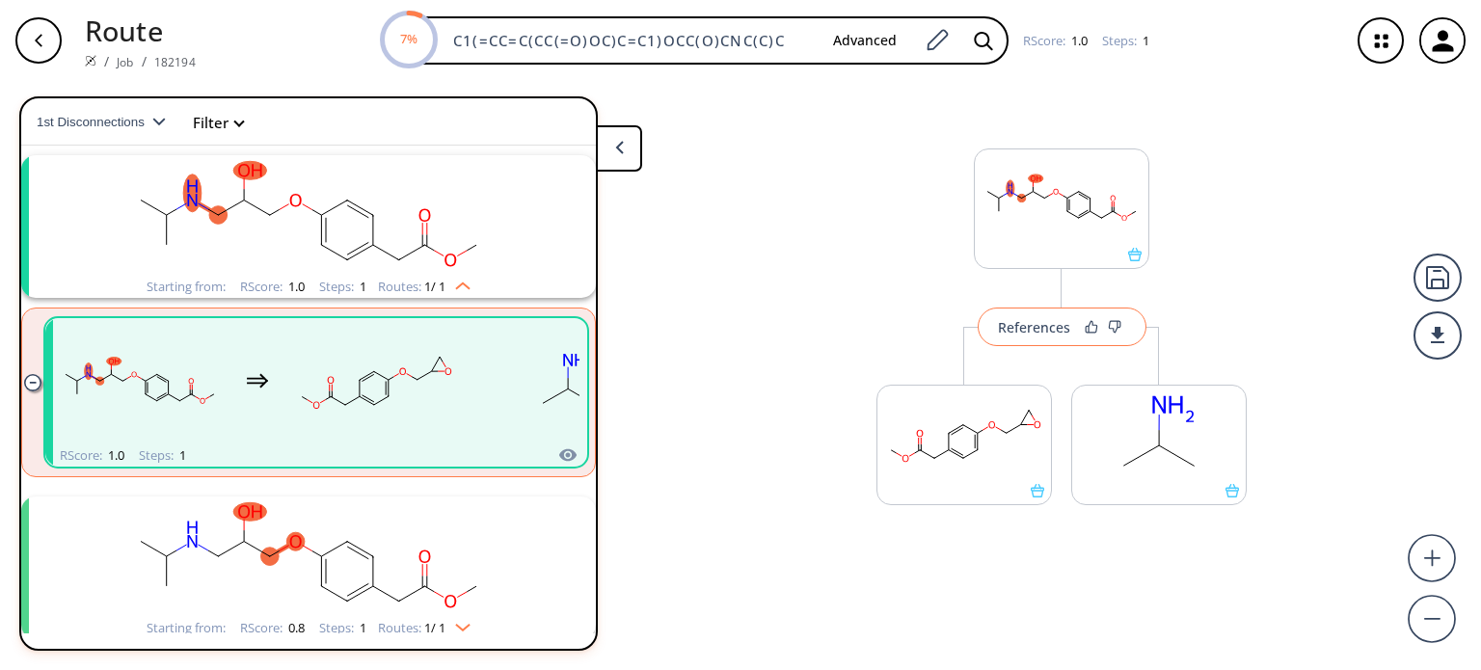
click at [1041, 329] on div "References" at bounding box center [1034, 327] width 72 height 13
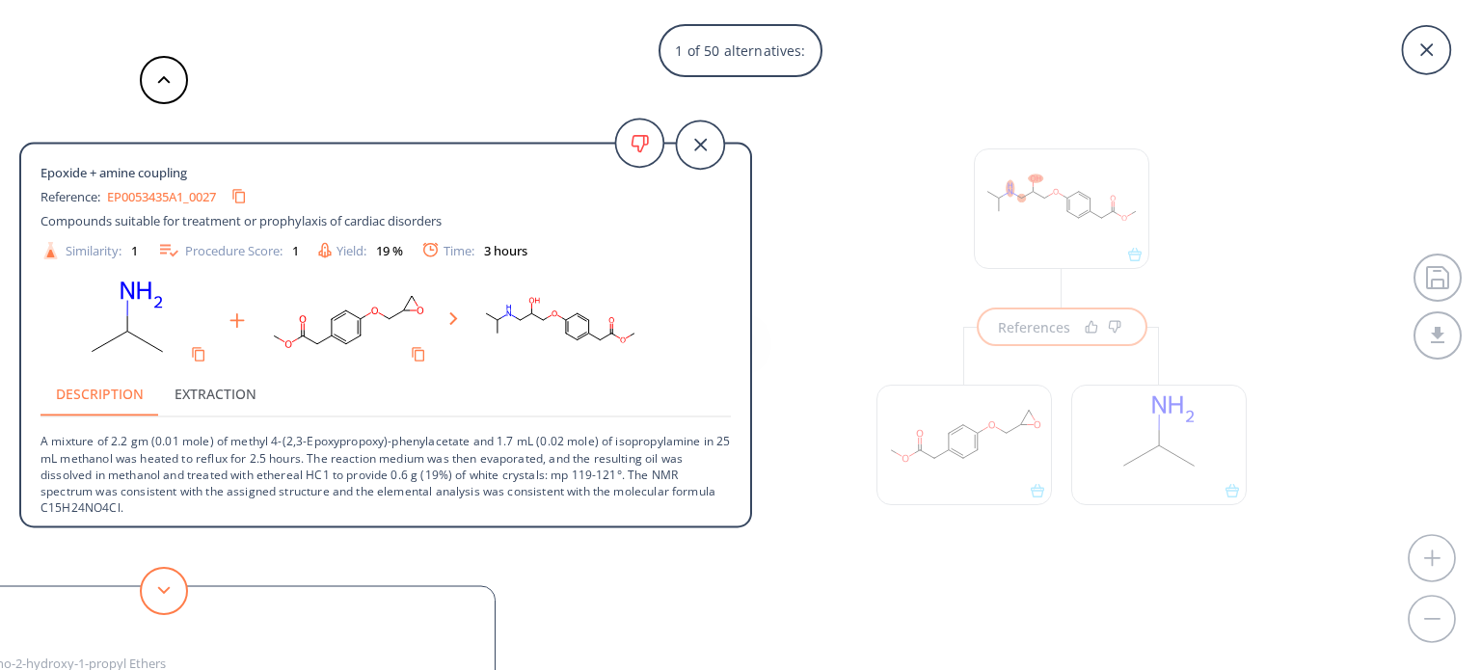
click at [163, 593] on polygon at bounding box center [164, 590] width 13 height 8
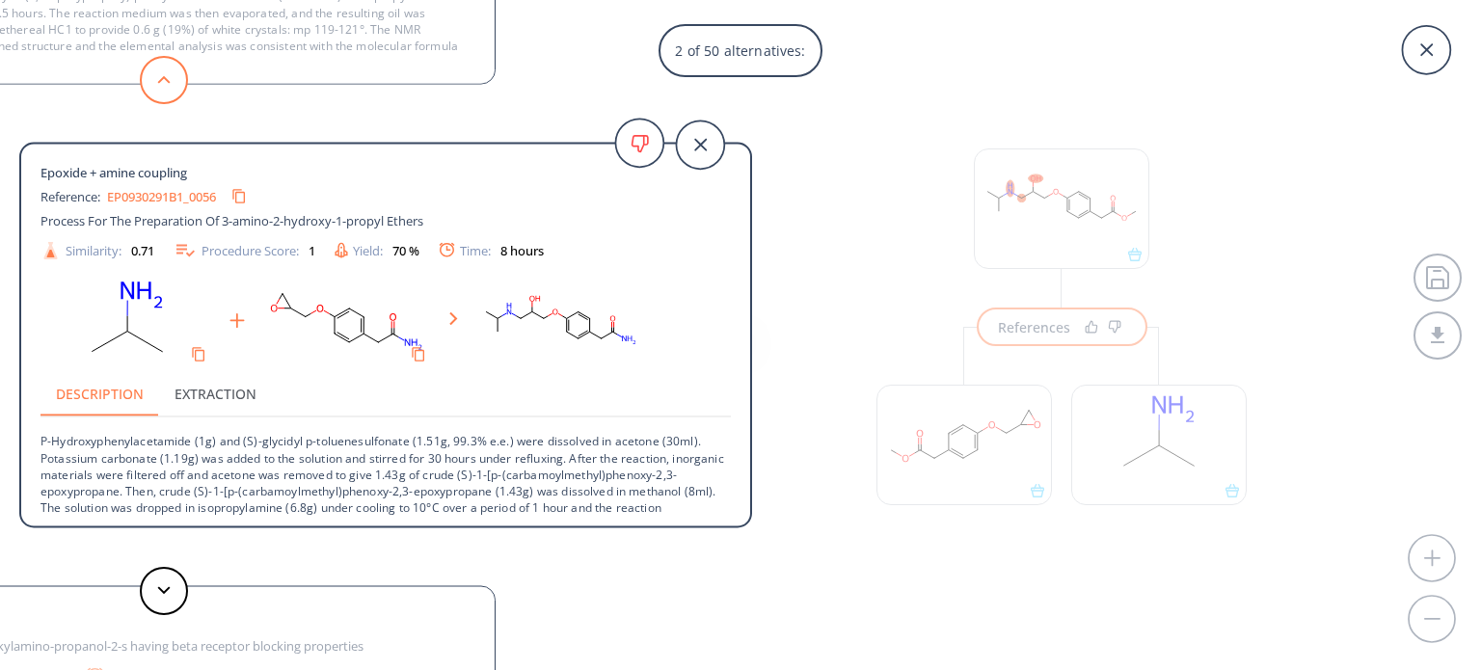
click at [180, 80] on button at bounding box center [164, 80] width 48 height 48
